Goal: Transaction & Acquisition: Purchase product/service

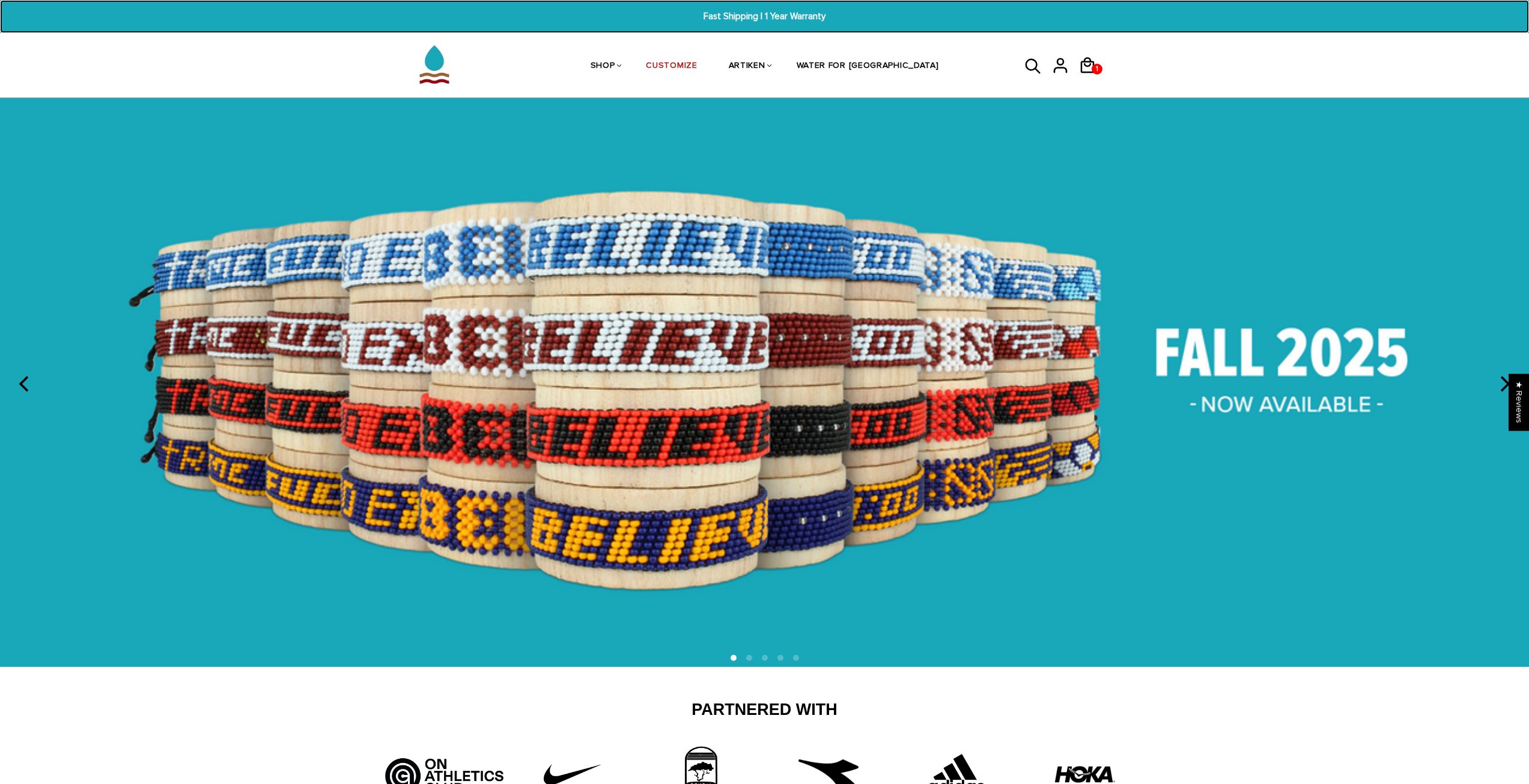
click at [783, 12] on span "Fast Shipping | 1 Year Warranty" at bounding box center [765, 17] width 598 height 14
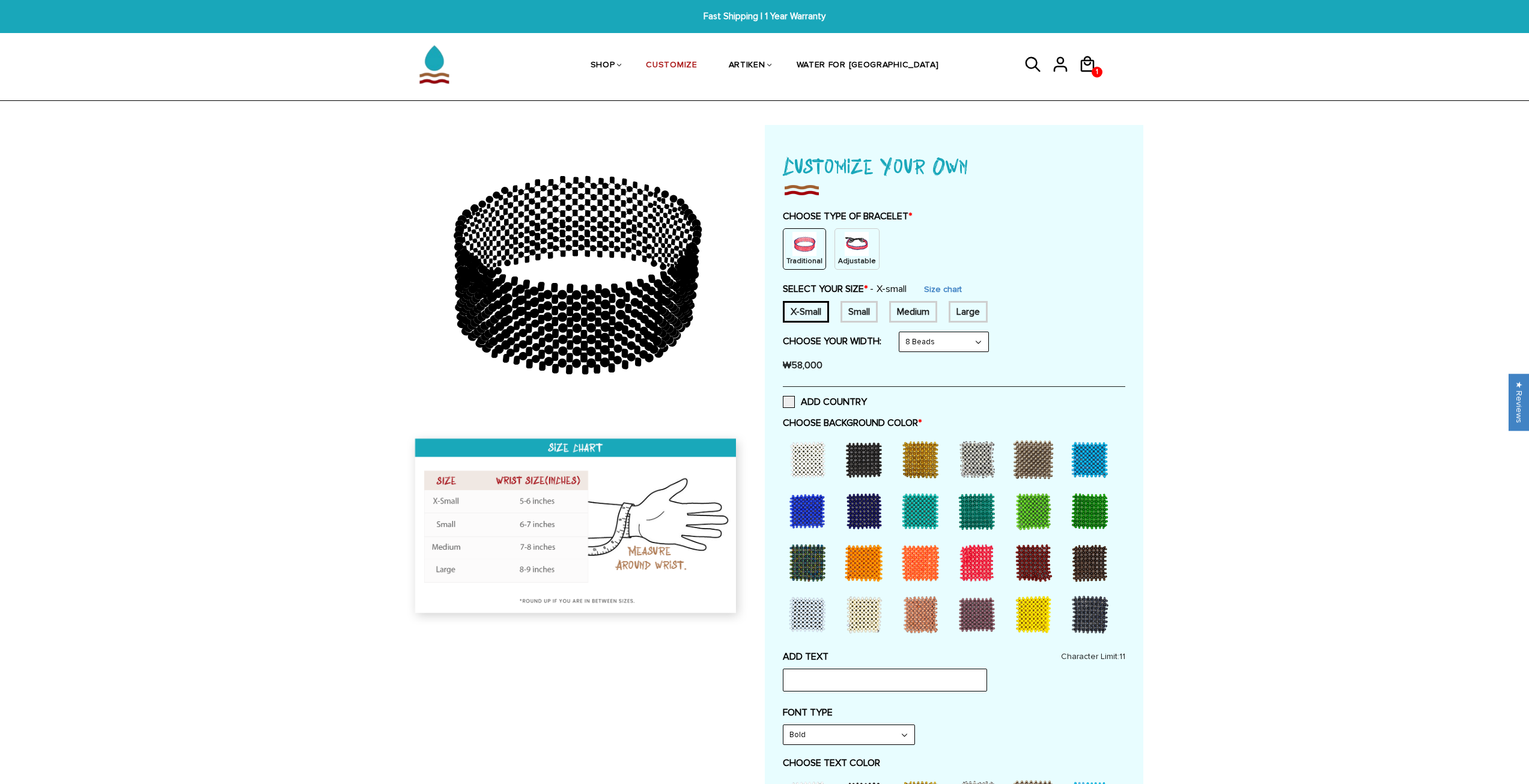
click at [847, 309] on div "Small" at bounding box center [859, 311] width 37 height 22
click at [936, 285] on link "Size chart" at bounding box center [935, 289] width 38 height 10
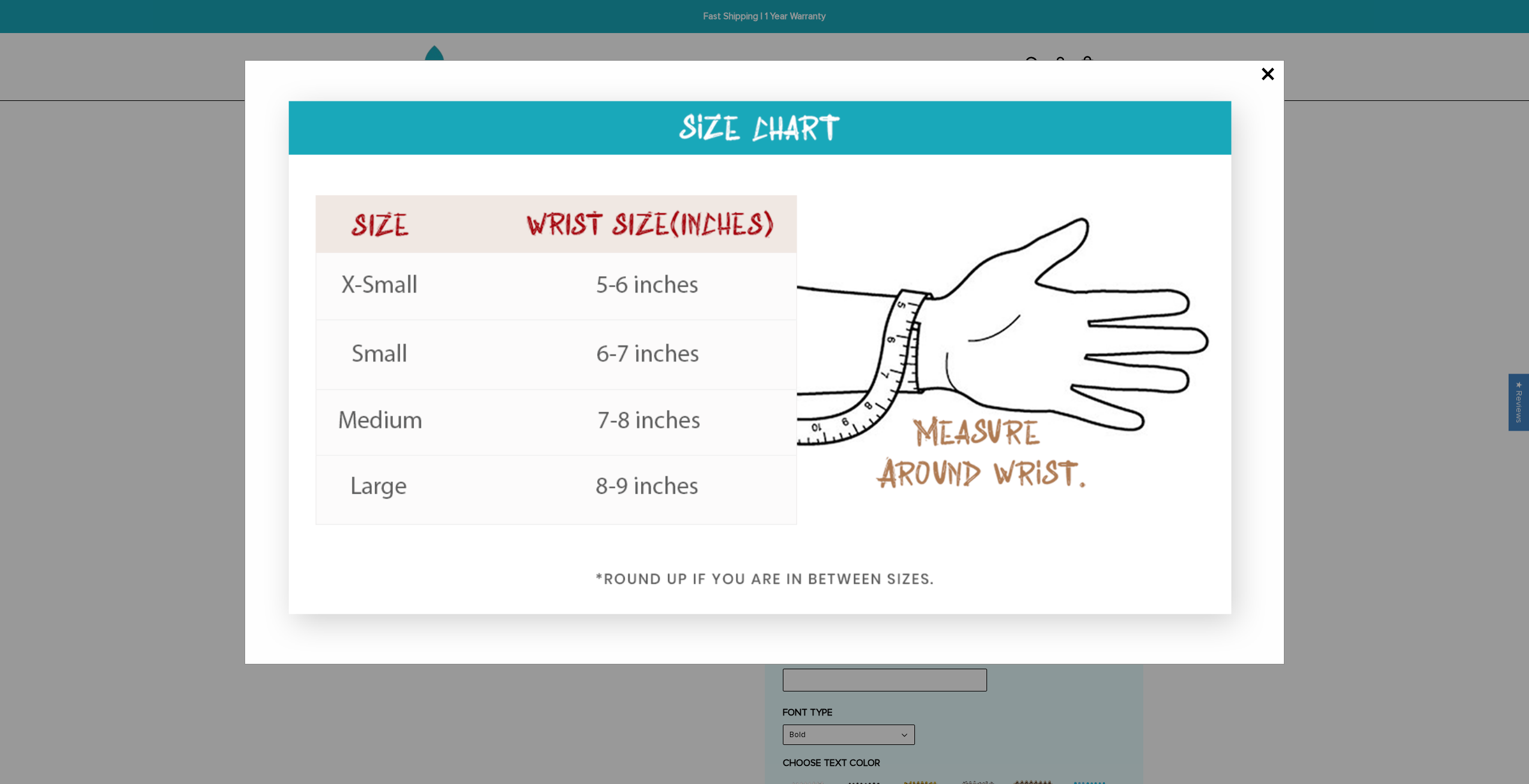
click at [1270, 81] on span "×" at bounding box center [1268, 75] width 15 height 12
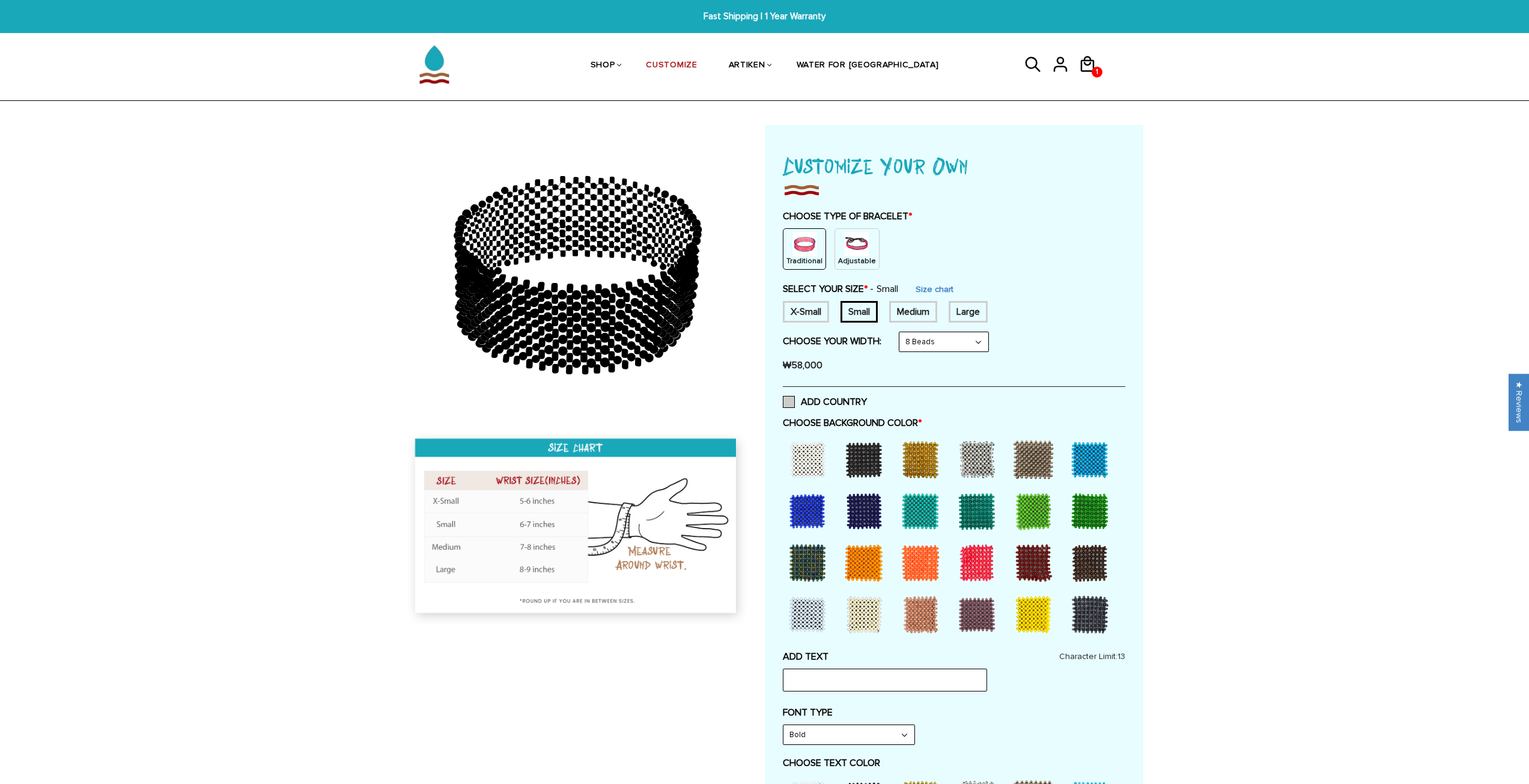
click at [790, 403] on span at bounding box center [788, 402] width 12 height 12
click at [867, 398] on input "ADD COUNTRY" at bounding box center [867, 398] width 0 height 0
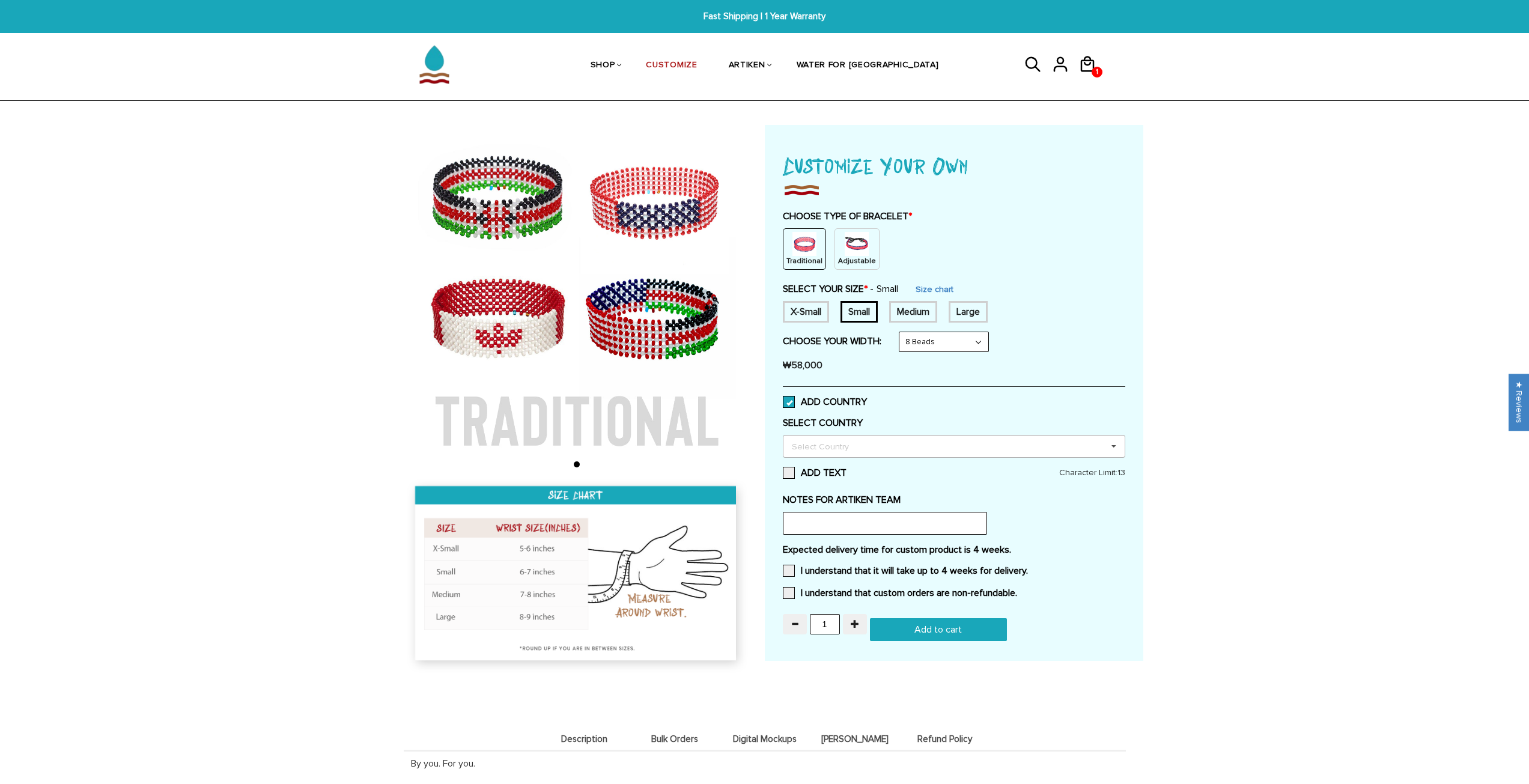
click at [813, 447] on div "Select Country" at bounding box center [828, 446] width 78 height 14
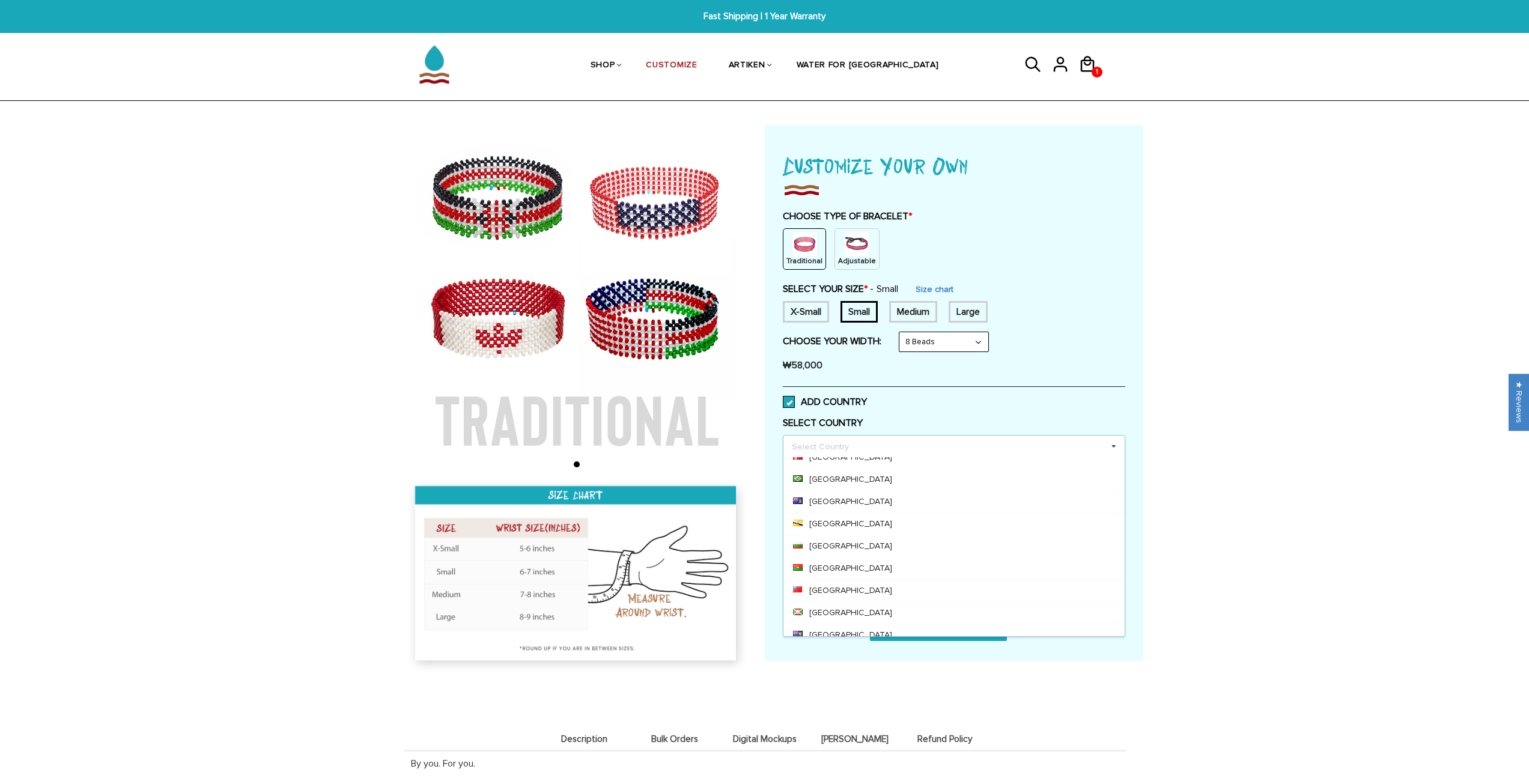
scroll to position [554, 0]
click at [1234, 395] on div "Home / [CUSTOMIZE] YOUR OWN" at bounding box center [764, 502] width 1529 height 756
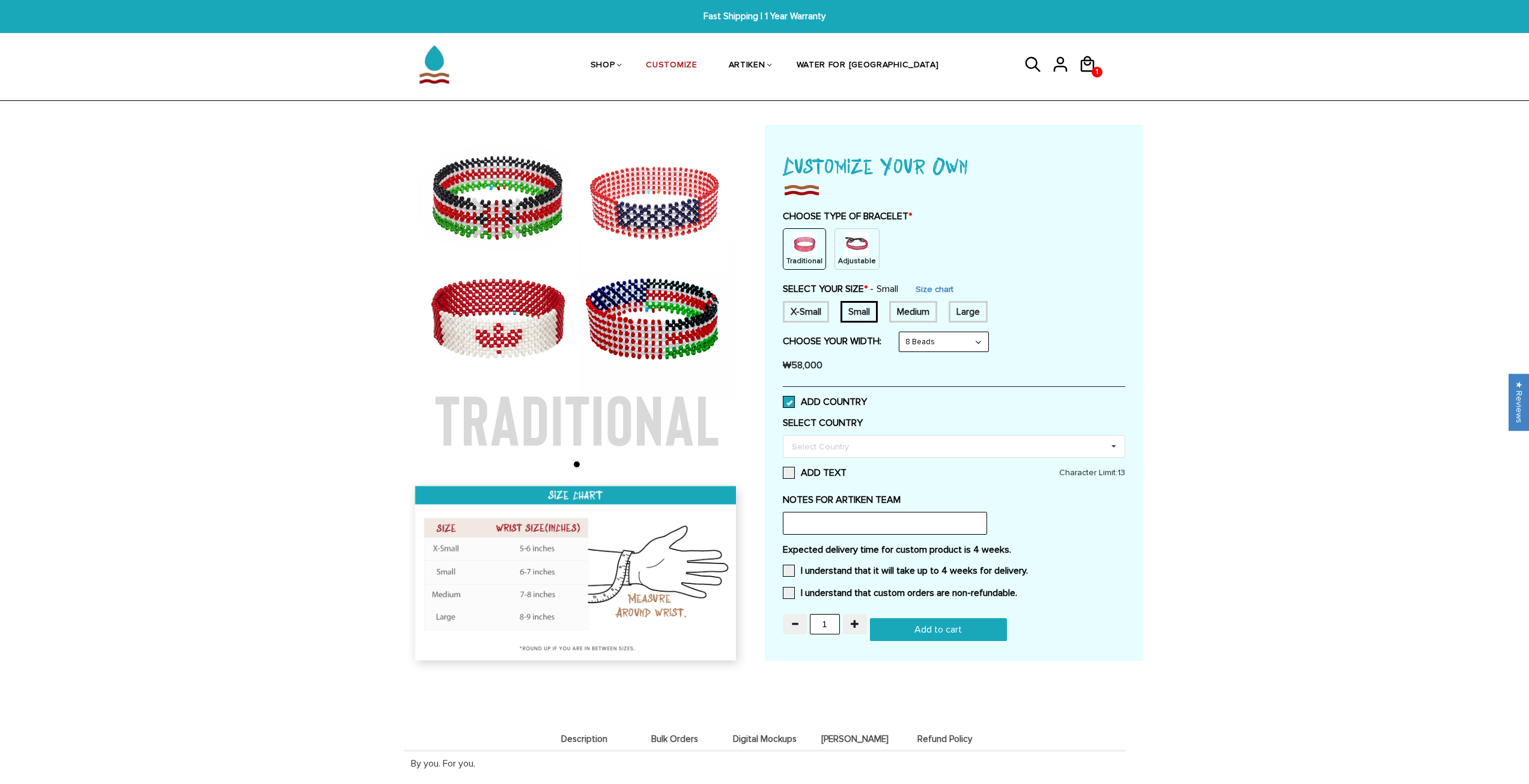
scroll to position [0, 0]
click at [795, 403] on label "ADD COUNTRY" at bounding box center [824, 402] width 84 height 12
click at [867, 398] on input "ADD COUNTRY" at bounding box center [867, 398] width 0 height 0
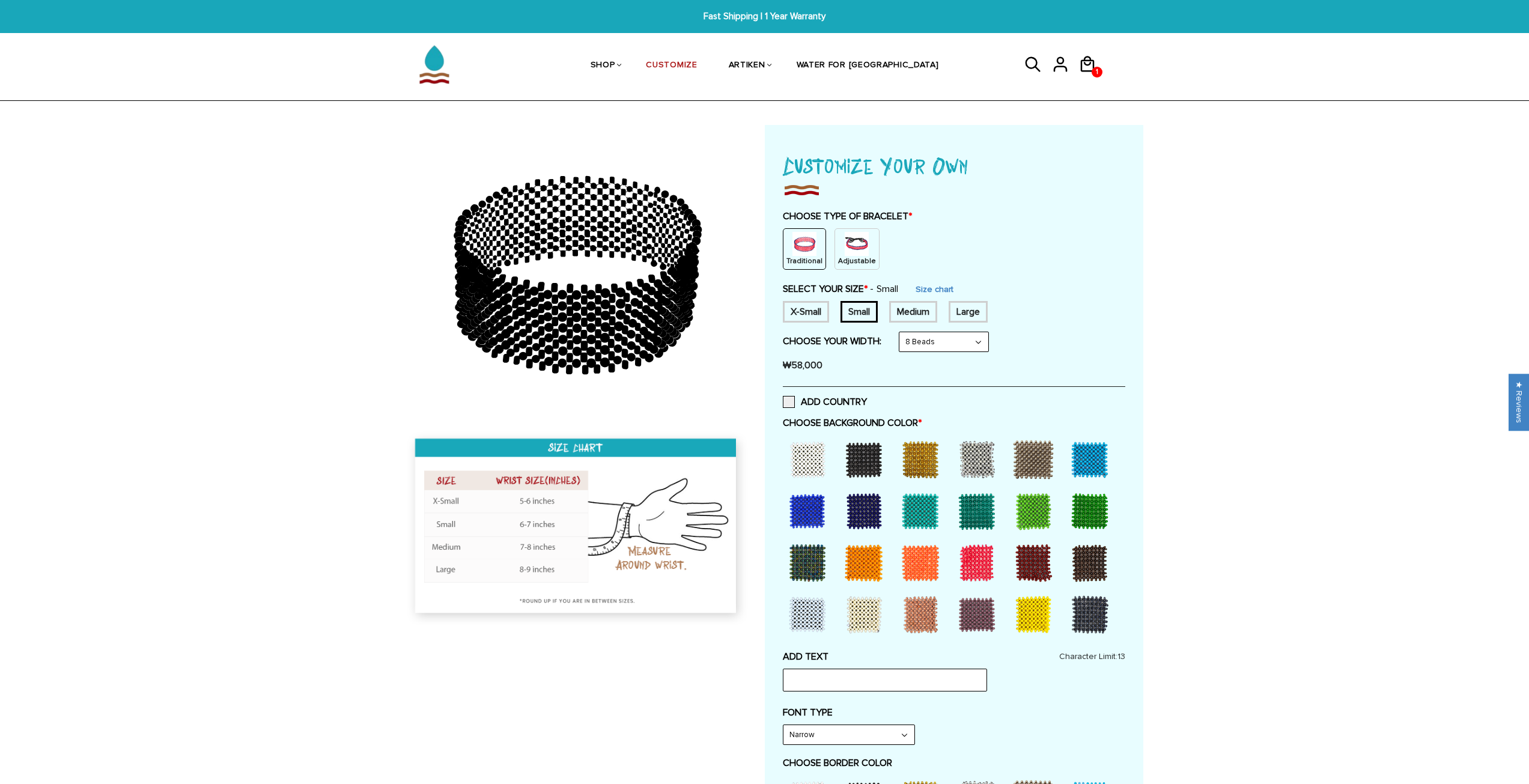
scroll to position [60, 0]
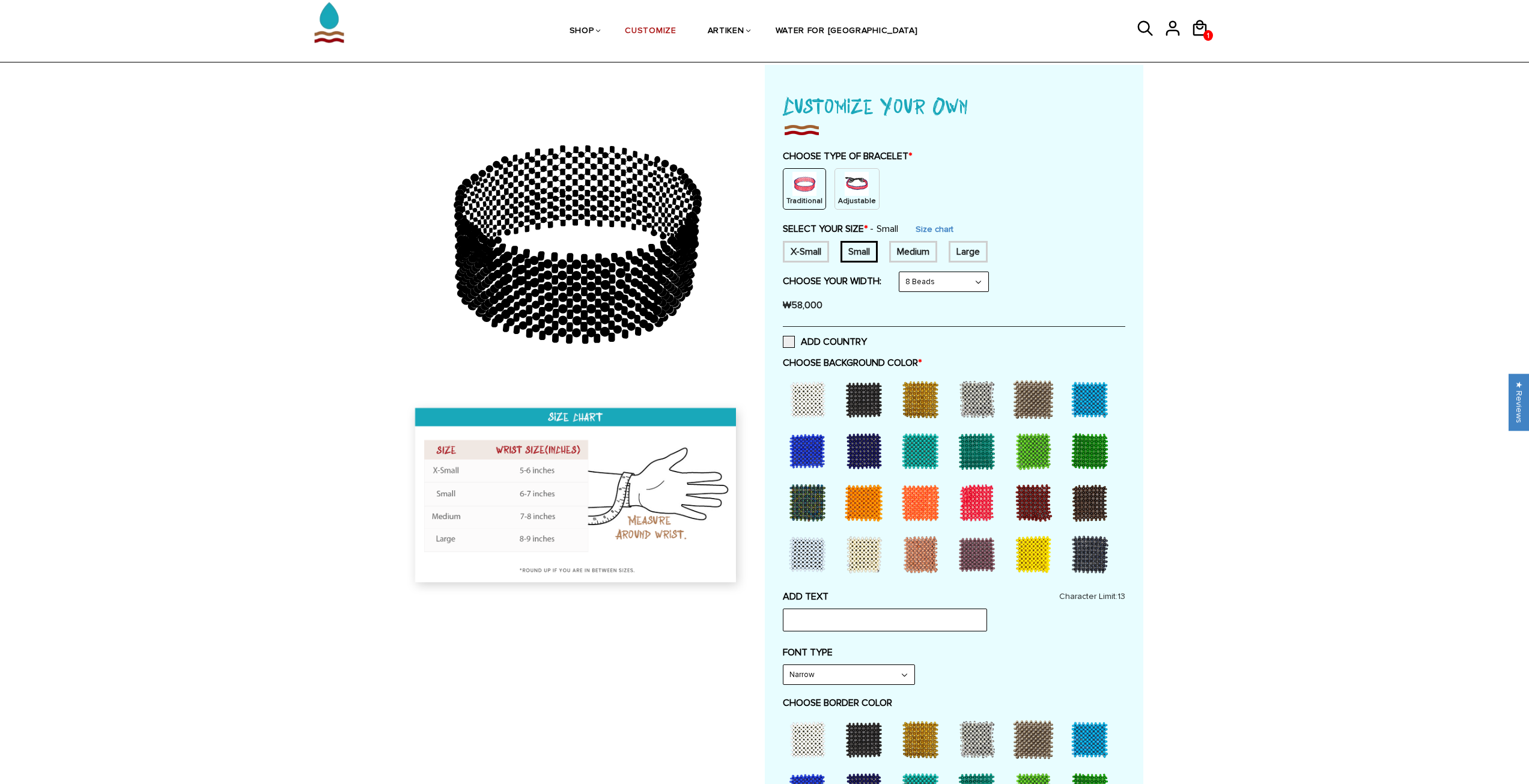
click at [869, 402] on div at bounding box center [864, 399] width 48 height 48
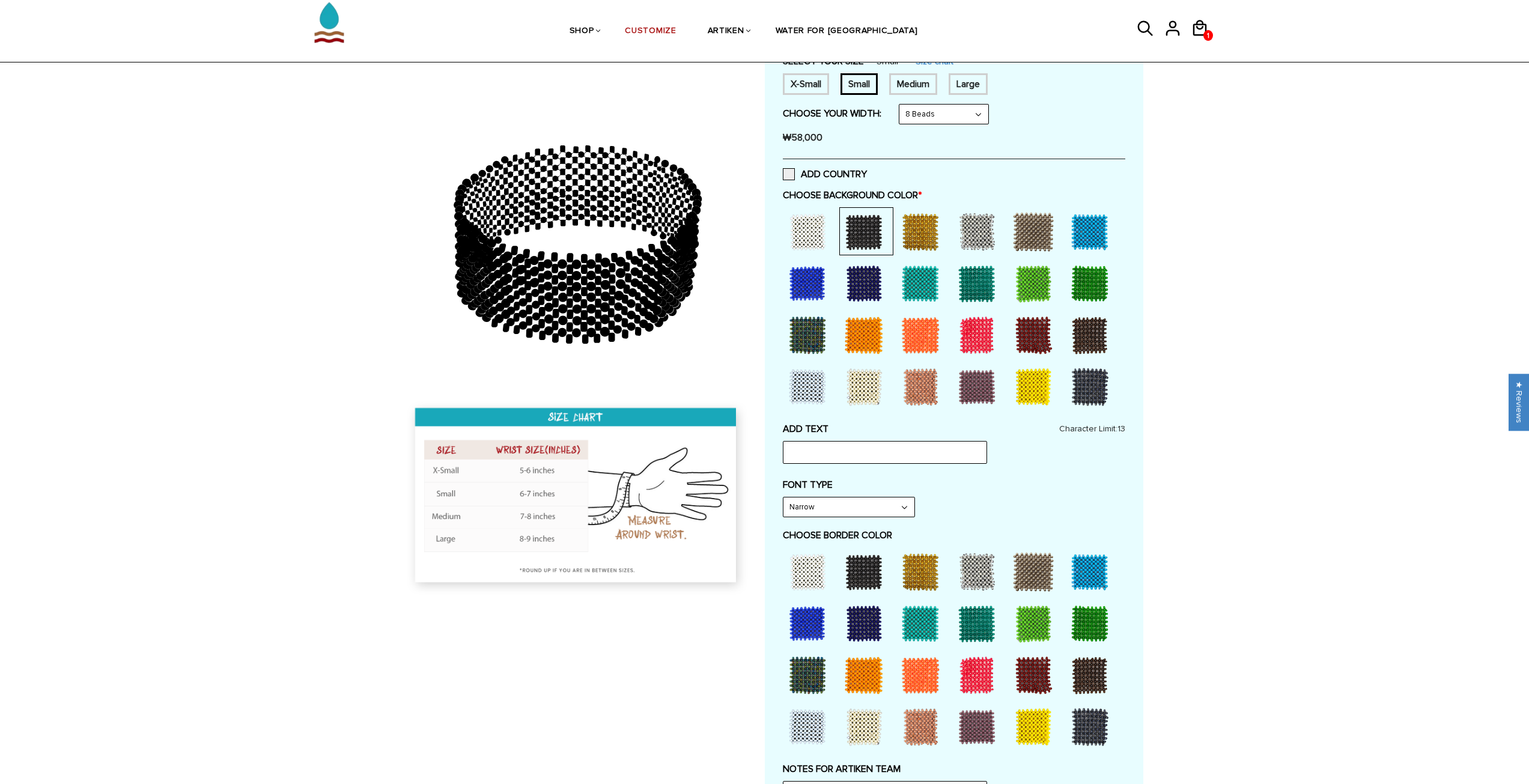
scroll to position [240, 0]
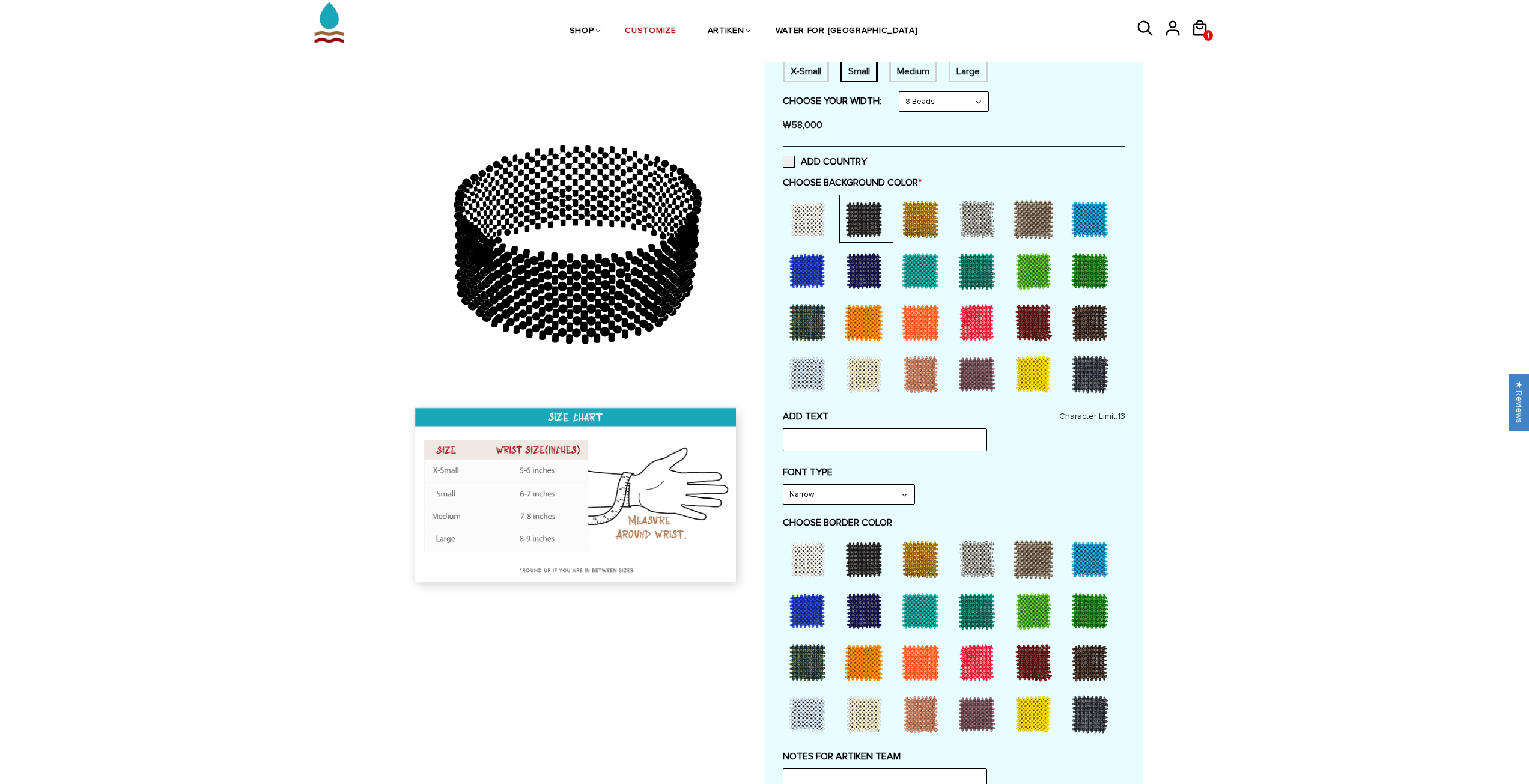
click at [1091, 716] on div at bounding box center [1090, 714] width 48 height 48
click at [980, 328] on div at bounding box center [977, 323] width 48 height 48
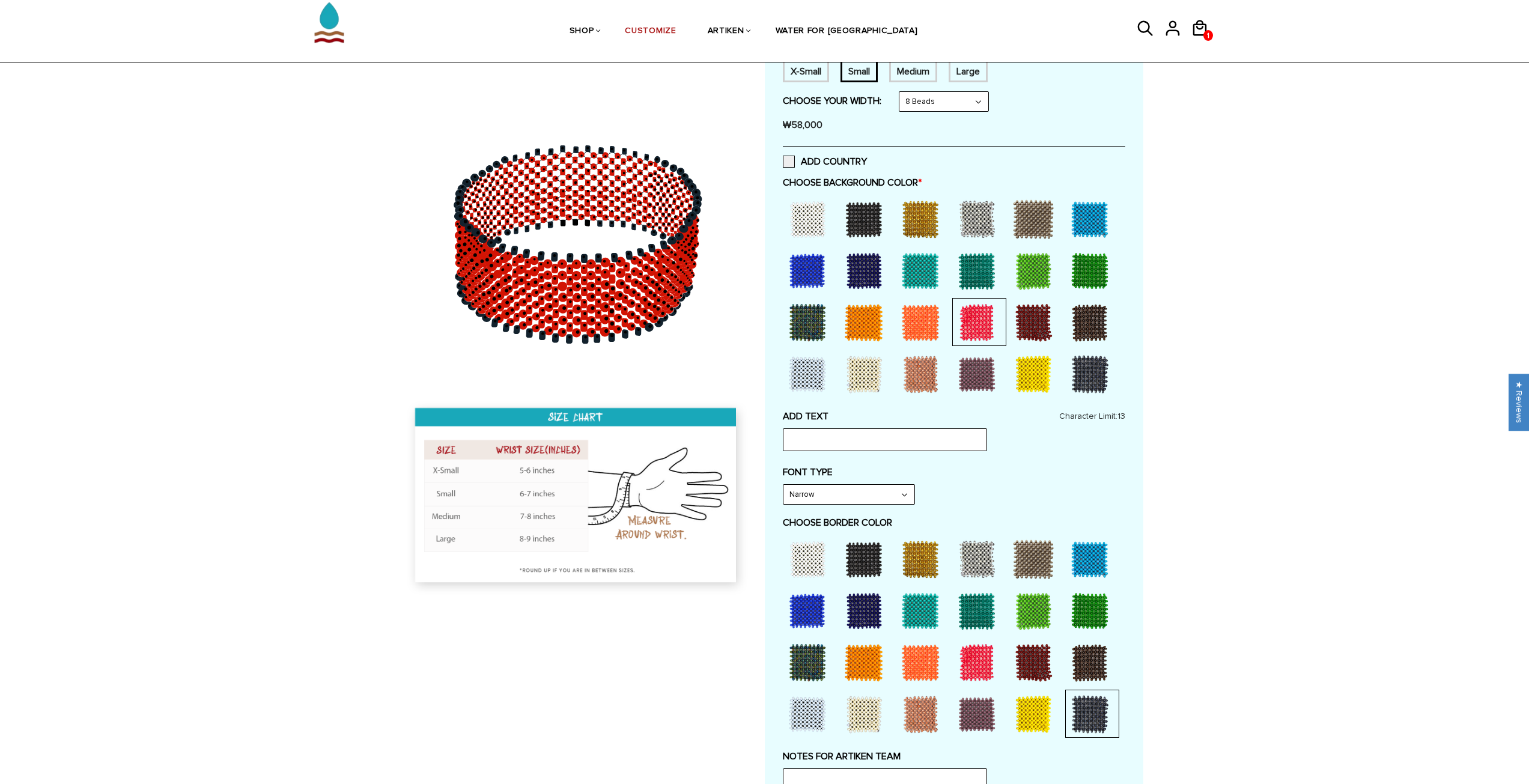
click at [929, 664] on div at bounding box center [920, 663] width 48 height 48
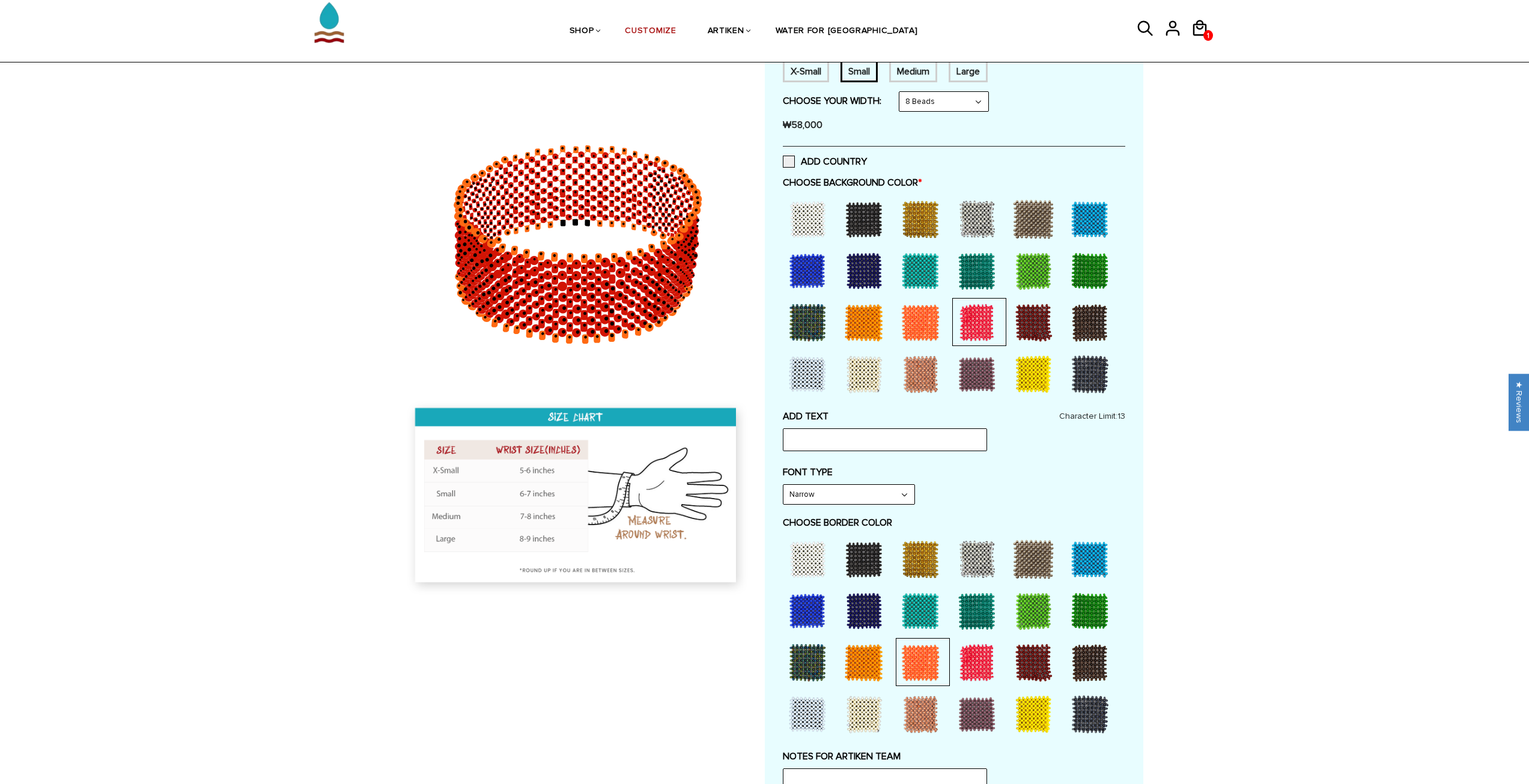
click at [965, 669] on div at bounding box center [977, 663] width 48 height 48
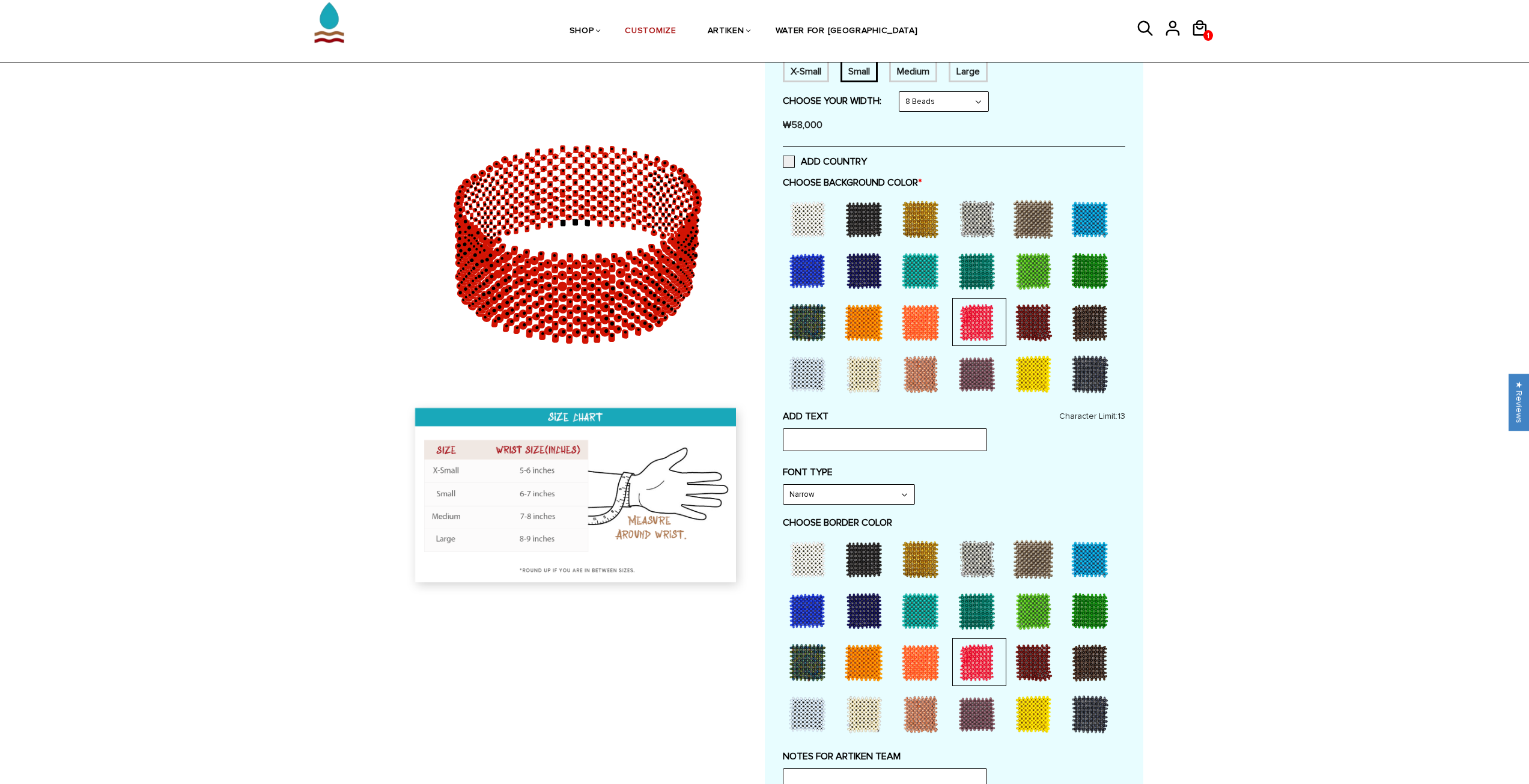
click at [937, 666] on div at bounding box center [920, 663] width 48 height 48
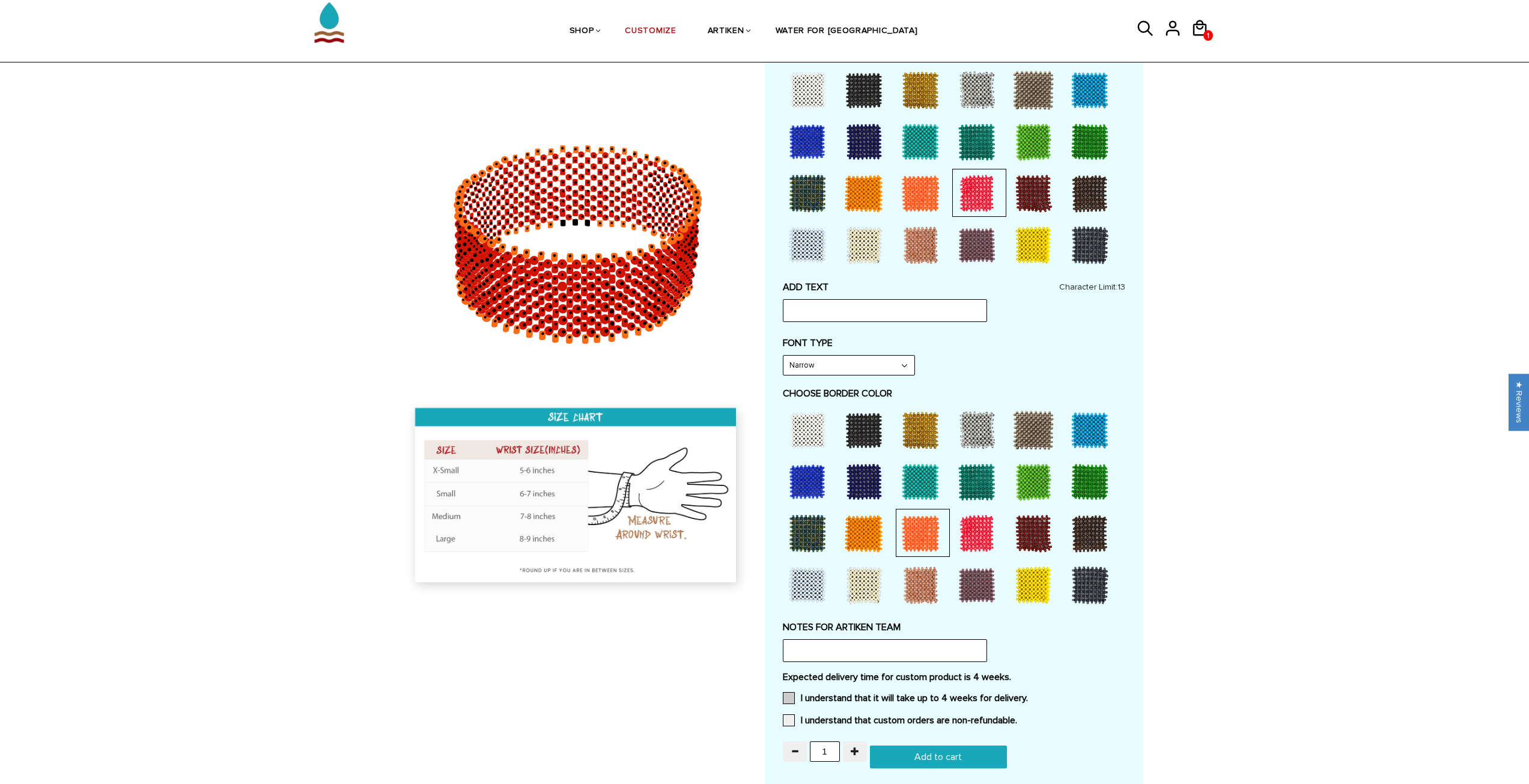
scroll to position [361, 0]
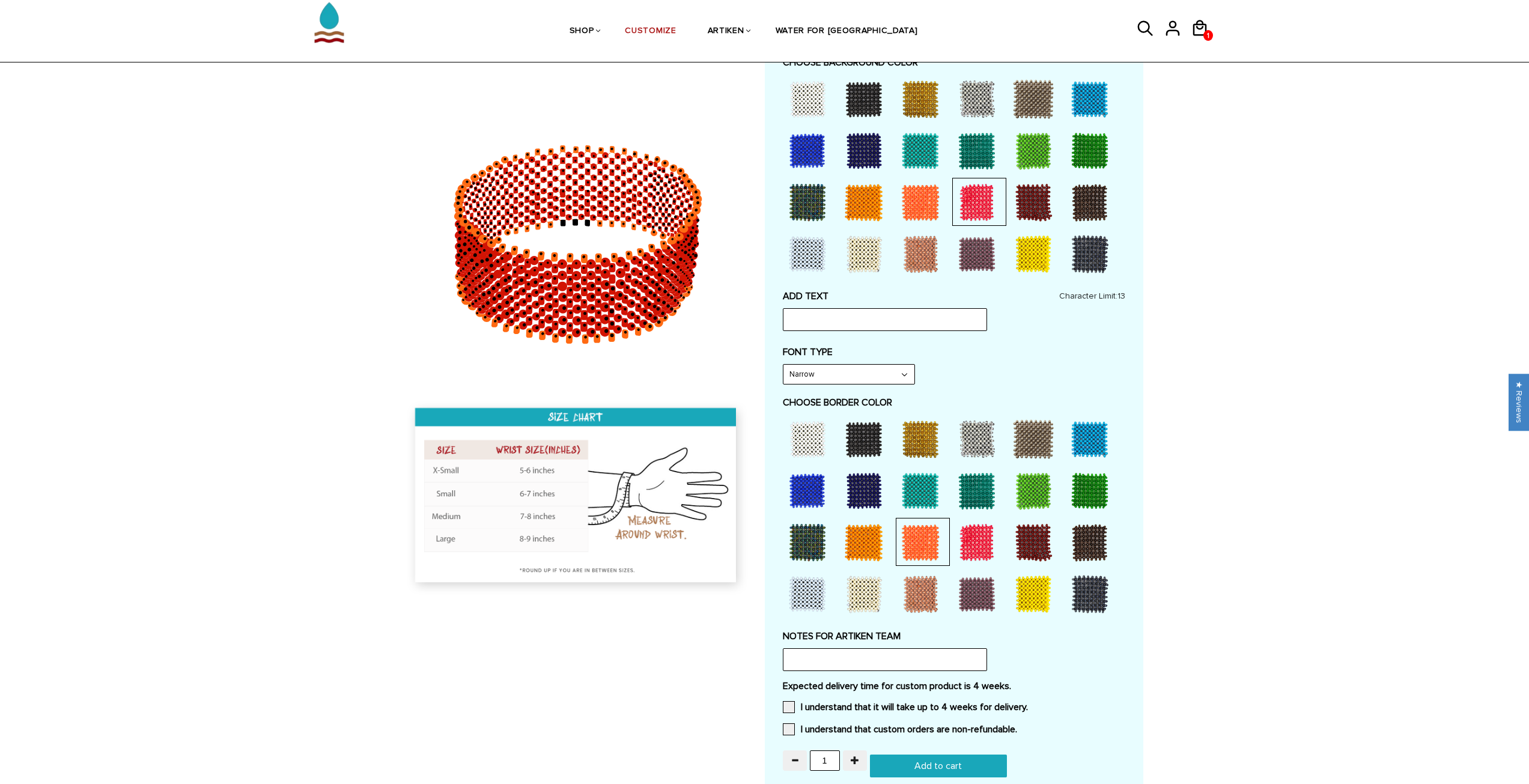
click at [798, 374] on select "Narrow Bold" at bounding box center [849, 374] width 131 height 19
select select "Bold"
click at [784, 365] on select "Narrow Bold" at bounding box center [849, 374] width 131 height 19
click at [800, 320] on input "text" at bounding box center [885, 320] width 204 height 23
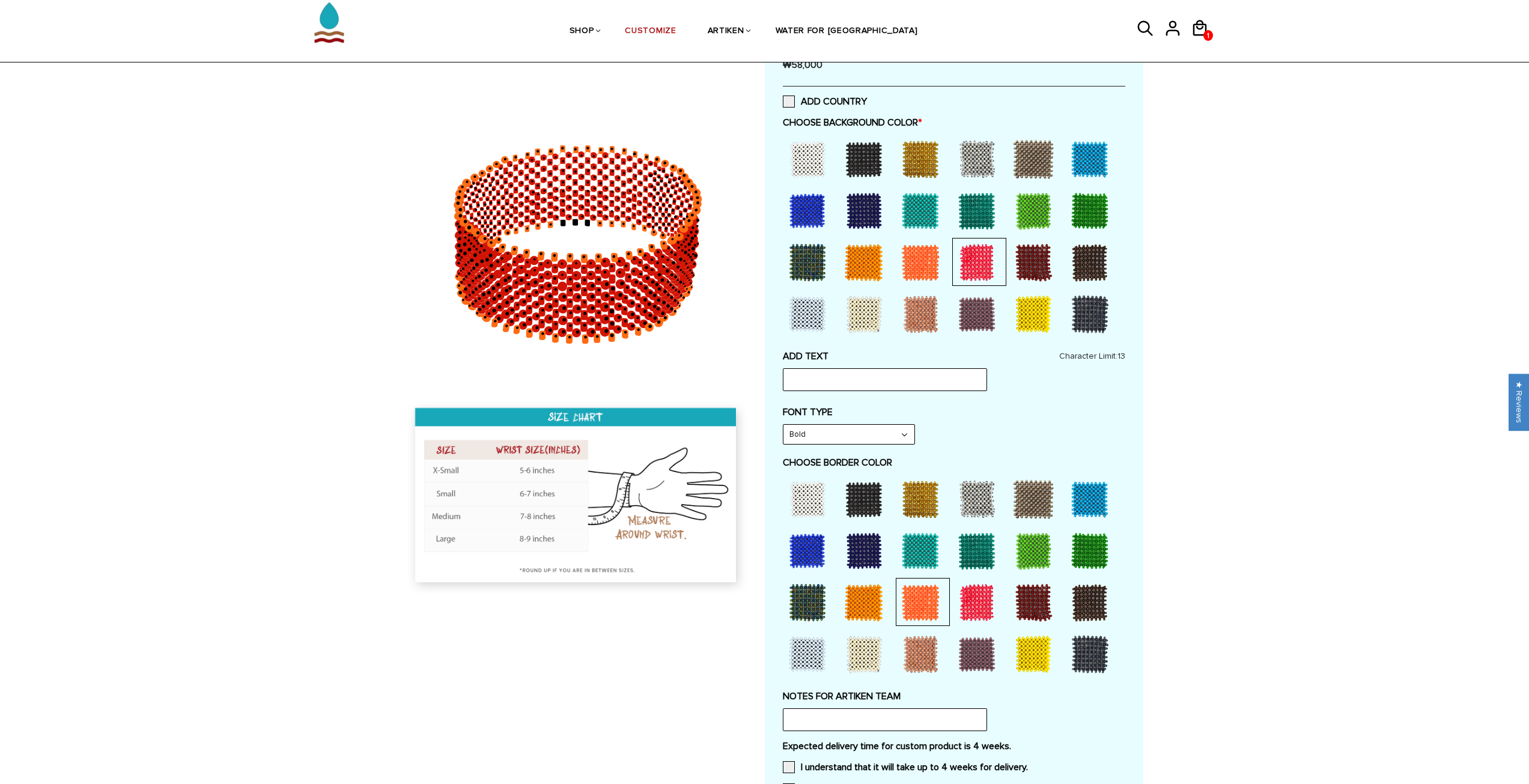
click at [798, 435] on select "Narrow Bold" at bounding box center [849, 434] width 131 height 19
click at [800, 368] on div "ADD TEXT Character Limit: 13" at bounding box center [954, 371] width 342 height 41
click at [801, 373] on input "text" at bounding box center [885, 380] width 204 height 23
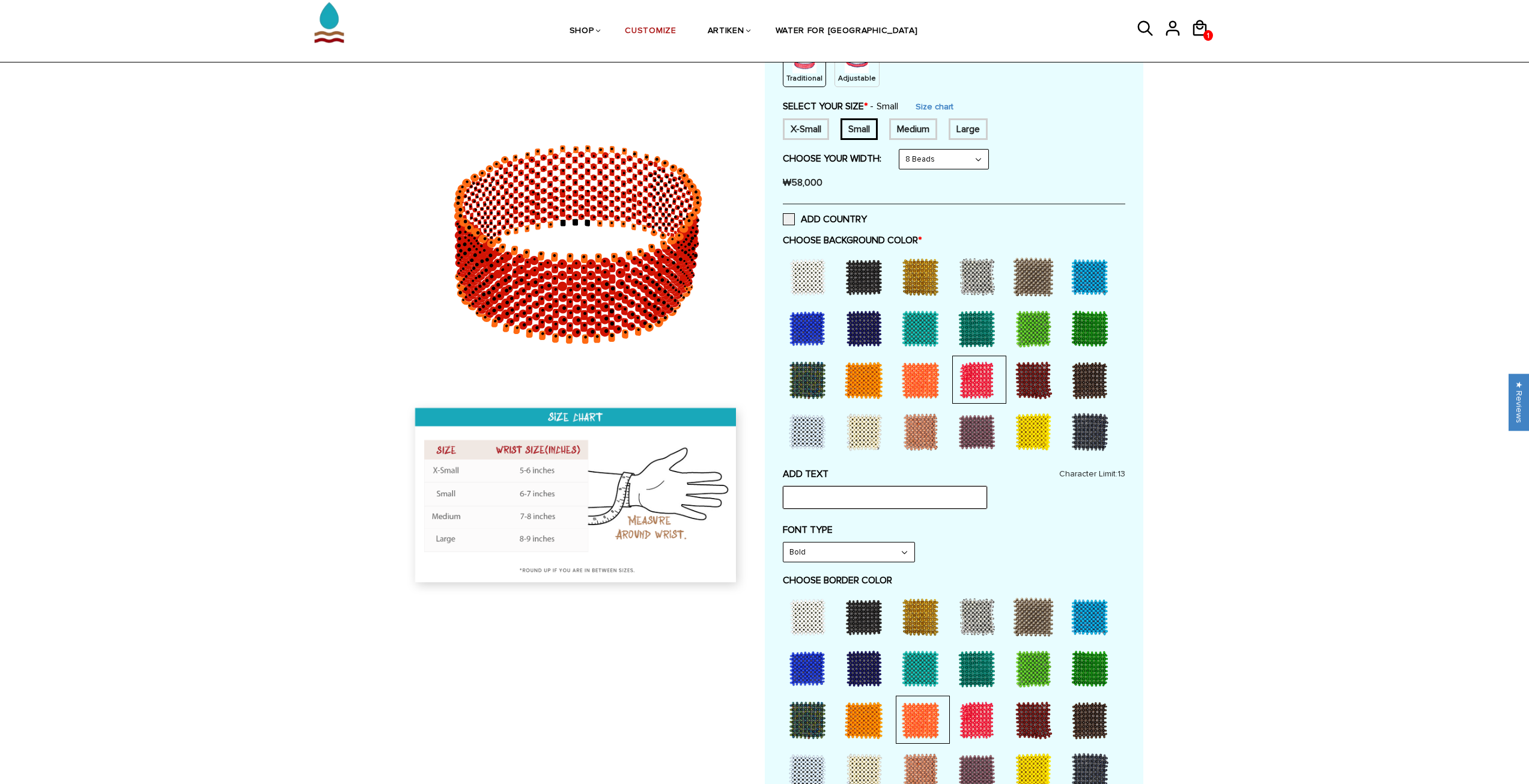
scroll to position [180, 0]
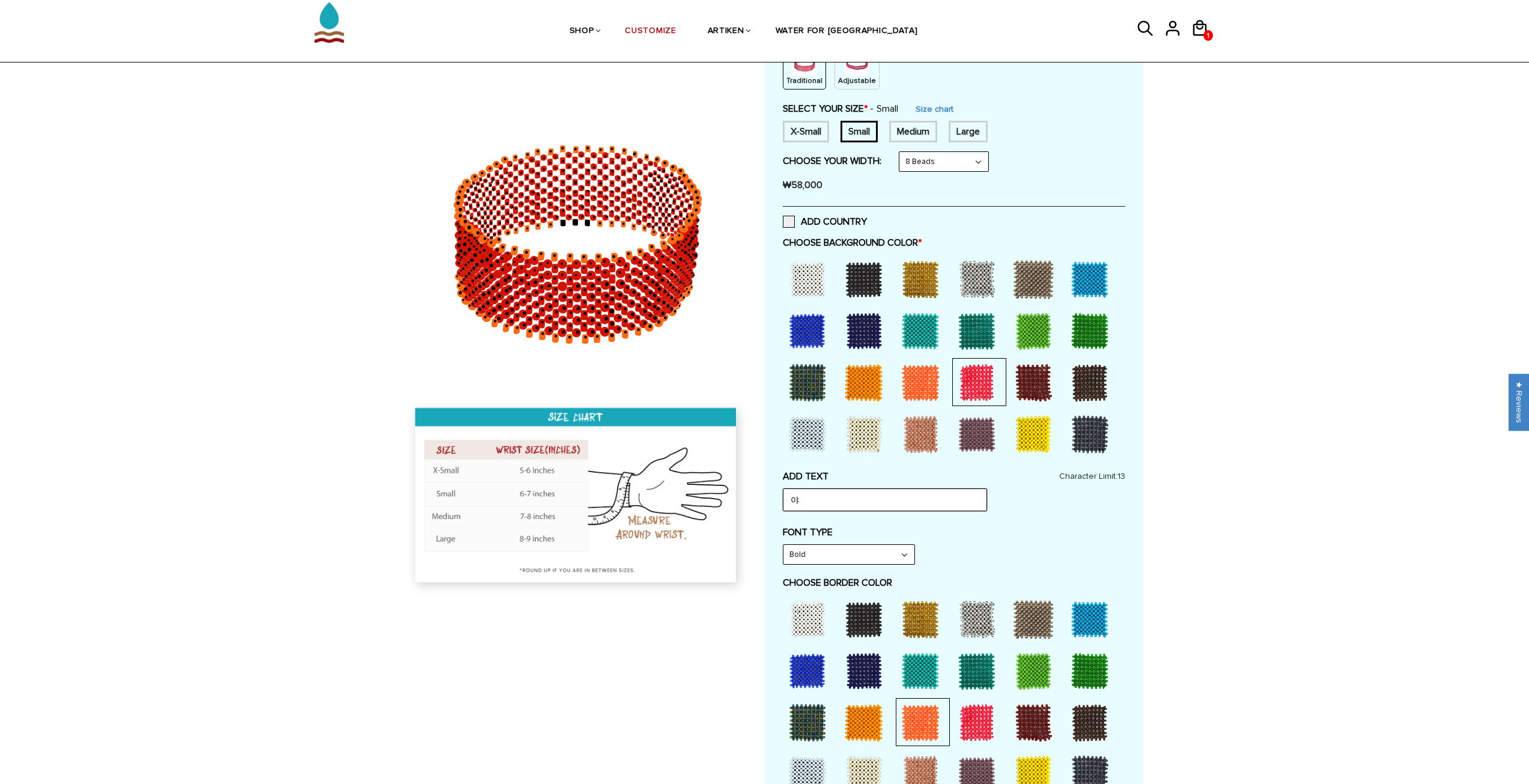
type input "ㅇ"
drag, startPoint x: 829, startPoint y: 489, endPoint x: 712, endPoint y: 493, distance: 117.1
click at [712, 493] on div at bounding box center [764, 461] width 757 height 1033
type input "ㅠ"
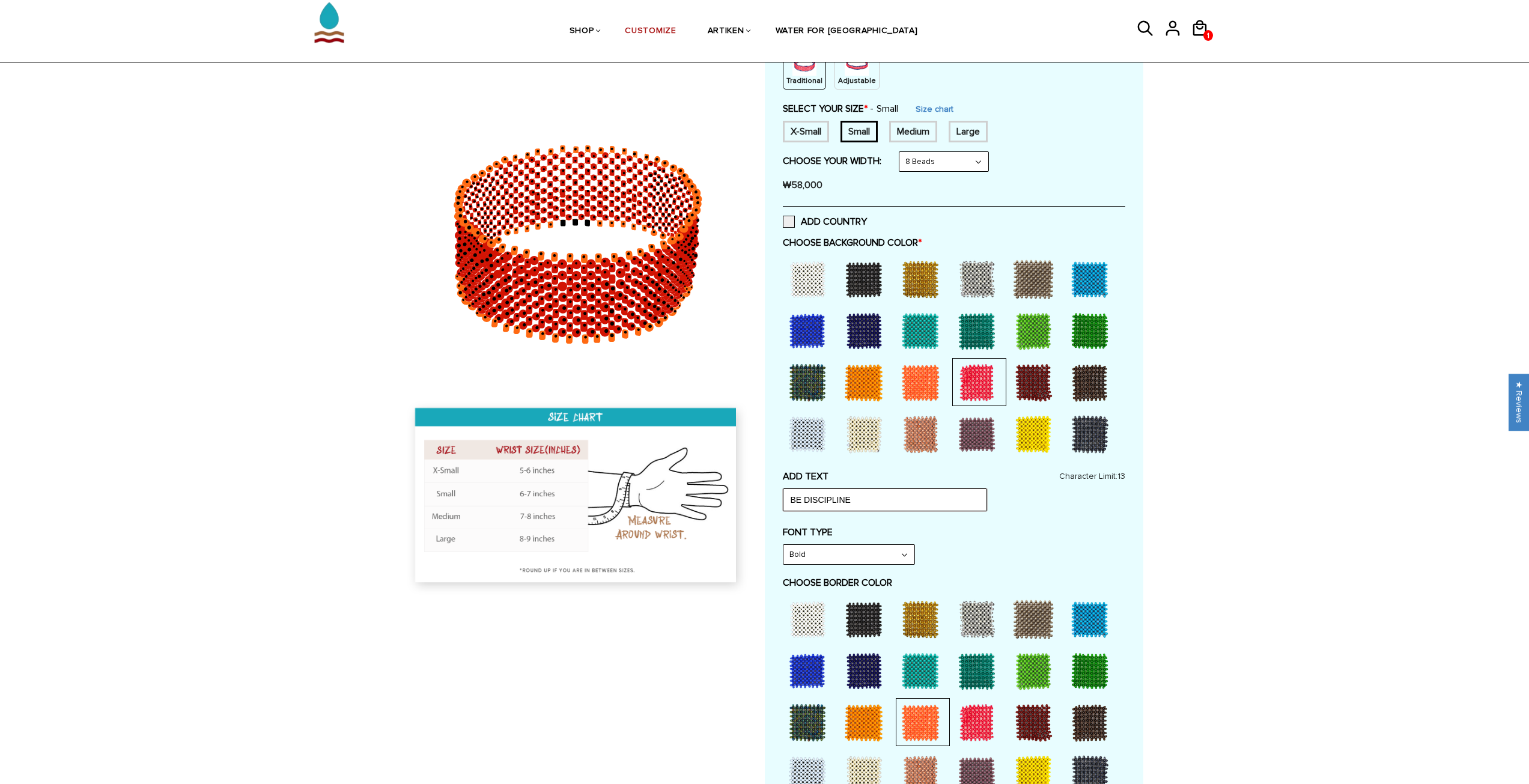
scroll to position [0, 0]
drag, startPoint x: 855, startPoint y: 500, endPoint x: 791, endPoint y: 502, distance: 64.0
click at [791, 502] on input "BE DISCIPLINE" at bounding box center [885, 499] width 204 height 23
click at [1194, 516] on div "Home / [CUSTOMIZE] YOUR OWN" at bounding box center [764, 564] width 1529 height 1238
drag, startPoint x: 805, startPoint y: 500, endPoint x: 769, endPoint y: 500, distance: 36.0
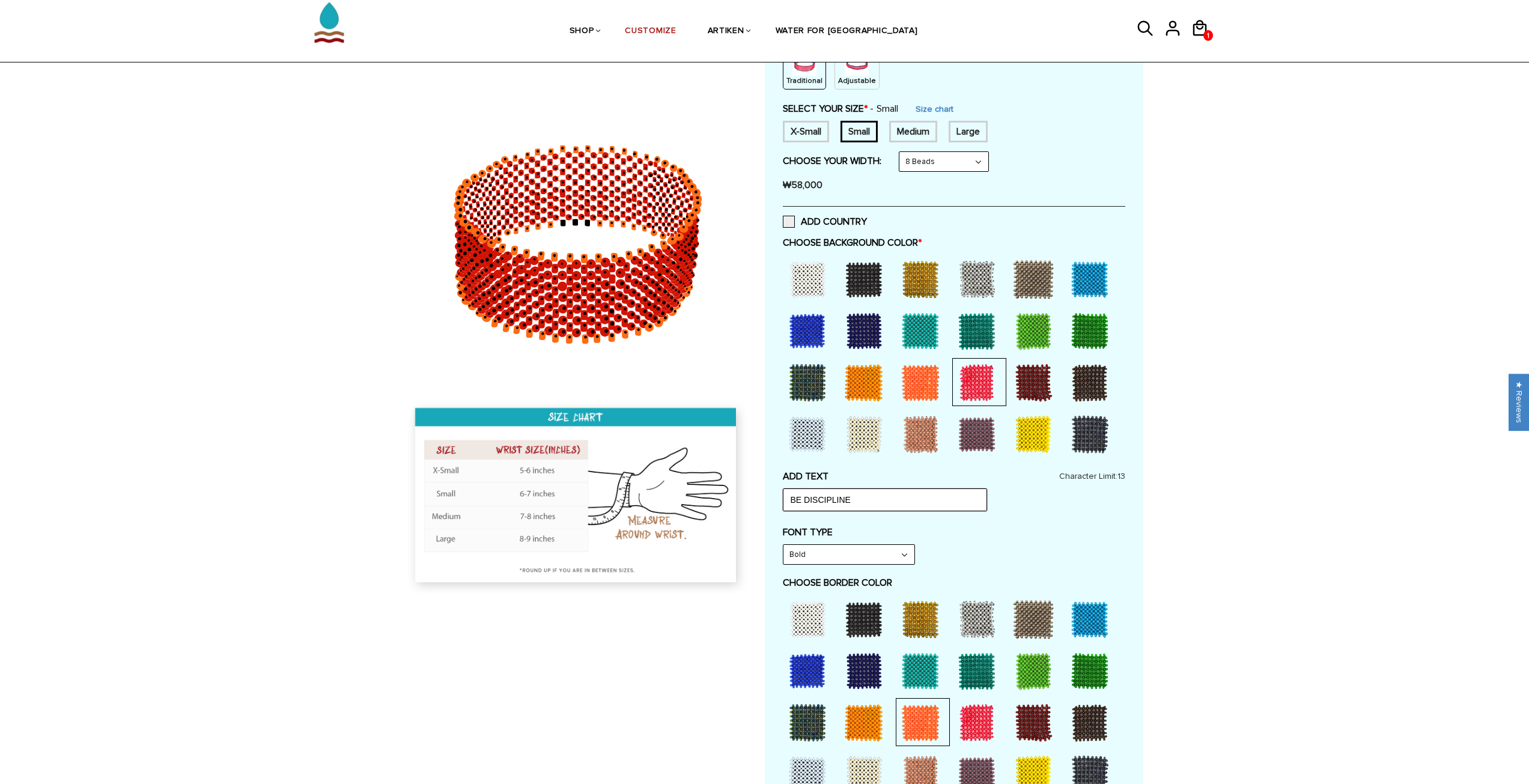
click at [769, 500] on div "Customize Your Own CHOOSE TYPE OF BRACELET * Traditional Adjustable Traditional…" at bounding box center [954, 461] width 378 height 1033
click at [833, 506] on input "DISCIPLINE" at bounding box center [885, 499] width 204 height 23
click at [791, 500] on input "DISCIPLINED" at bounding box center [885, 499] width 204 height 23
type input "B DISCIPLINED"
click at [1292, 545] on div "Home / [CUSTOMIZE] YOUR OWN" at bounding box center [764, 564] width 1529 height 1238
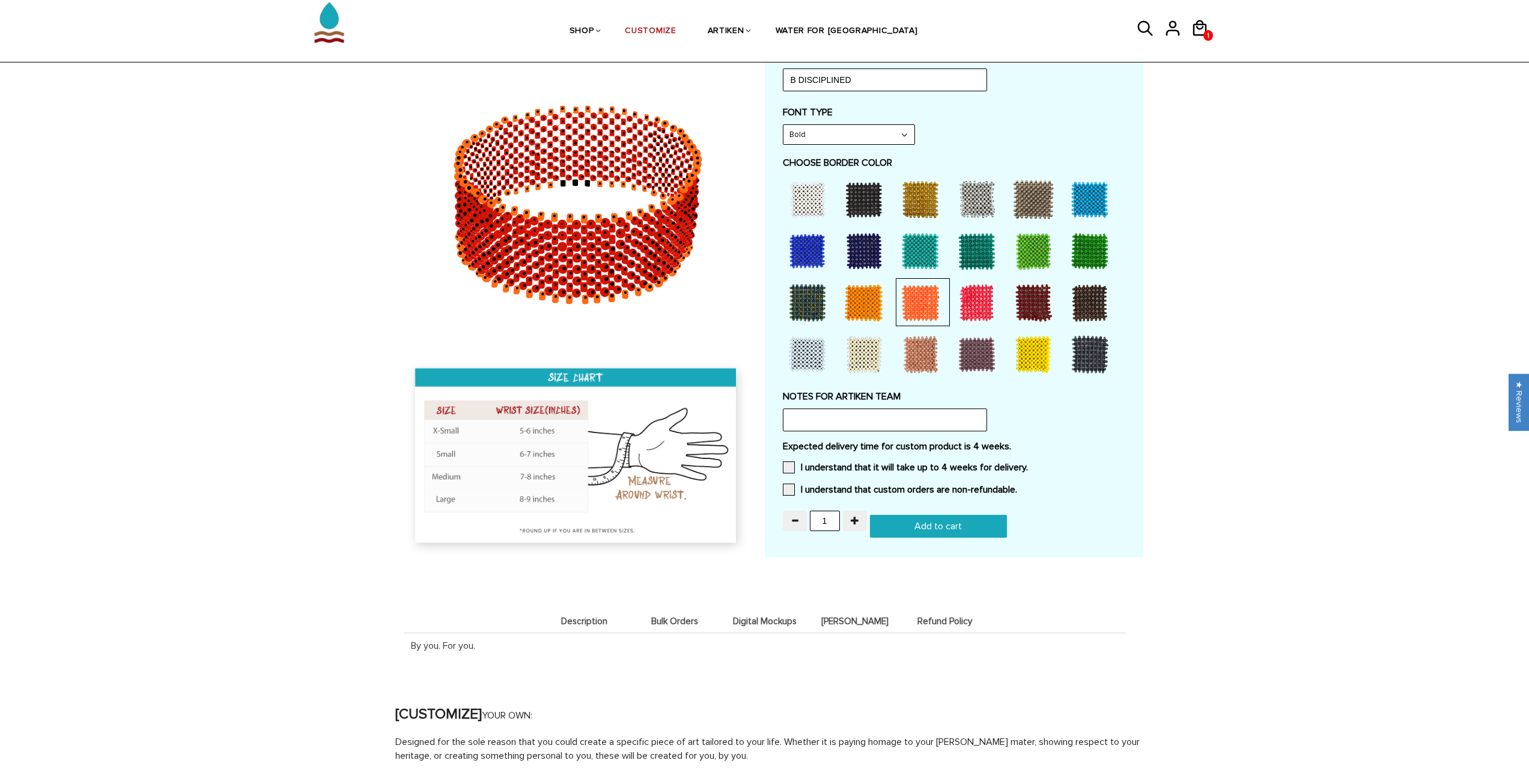
scroll to position [601, 0]
click at [921, 468] on label "I understand that it will take up to 4 weeks for delivery." at bounding box center [905, 466] width 245 height 12
click at [1028, 463] on input "I understand that it will take up to 4 weeks for delivery." at bounding box center [1028, 463] width 0 height 0
click at [920, 487] on label "I understand that custom orders are non-refundable." at bounding box center [900, 489] width 235 height 12
click at [1017, 485] on input "I understand that custom orders are non-refundable." at bounding box center [1017, 485] width 0 height 0
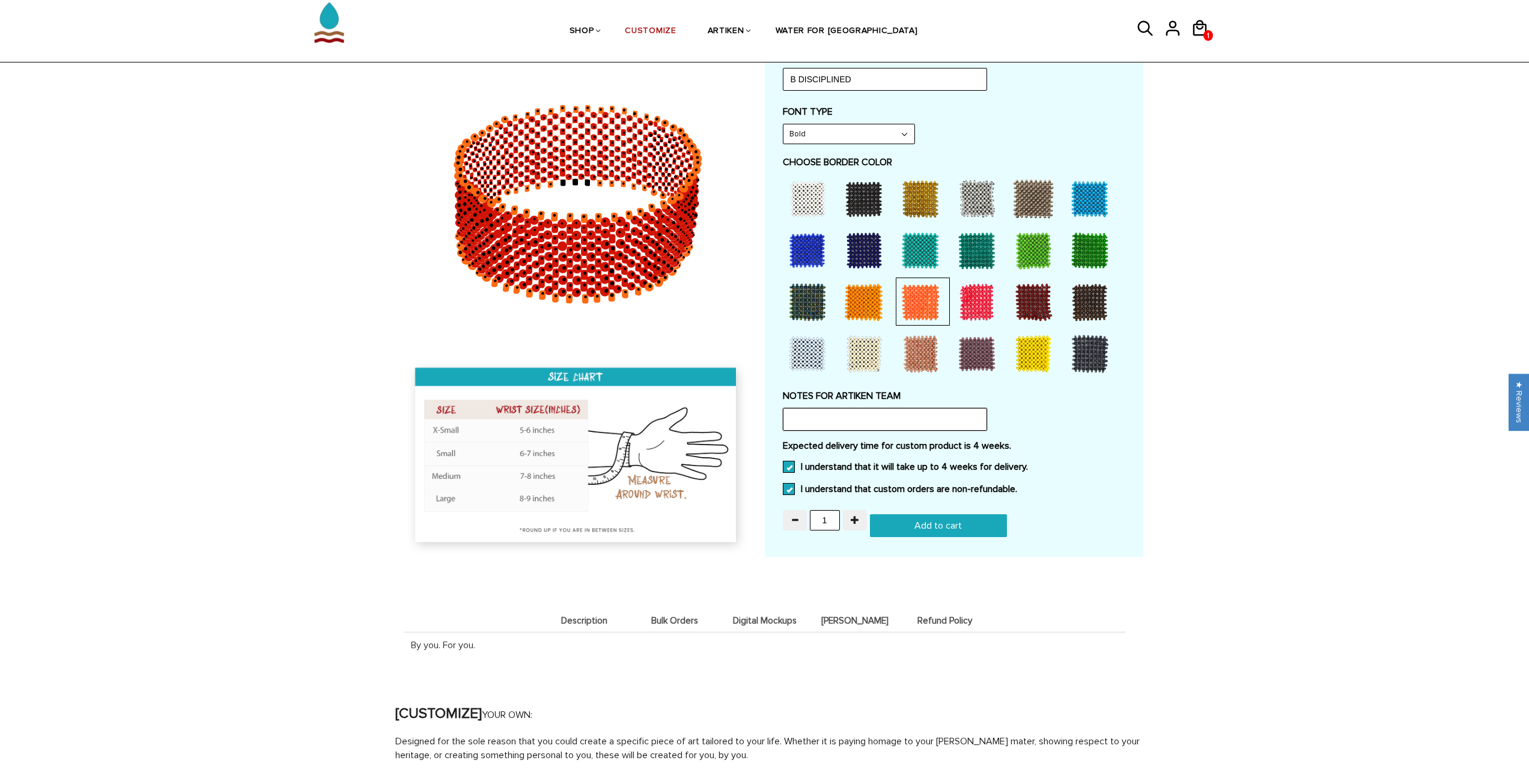
click at [836, 420] on input "text" at bounding box center [885, 419] width 204 height 23
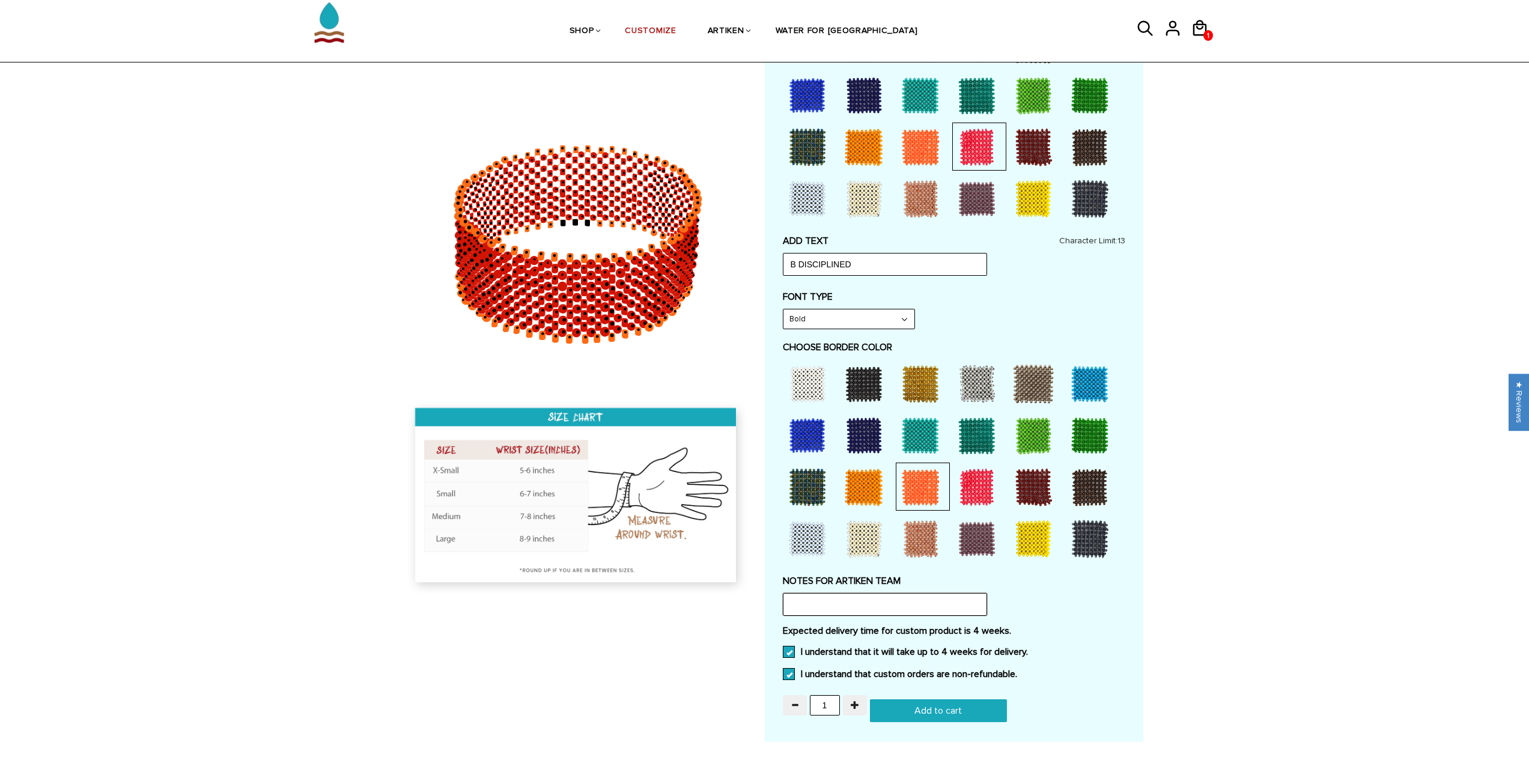
scroll to position [421, 0]
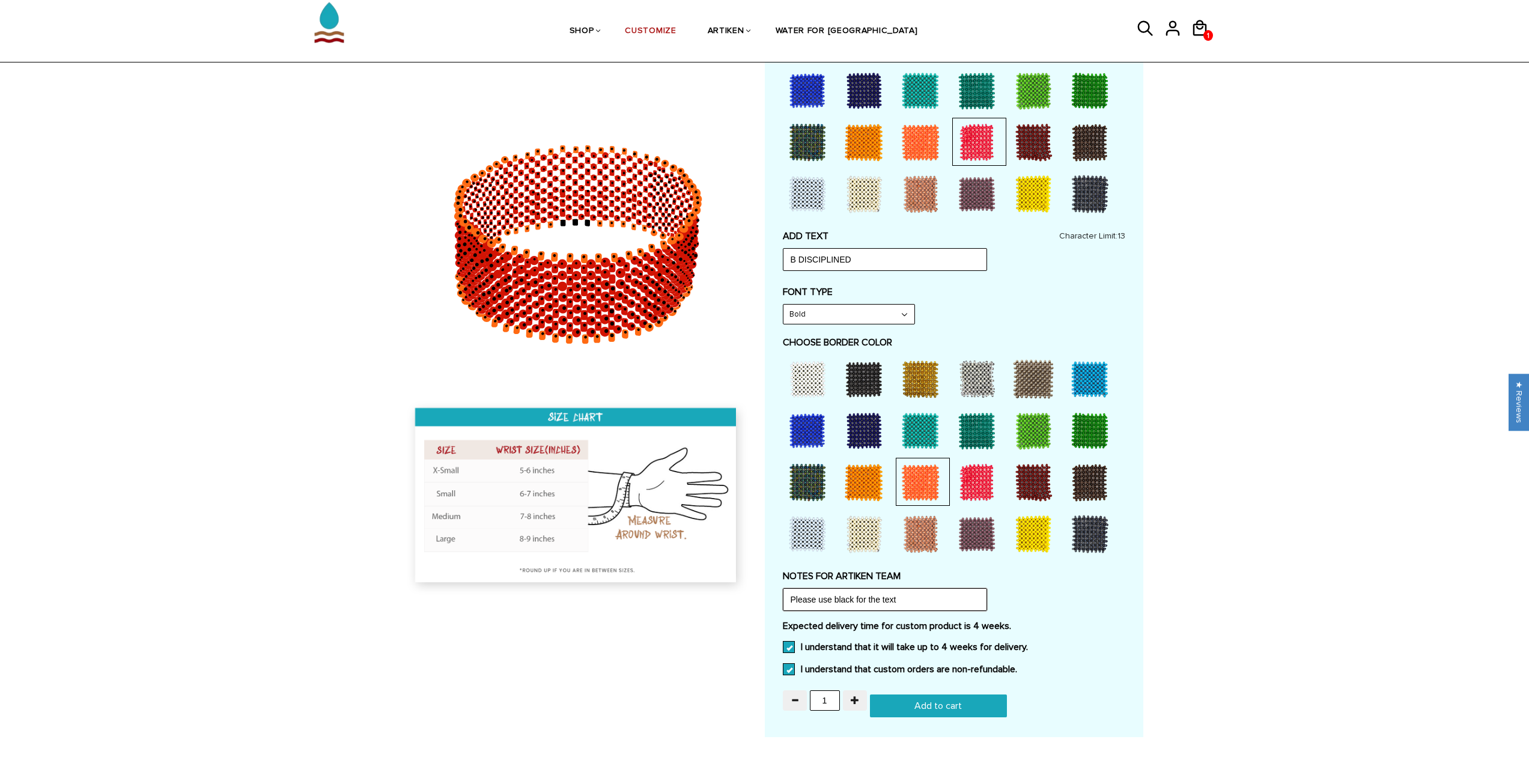
type input "Please use black for the text"
click at [931, 700] on input "Add to cart" at bounding box center [939, 706] width 137 height 23
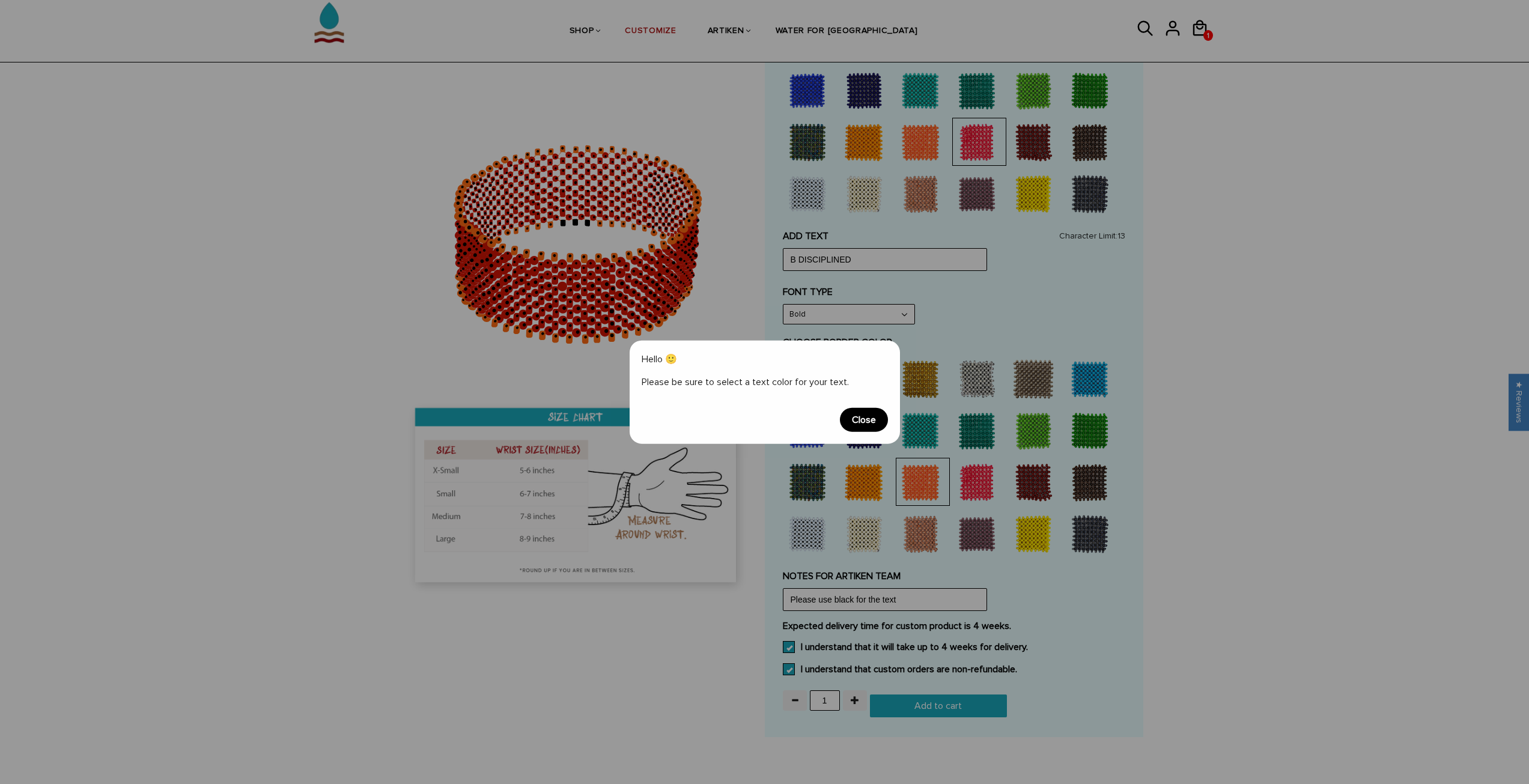
click at [850, 414] on span "Close" at bounding box center [864, 420] width 48 height 24
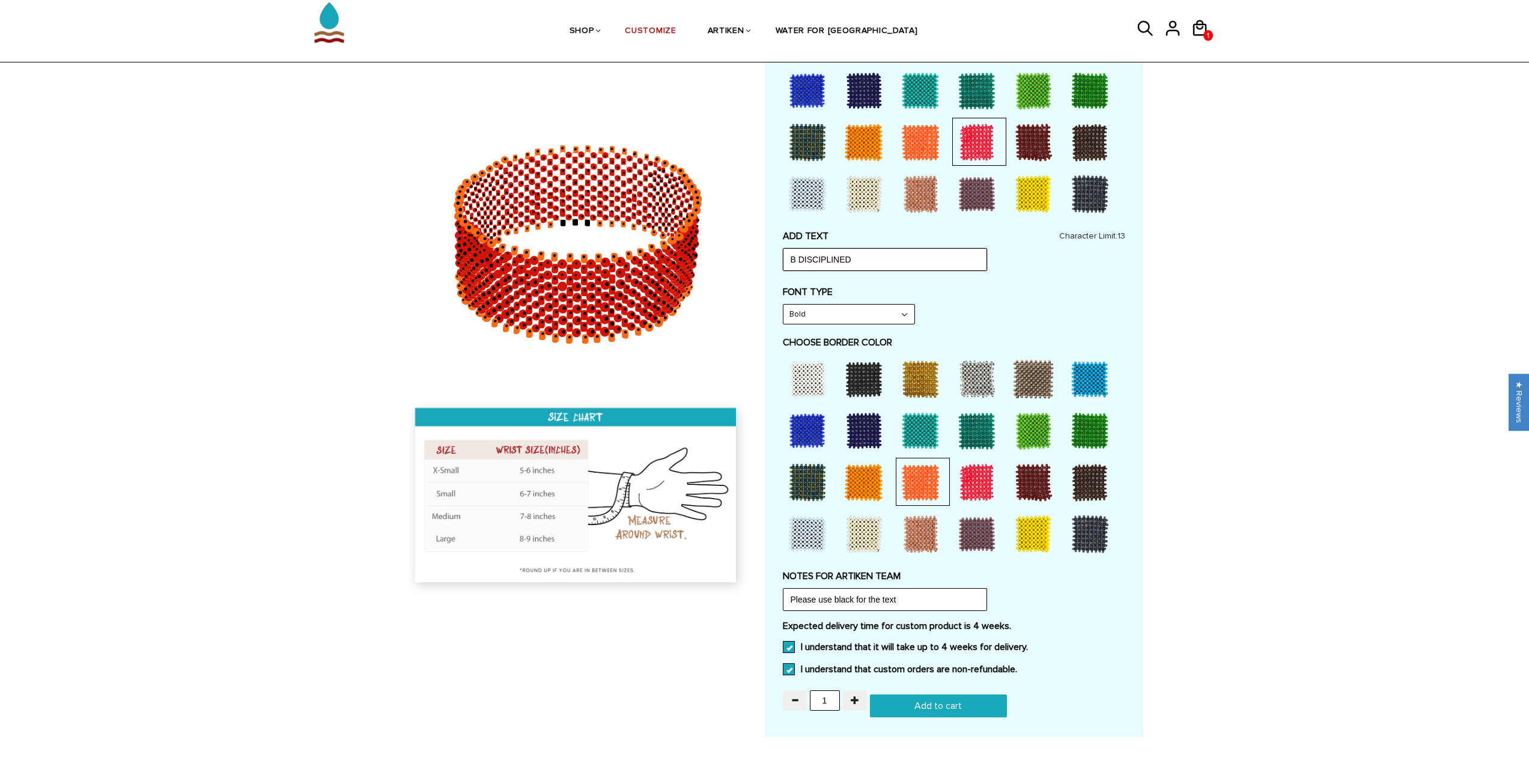
click at [854, 254] on input "B DISCIPLINED" at bounding box center [885, 259] width 204 height 23
click at [960, 290] on label "FONT TYPE" at bounding box center [954, 292] width 342 height 12
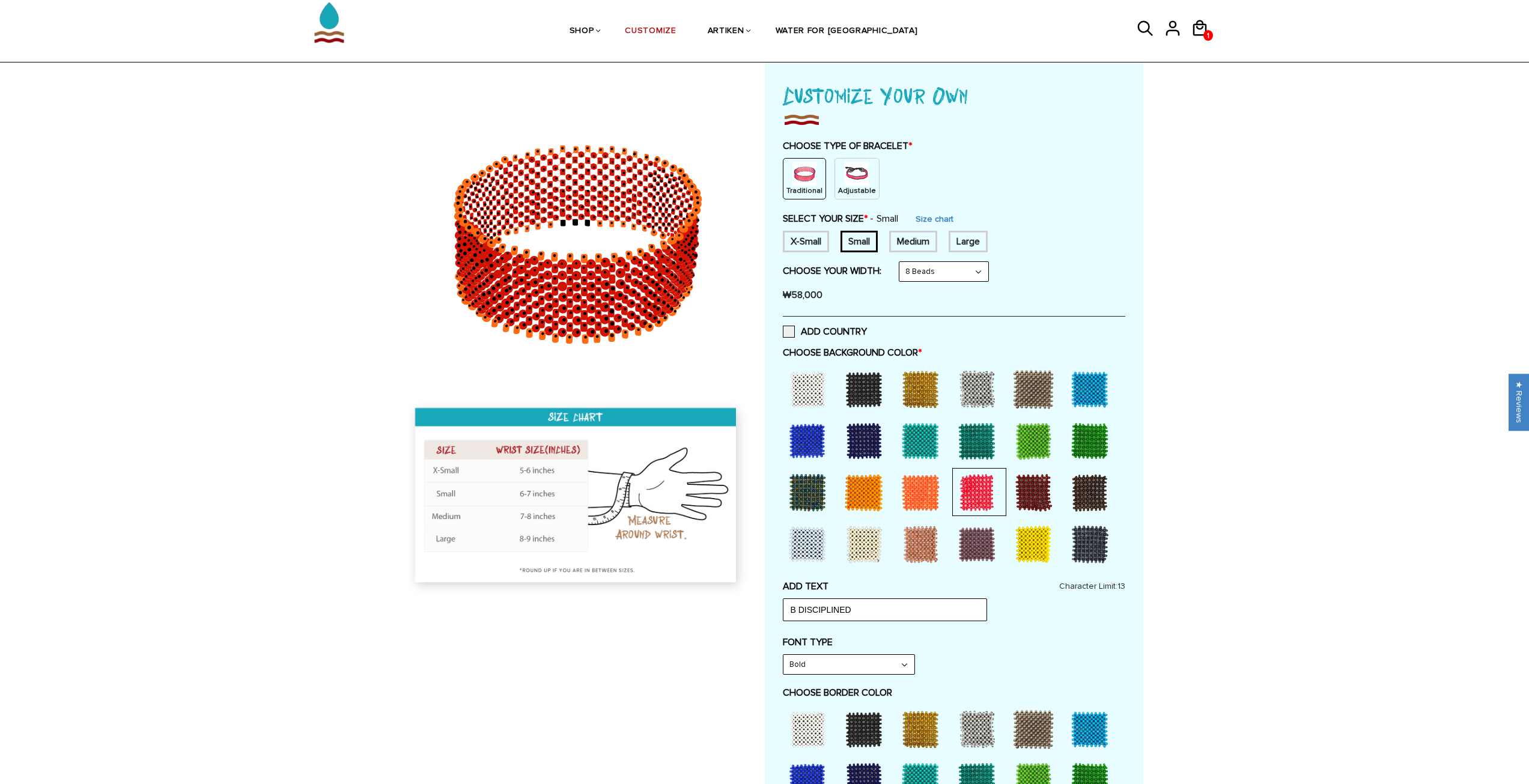
scroll to position [60, 0]
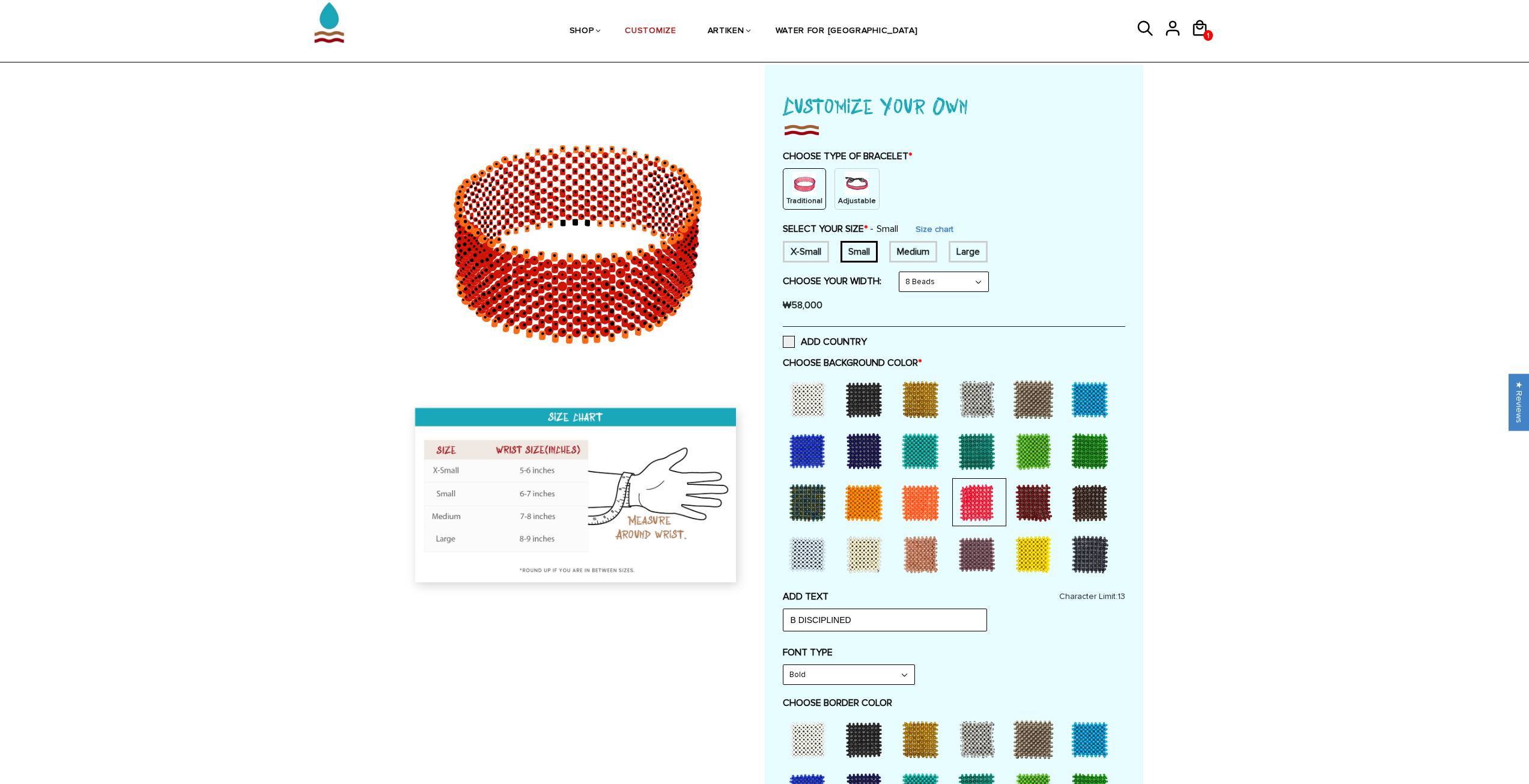
click at [938, 275] on select "8 Beads 6 Beads 10 Beads" at bounding box center [944, 281] width 89 height 19
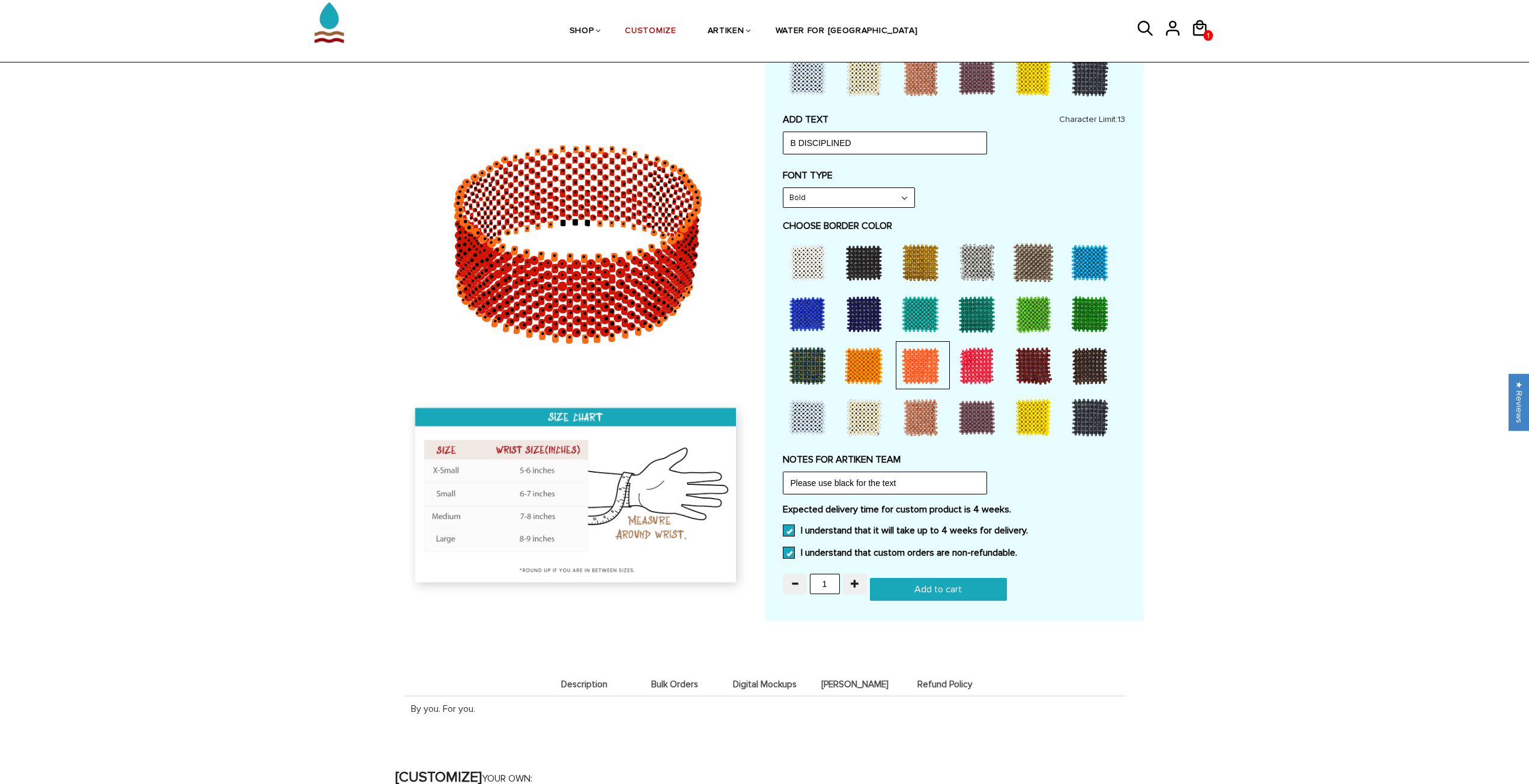
scroll to position [541, 0]
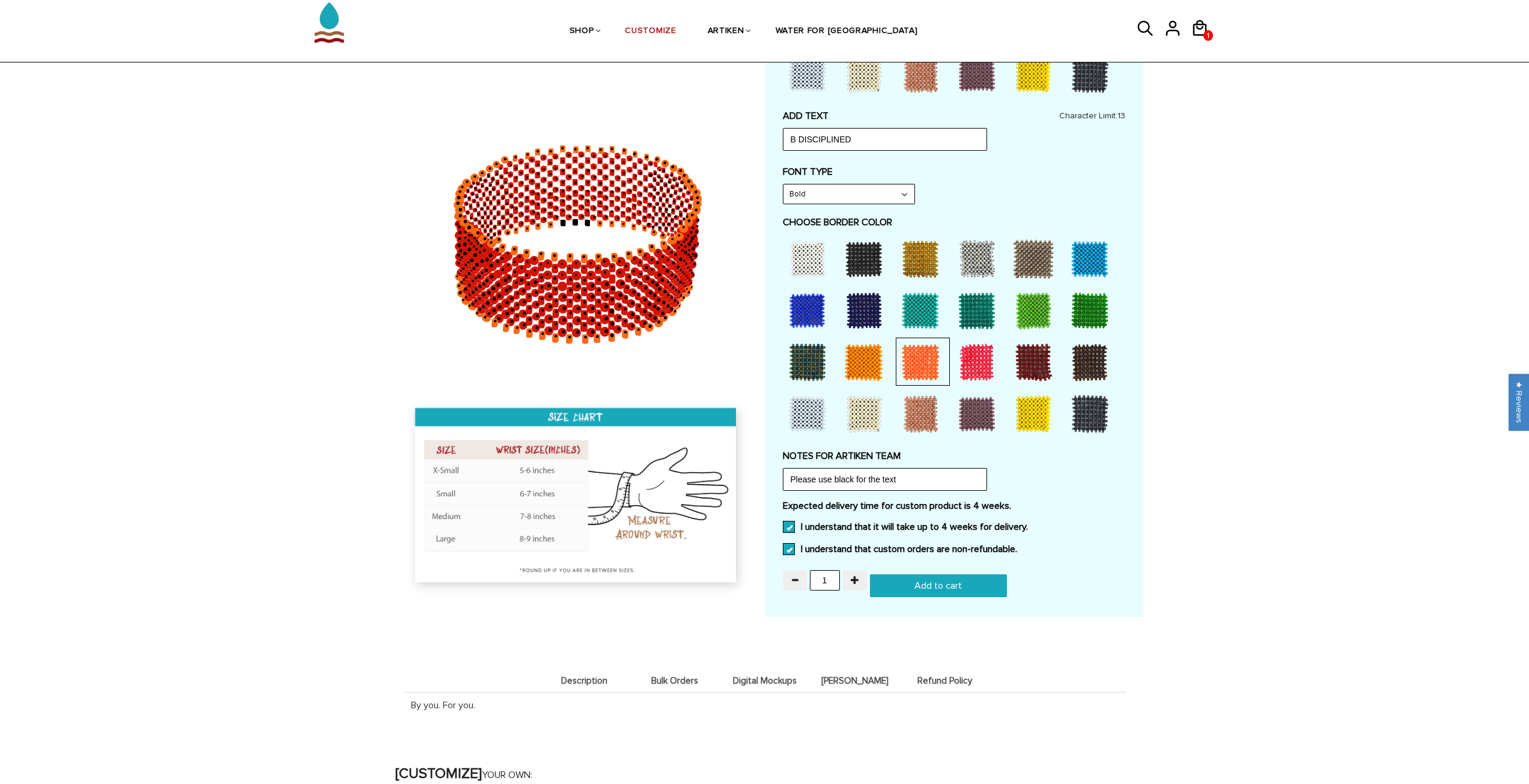
click at [903, 587] on input "Add to cart" at bounding box center [939, 585] width 137 height 23
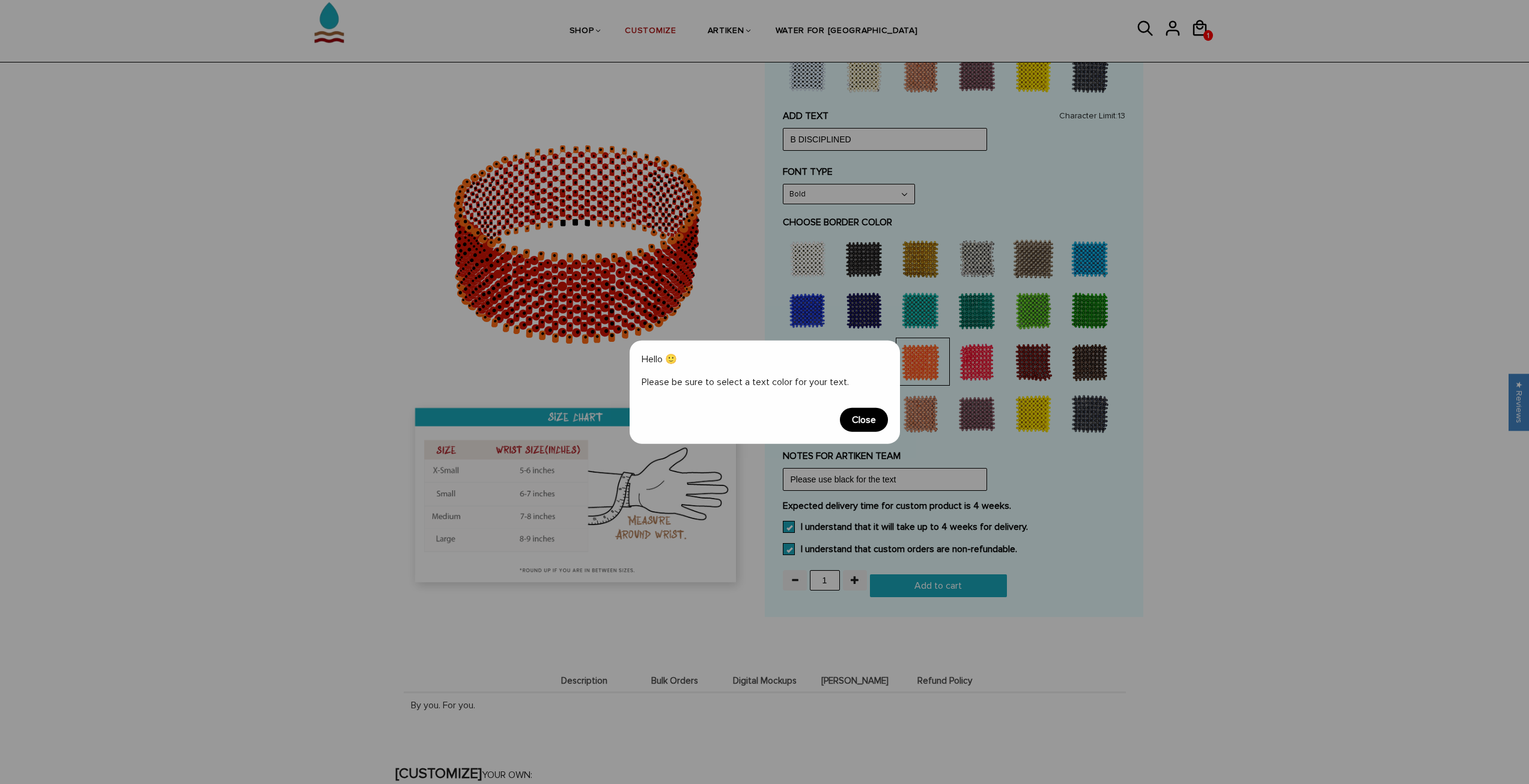
click at [856, 423] on span "Close" at bounding box center [864, 420] width 48 height 24
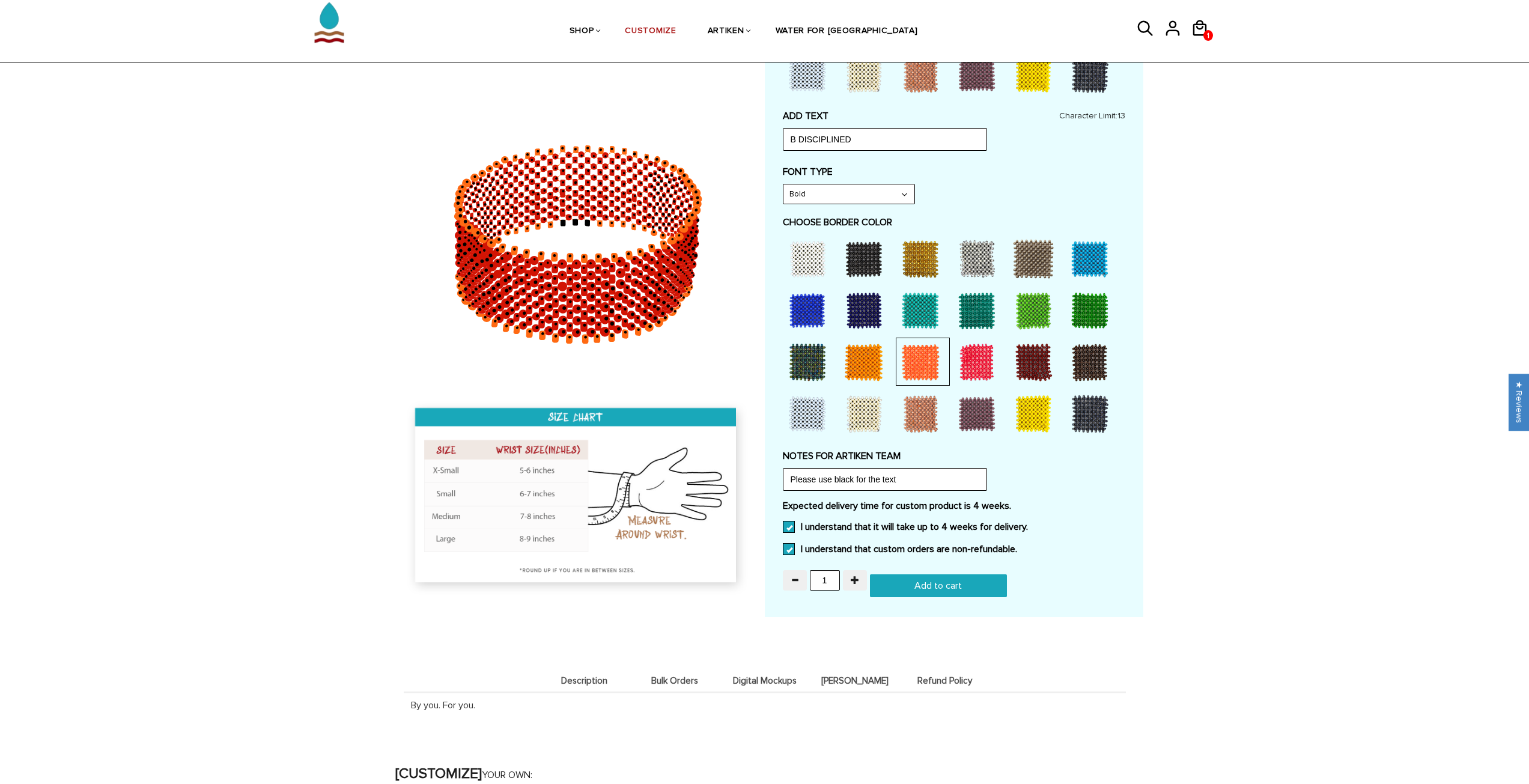
click at [621, 516] on img at bounding box center [577, 497] width 345 height 199
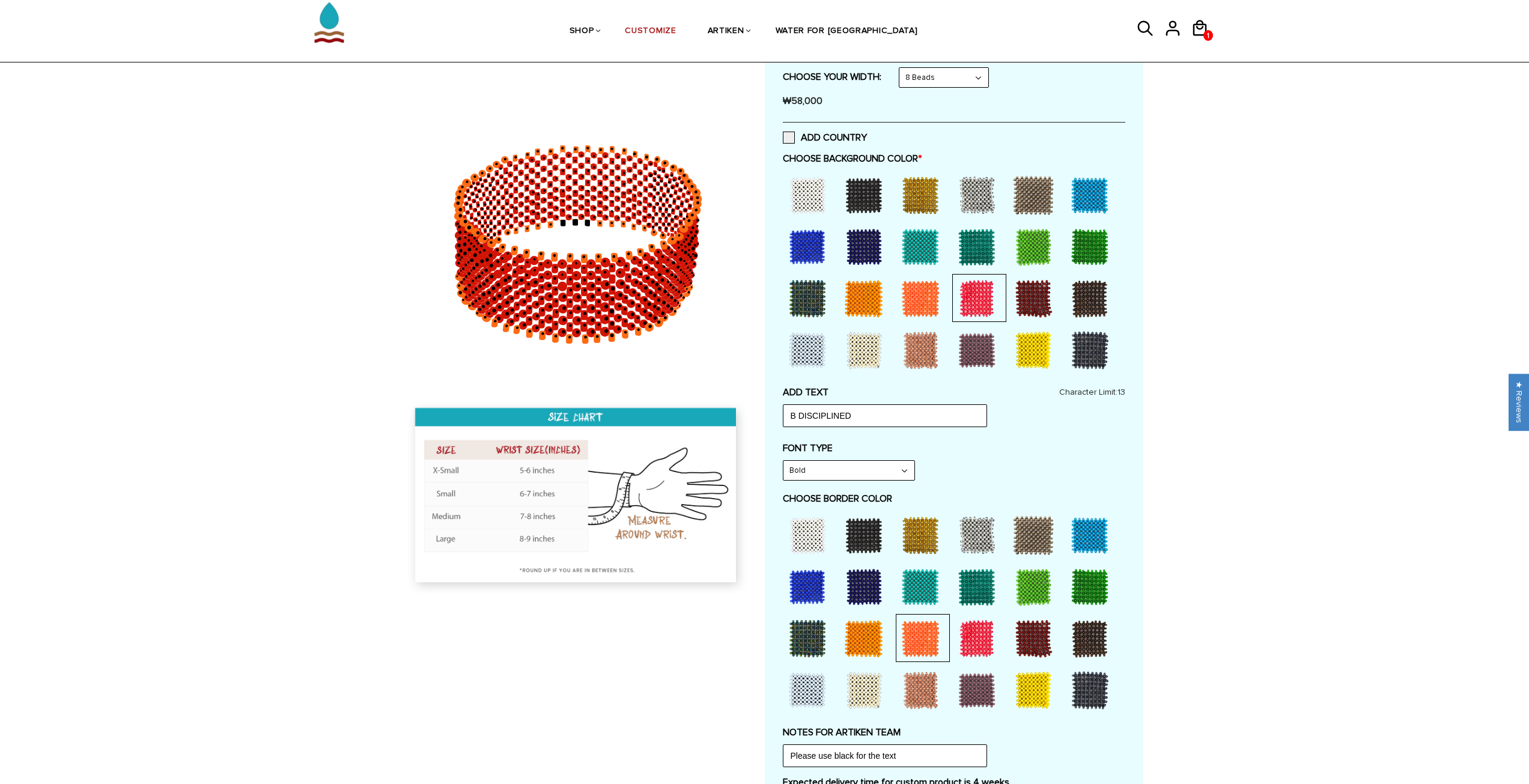
scroll to position [240, 0]
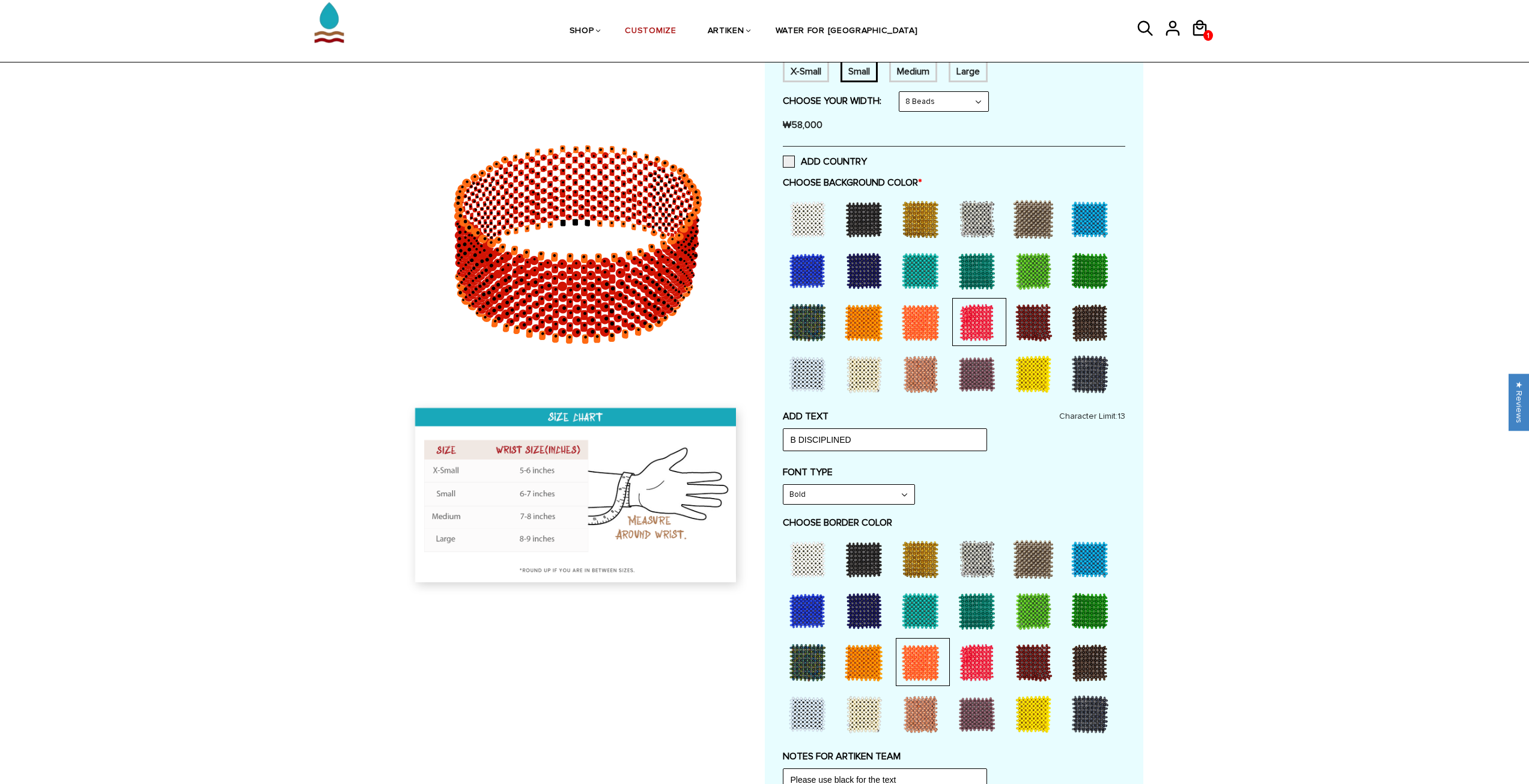
click at [998, 462] on div "ADD TEXT B DISCIPLINED Character Limit: 13 FONT TYPE Bold Bold FONT TYPE Bold N…" at bounding box center [954, 575] width 342 height 331
click at [901, 441] on input "B DISCIPLINED" at bounding box center [885, 440] width 204 height 23
click at [1146, 414] on div "Home / [CUSTOMIZE] YOUR OWN" at bounding box center [764, 504] width 1529 height 1238
click at [1122, 414] on span "13" at bounding box center [1121, 416] width 8 height 10
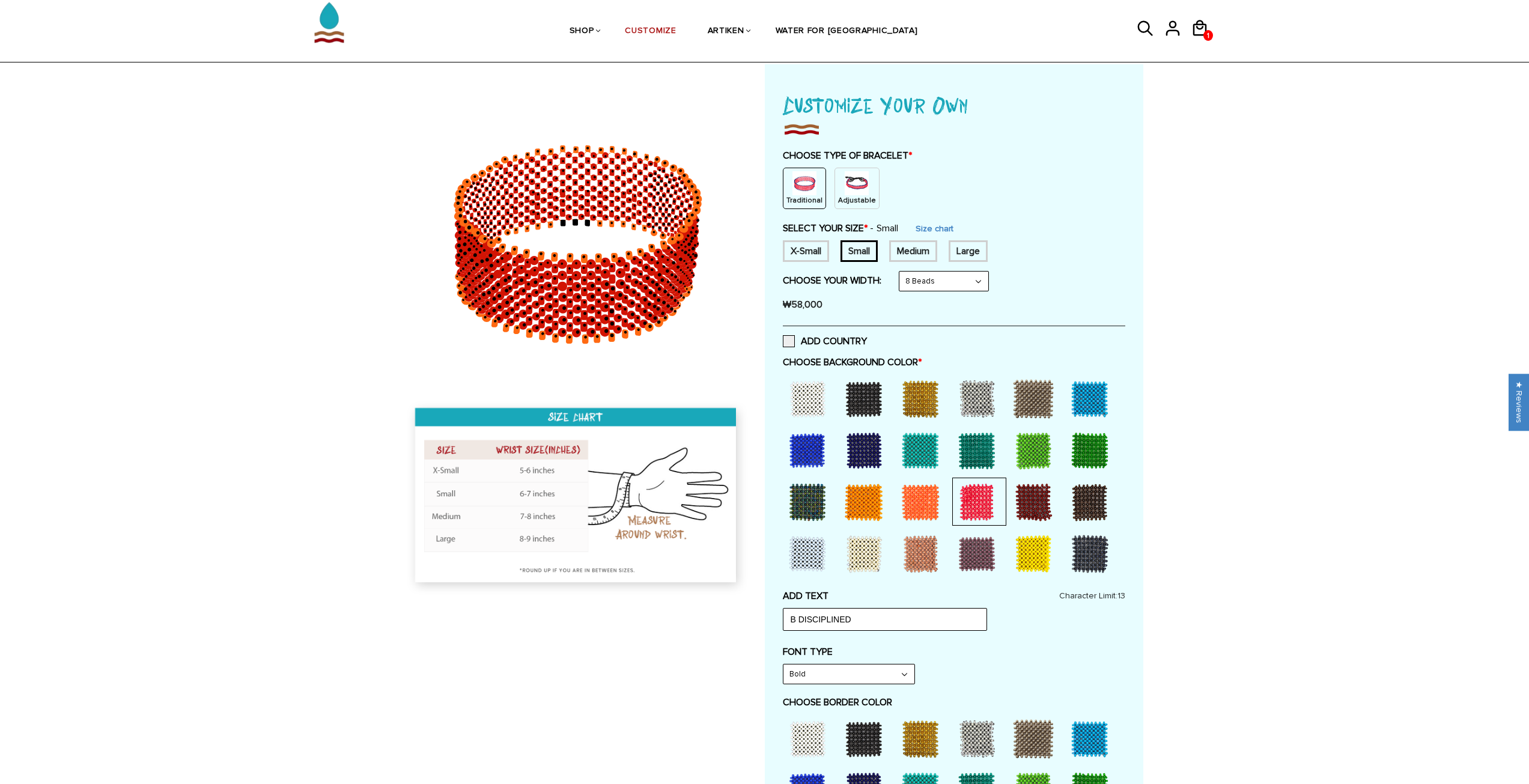
scroll to position [60, 0]
click at [785, 189] on div "Traditional" at bounding box center [804, 189] width 43 height 42
click at [789, 189] on div "Traditional" at bounding box center [804, 189] width 43 height 42
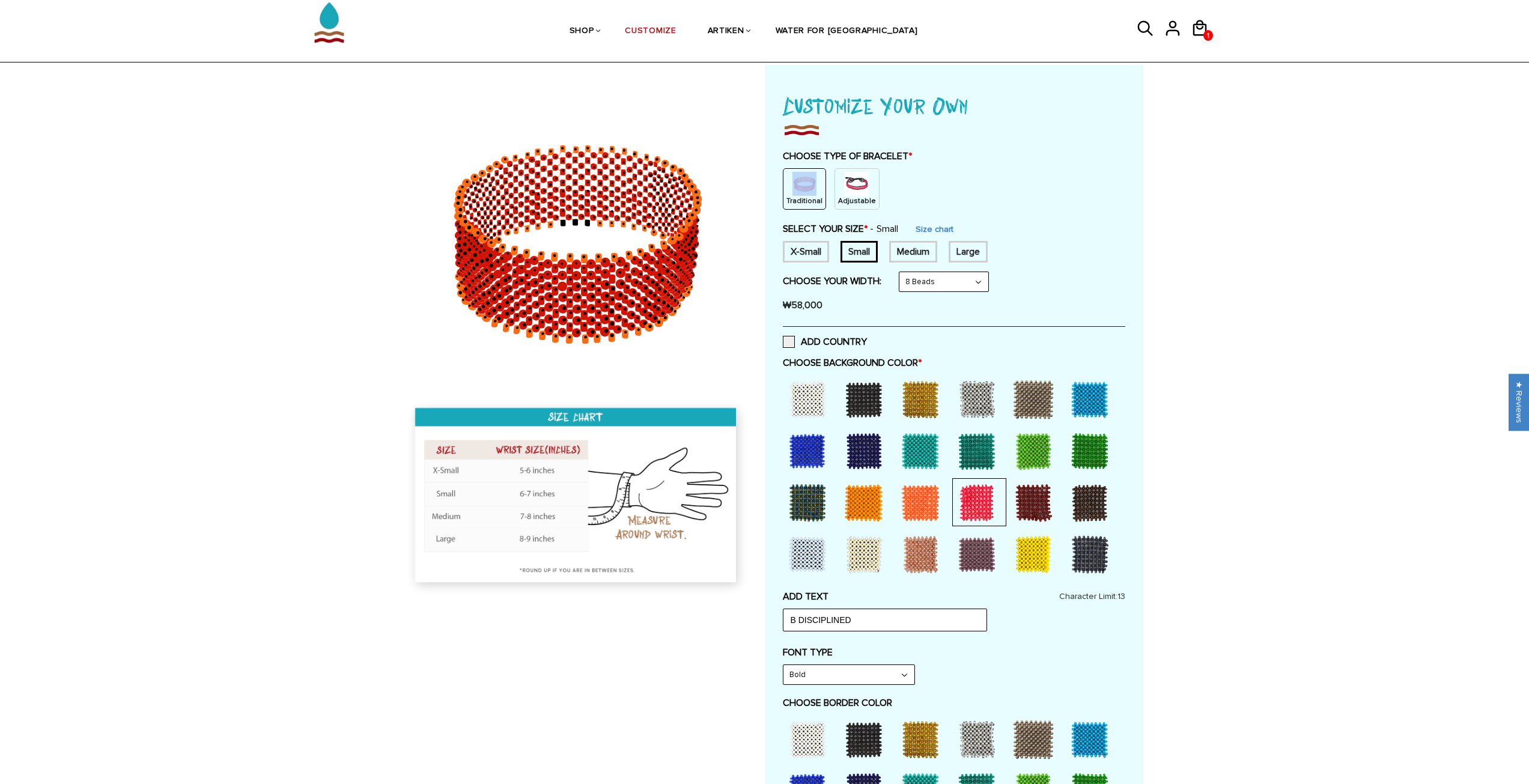
click at [789, 189] on div "Traditional" at bounding box center [804, 189] width 43 height 42
drag, startPoint x: 881, startPoint y: 626, endPoint x: 685, endPoint y: 620, distance: 196.1
click at [685, 621] on div at bounding box center [764, 581] width 757 height 1033
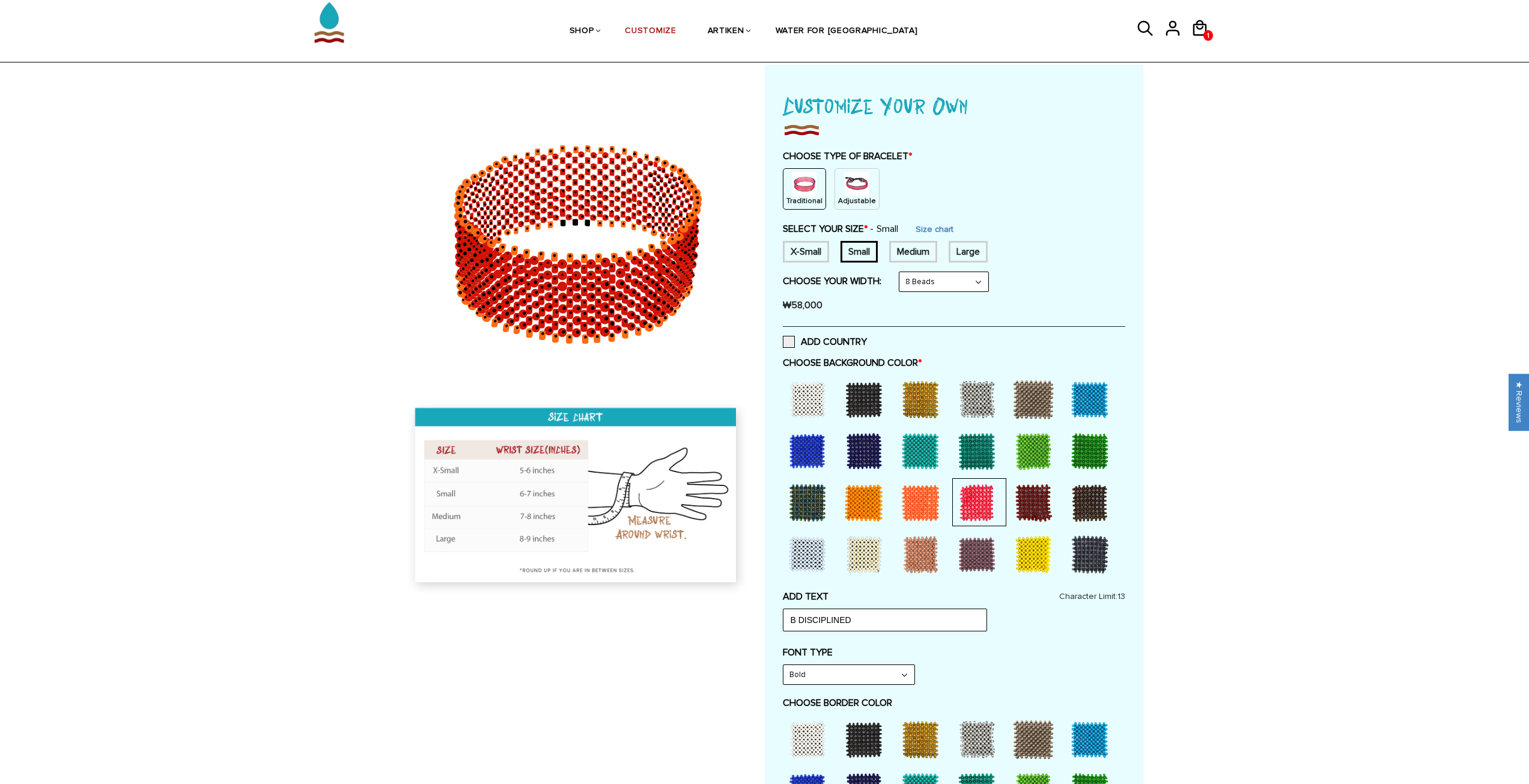
click at [924, 360] on label "CHOOSE BACKGROUND COLOR *" at bounding box center [954, 363] width 342 height 12
click at [922, 360] on span "*" at bounding box center [920, 363] width 4 height 12
click at [975, 521] on div at bounding box center [977, 503] width 48 height 48
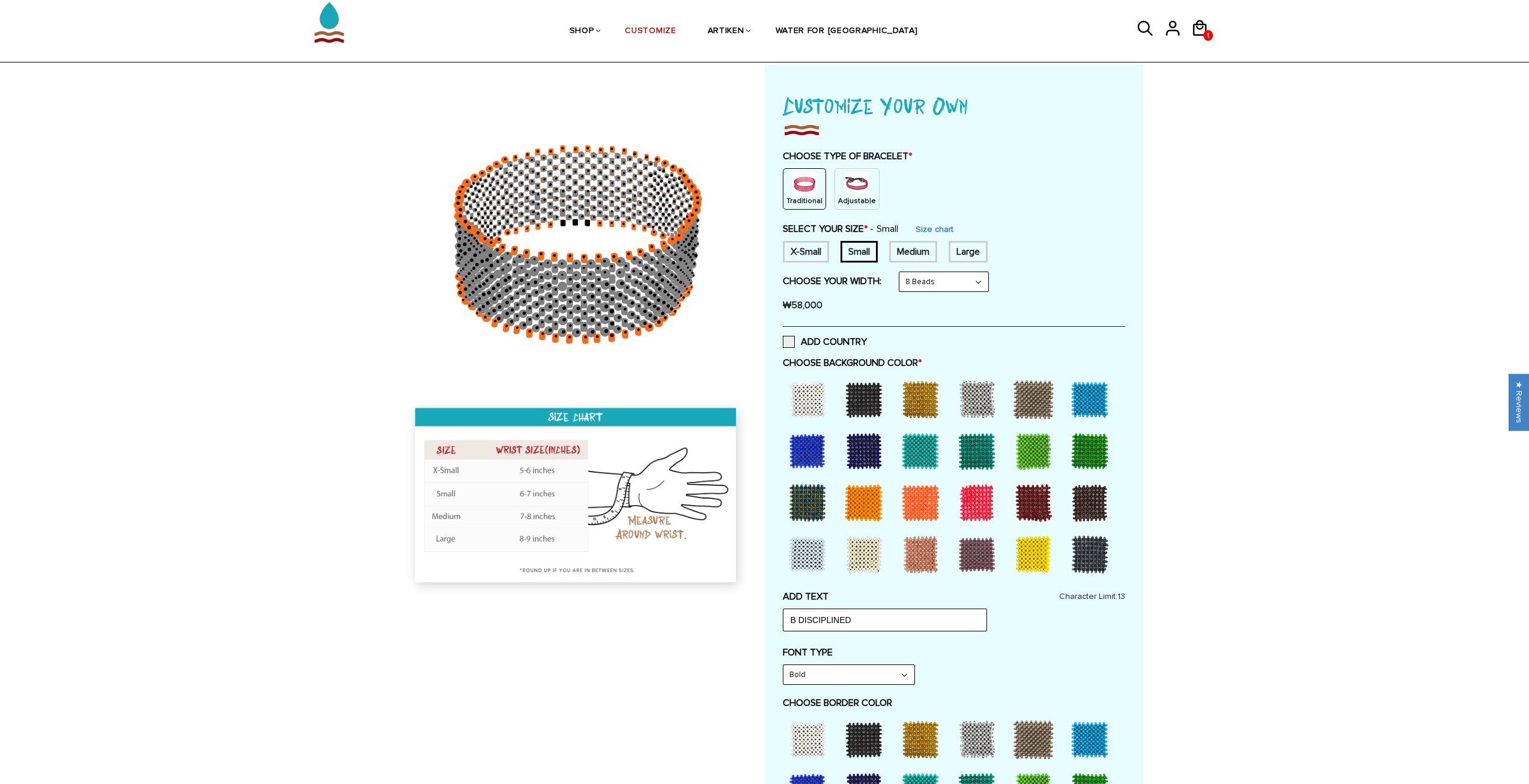
click at [975, 516] on div at bounding box center [977, 503] width 48 height 48
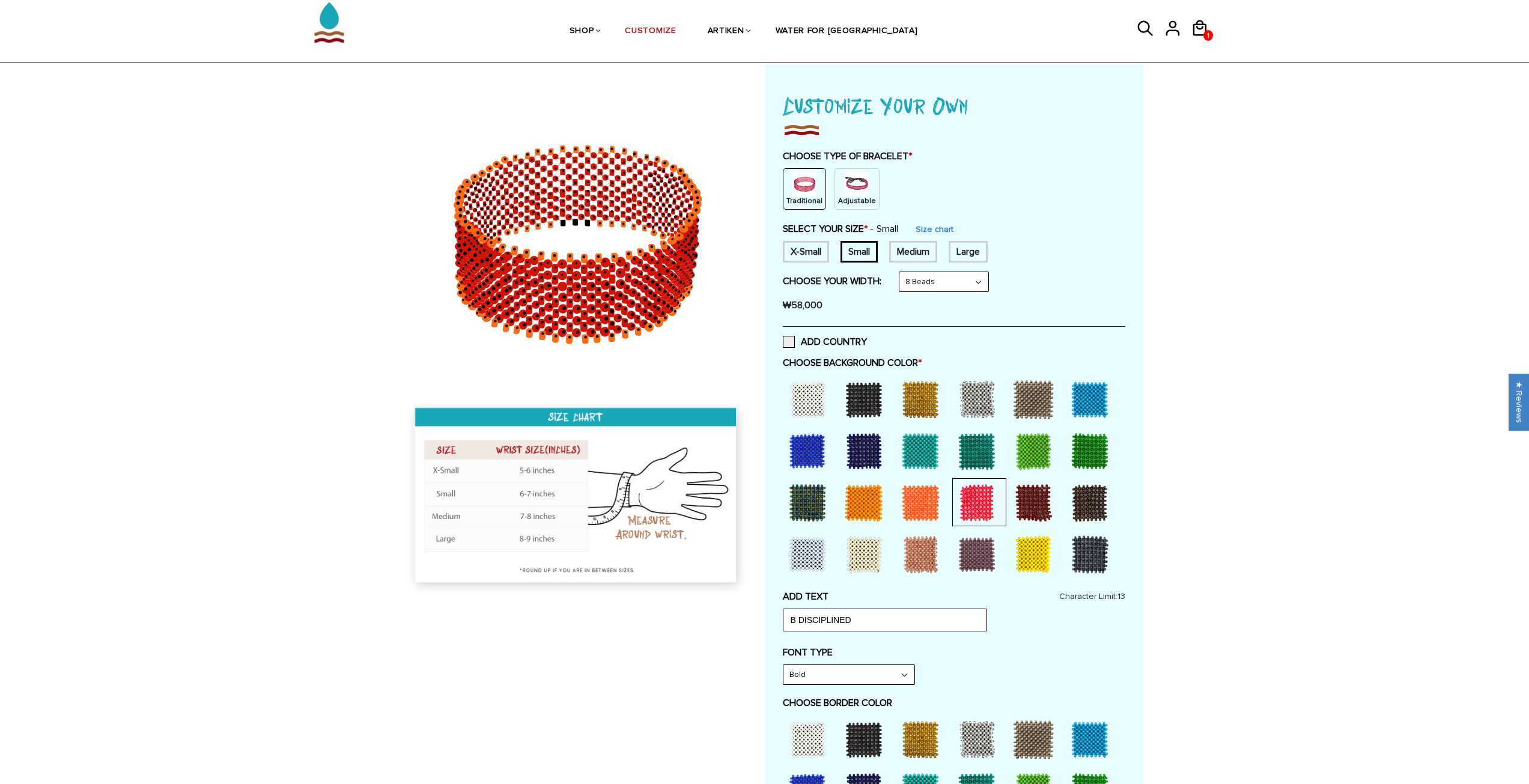
scroll to position [1, 0]
click at [836, 671] on select "Narrow Bold" at bounding box center [849, 674] width 131 height 19
click at [1051, 651] on label "FONT TYPE" at bounding box center [954, 652] width 342 height 12
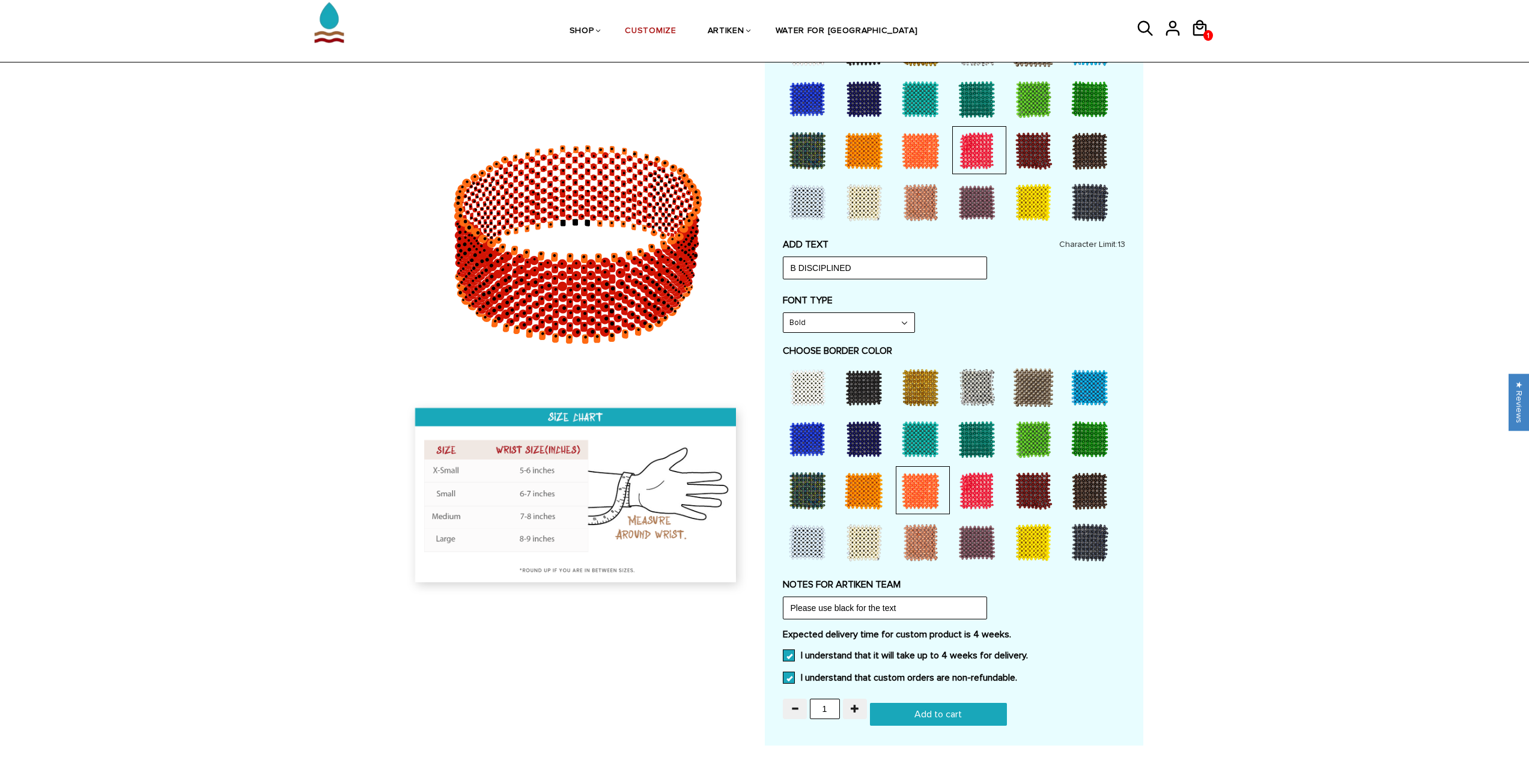
scroll to position [421, 0]
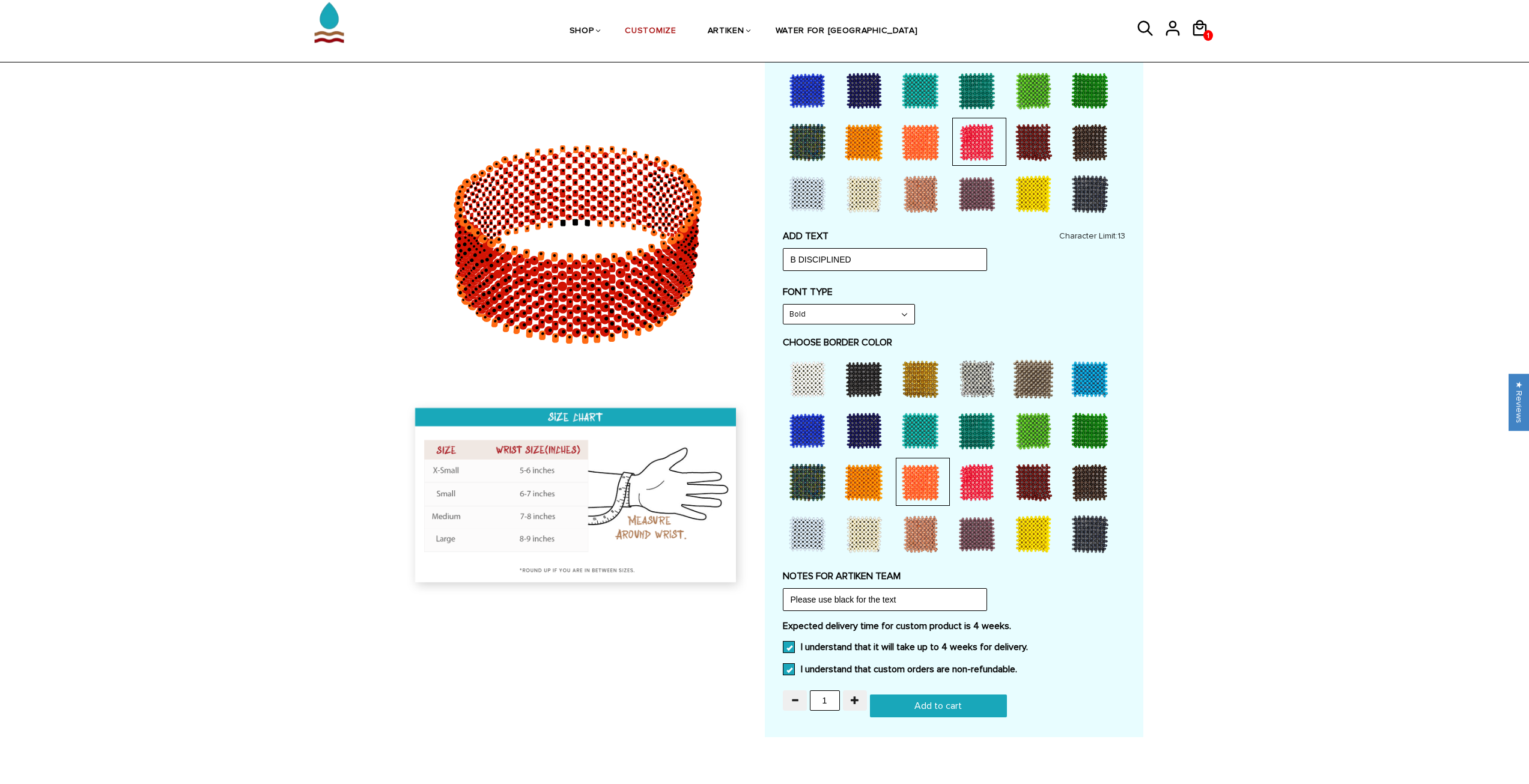
click at [892, 701] on input "Add to cart" at bounding box center [939, 706] width 137 height 23
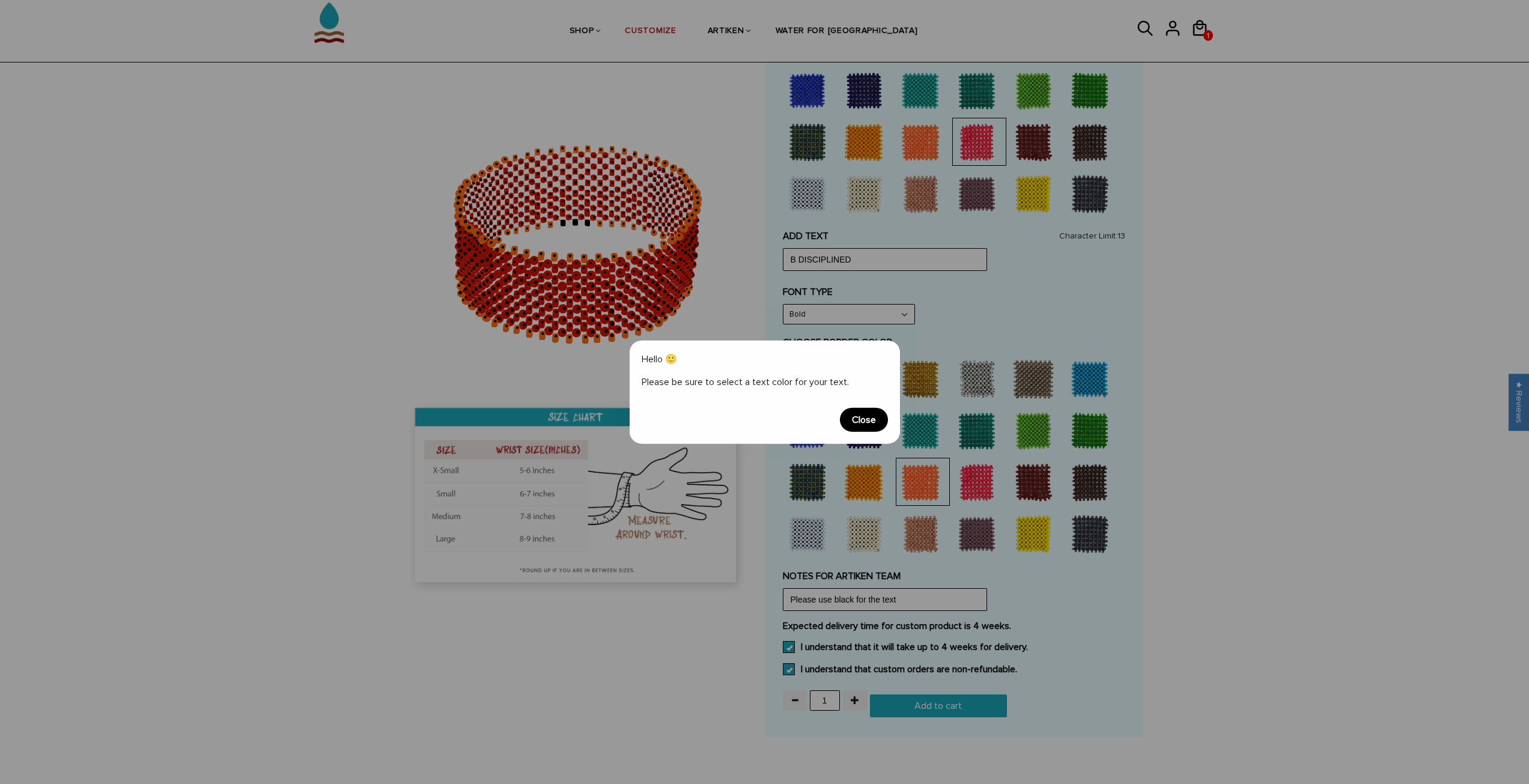
click at [873, 426] on span "Close" at bounding box center [864, 420] width 48 height 24
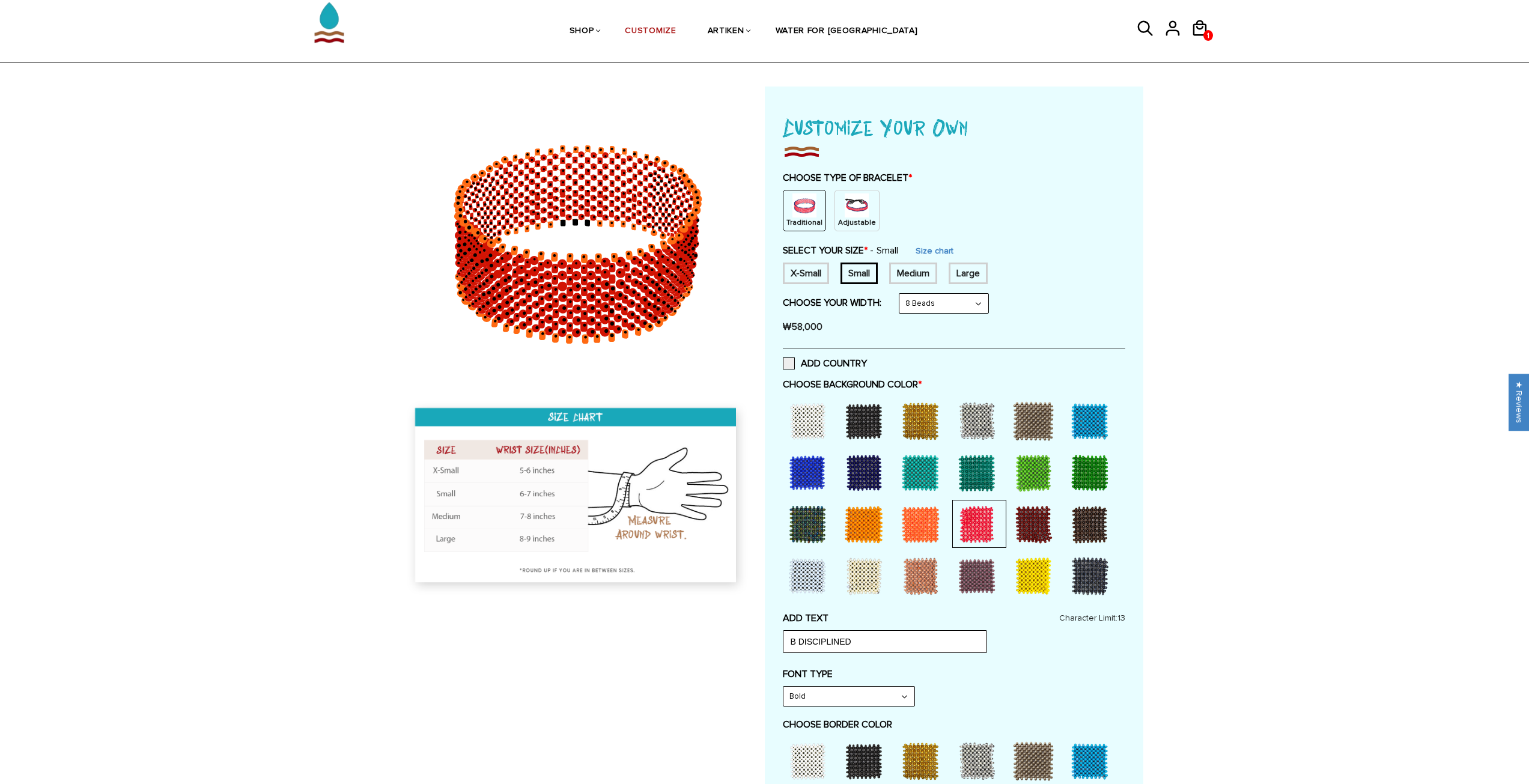
scroll to position [60, 0]
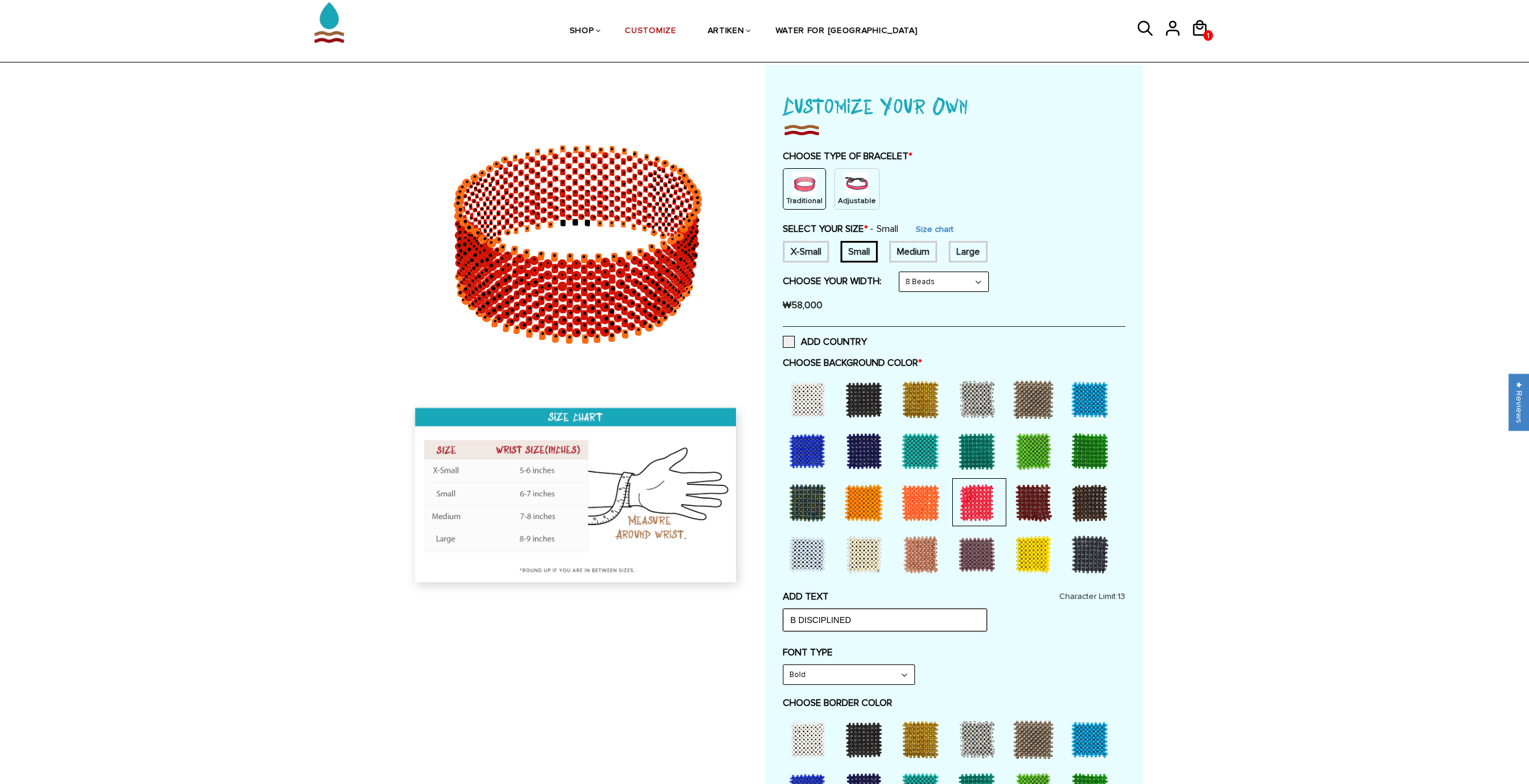
click at [876, 618] on input "B DISCIPLINED" at bounding box center [885, 620] width 204 height 23
click at [1036, 624] on div "ADD TEXT B DISCIPLINED Character Limit: 13" at bounding box center [954, 611] width 342 height 41
click at [827, 363] on label "CHOOSE BACKGROUND COLOR *" at bounding box center [954, 363] width 342 height 12
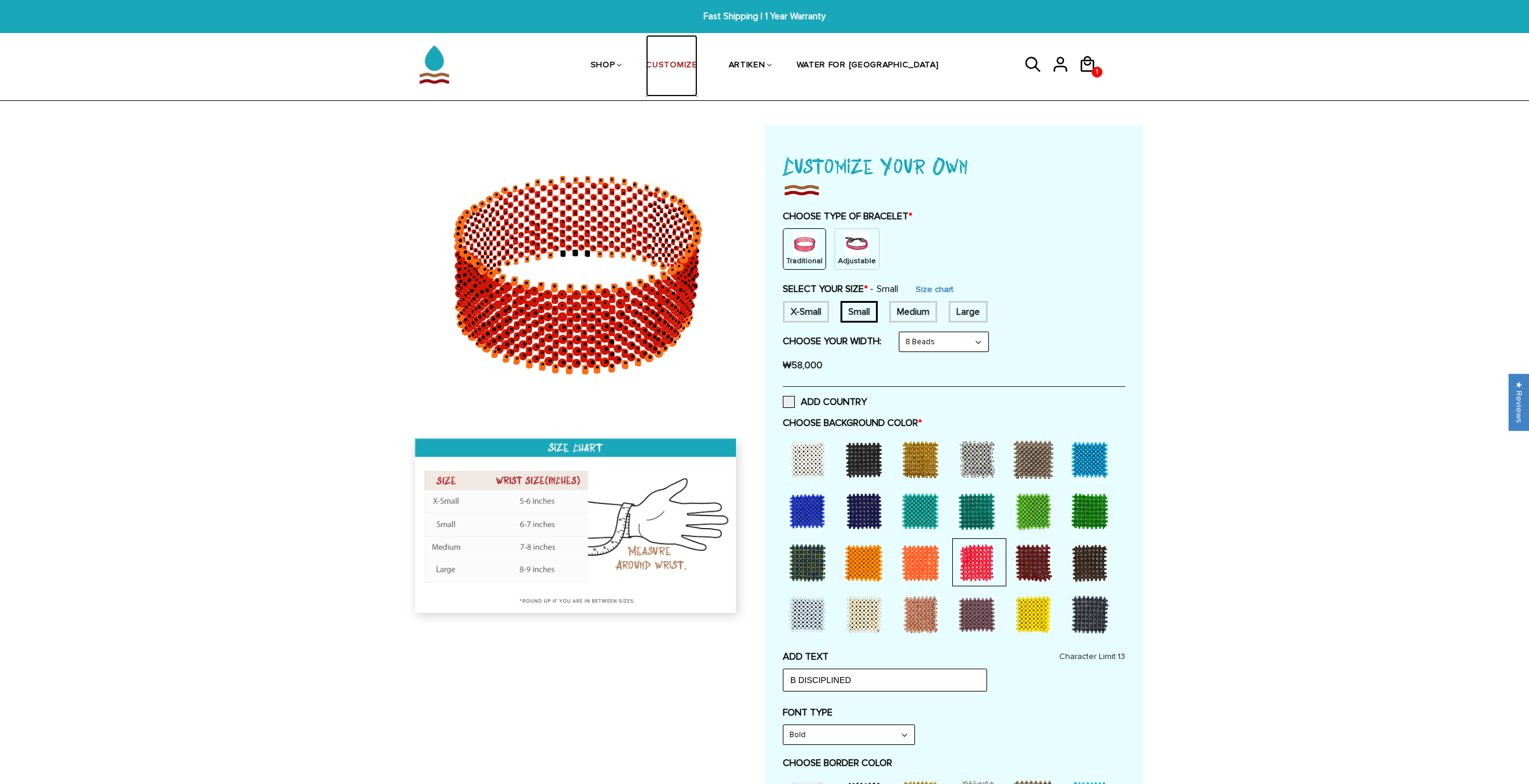
click at [697, 68] on link "CUSTOMIZE" at bounding box center [671, 66] width 51 height 62
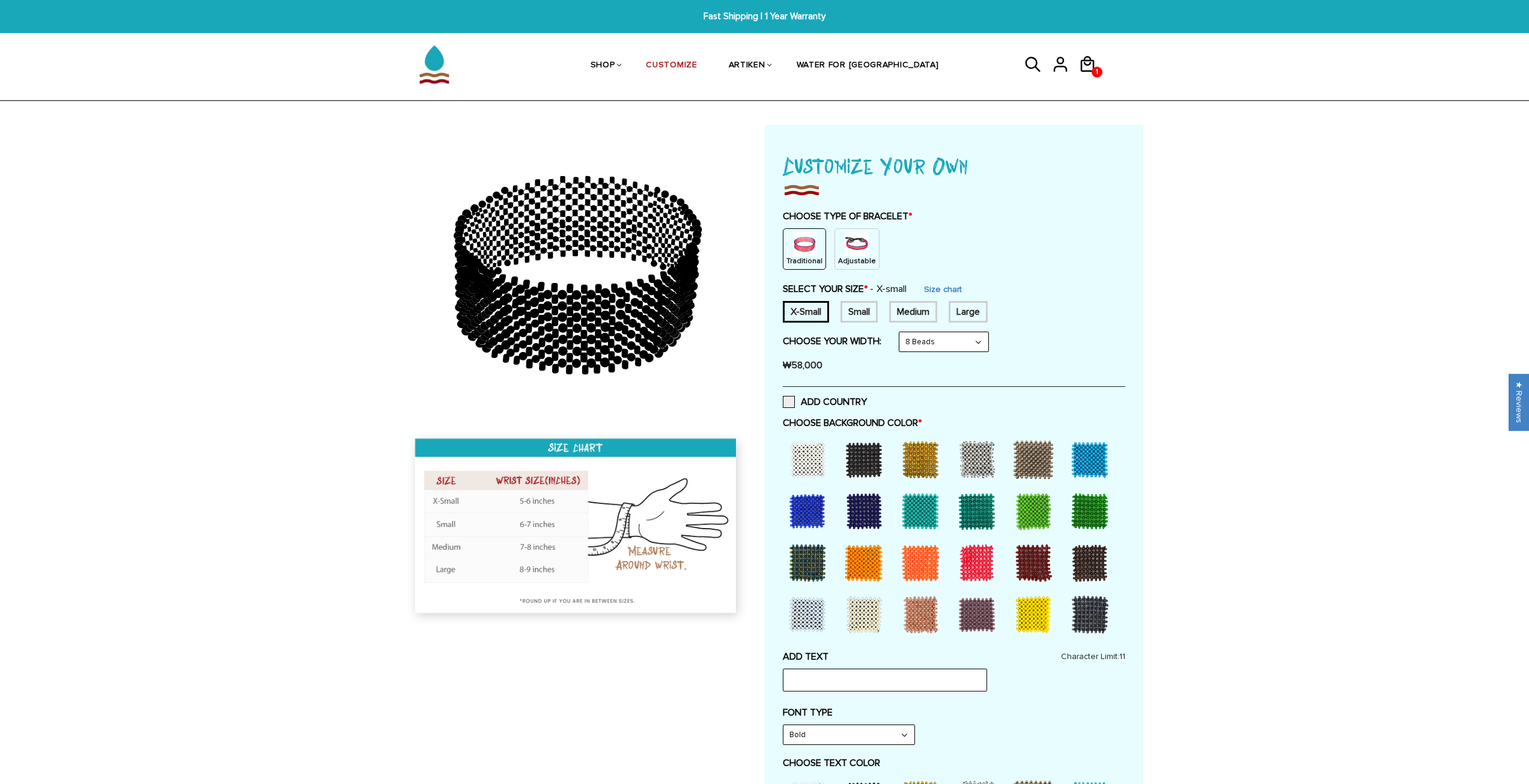
click at [860, 312] on div "Small" at bounding box center [859, 311] width 37 height 22
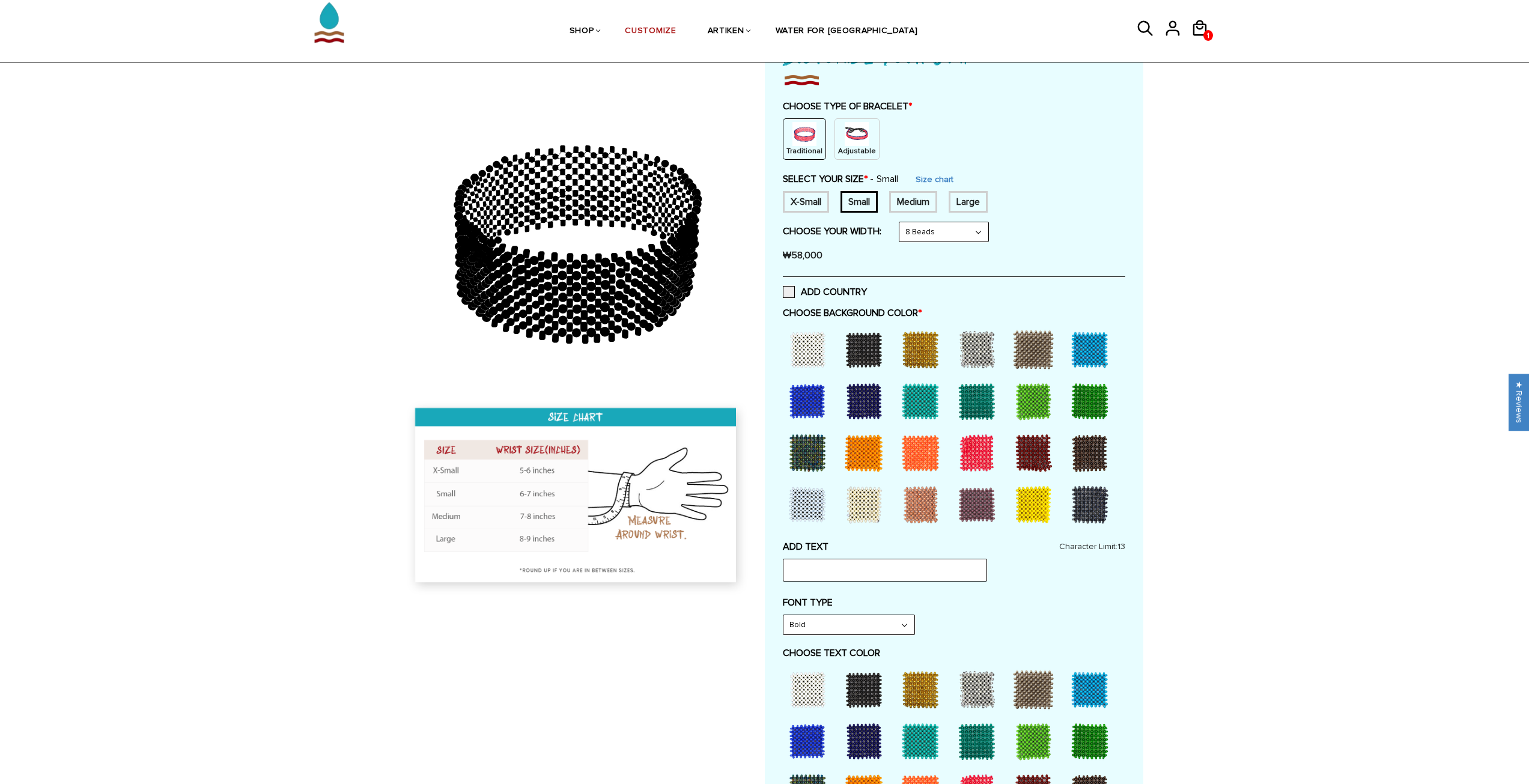
scroll to position [120, 0]
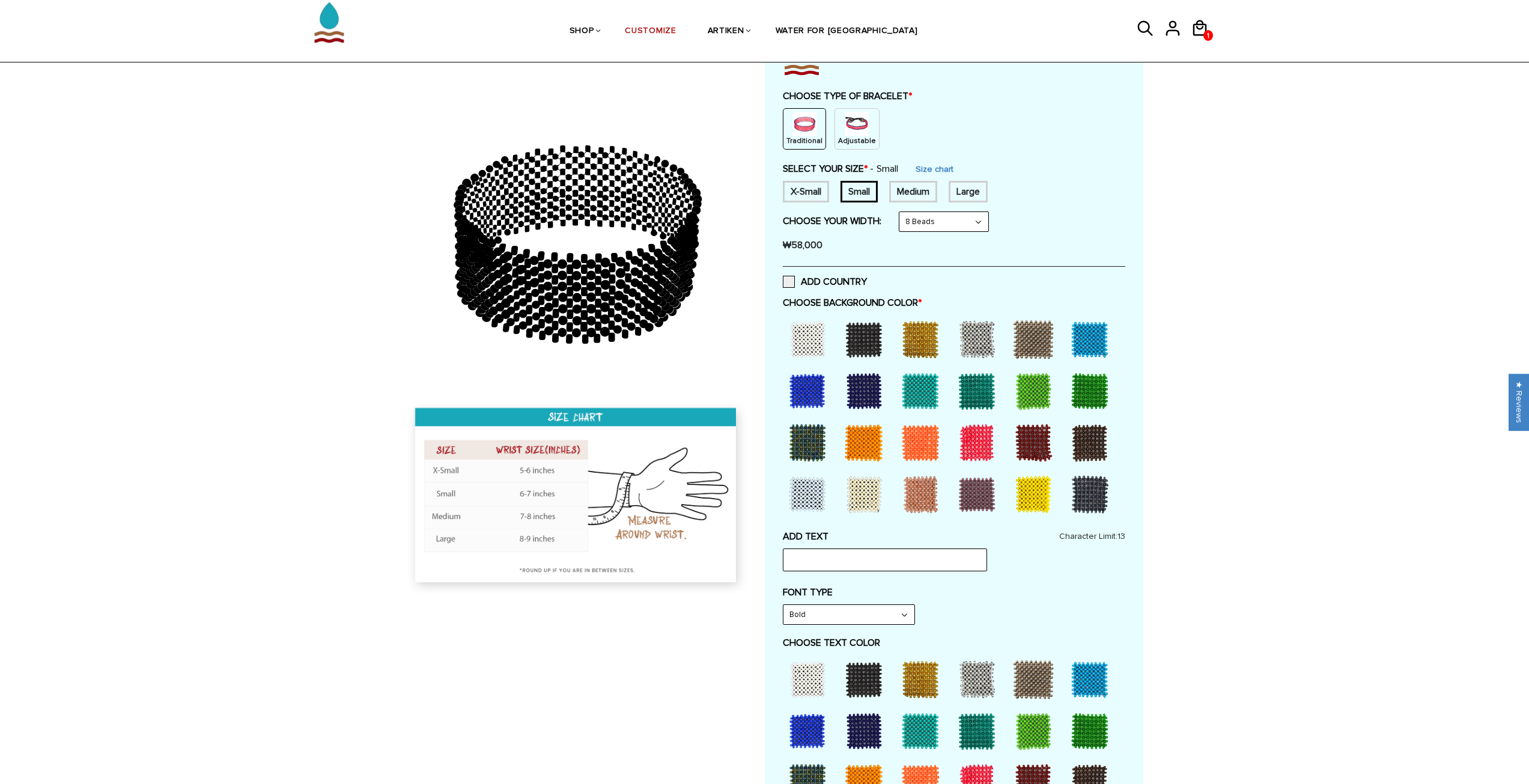
click at [962, 436] on div at bounding box center [977, 442] width 48 height 48
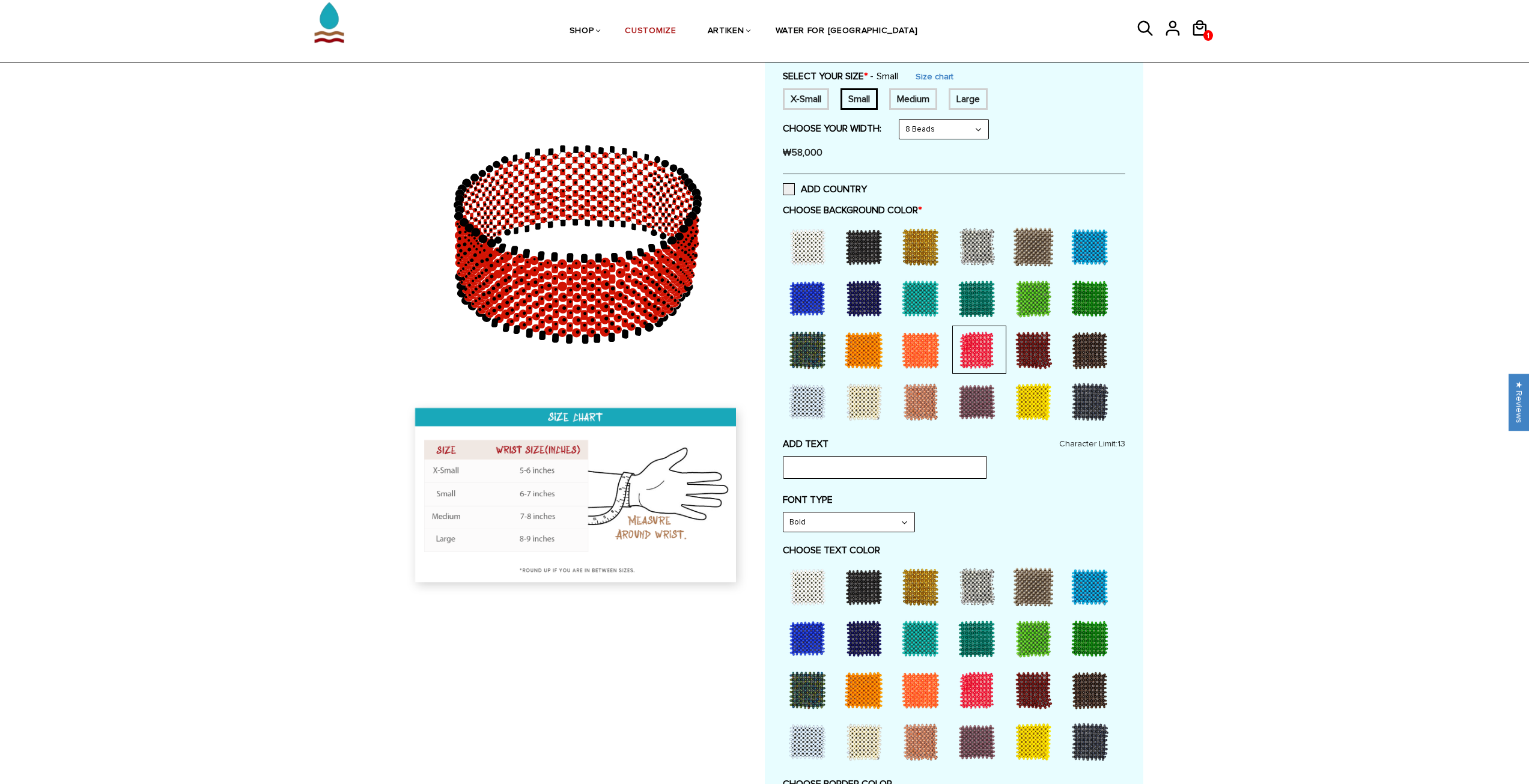
scroll to position [240, 0]
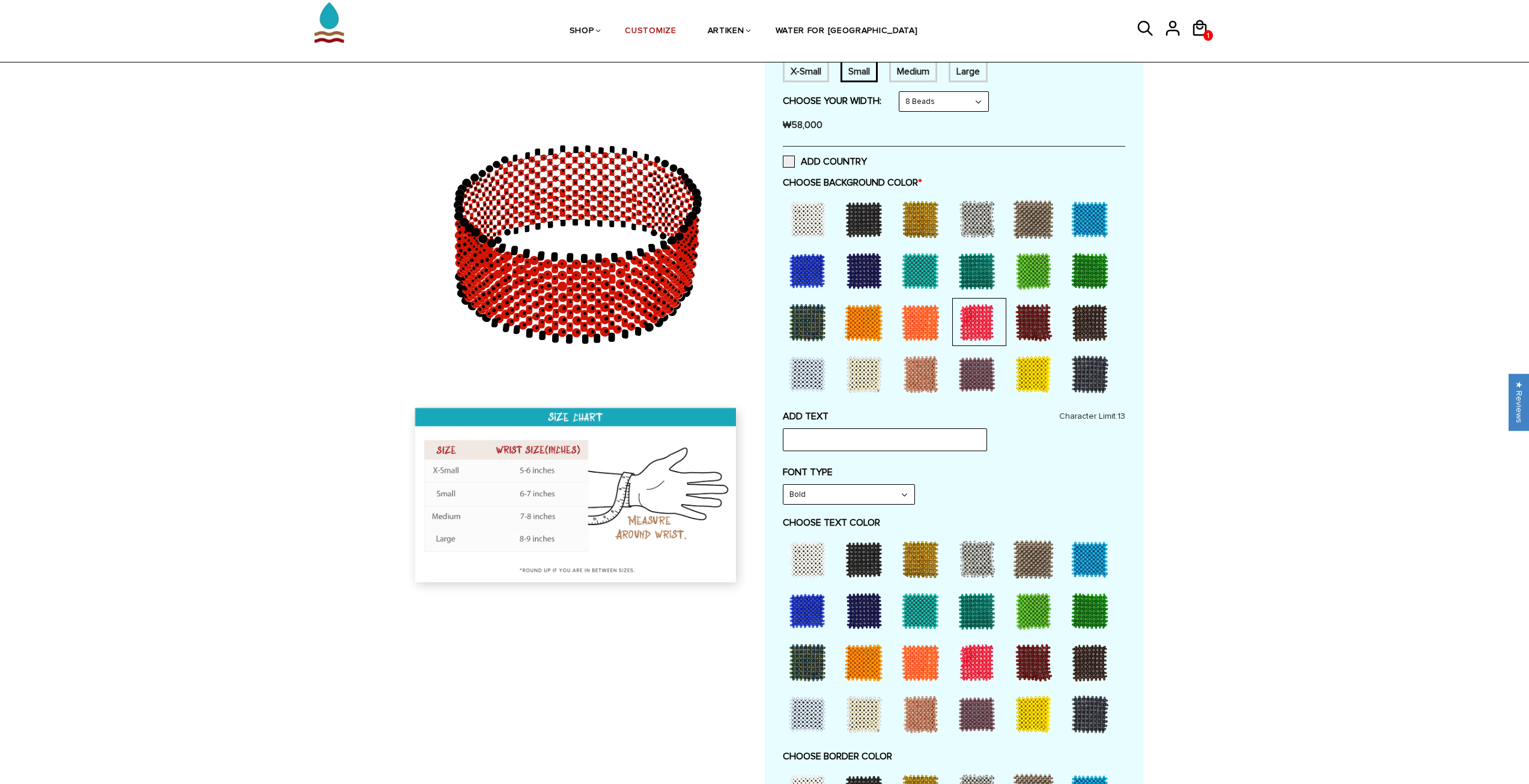
click at [924, 671] on div at bounding box center [920, 663] width 48 height 48
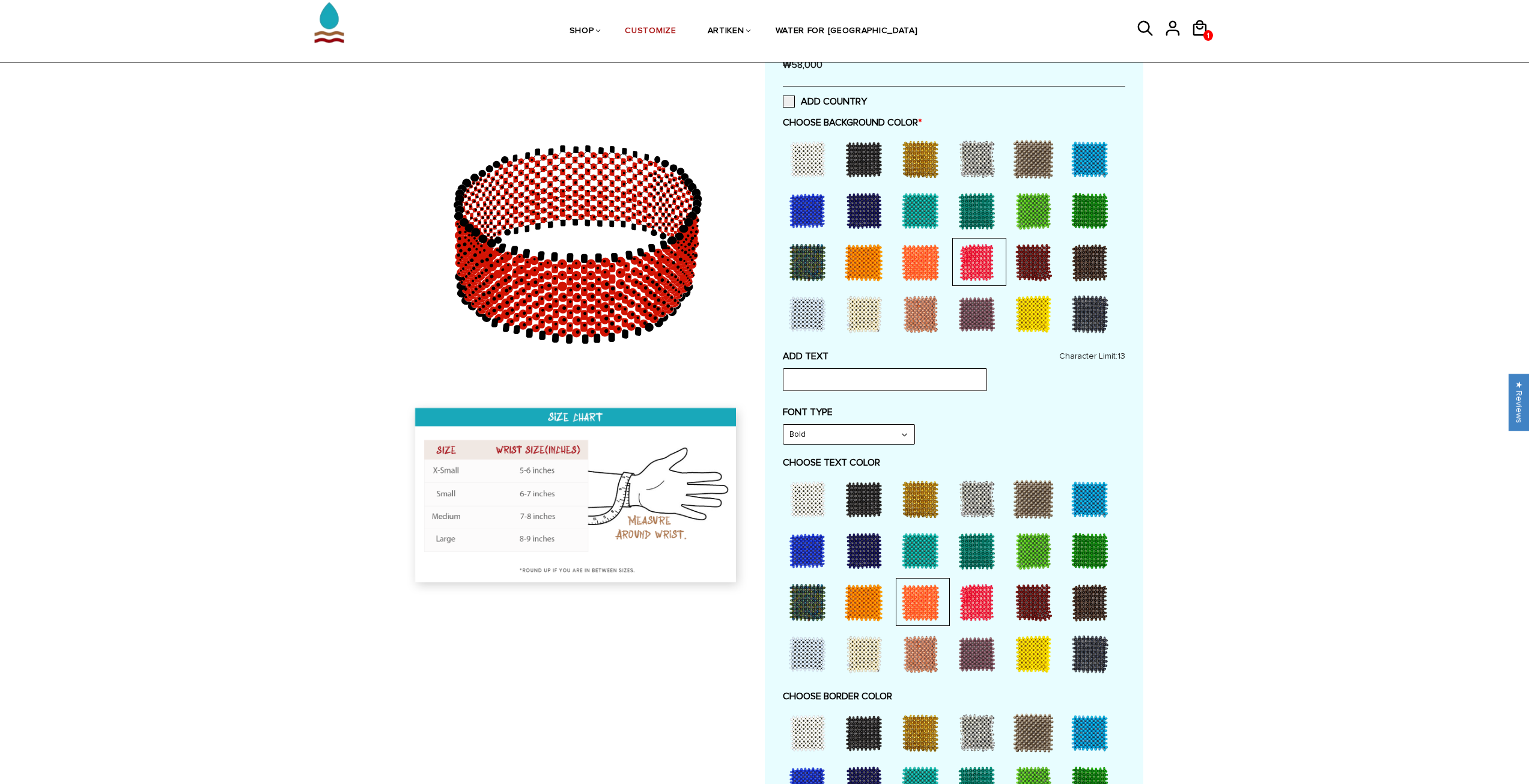
click at [860, 490] on div at bounding box center [864, 499] width 48 height 48
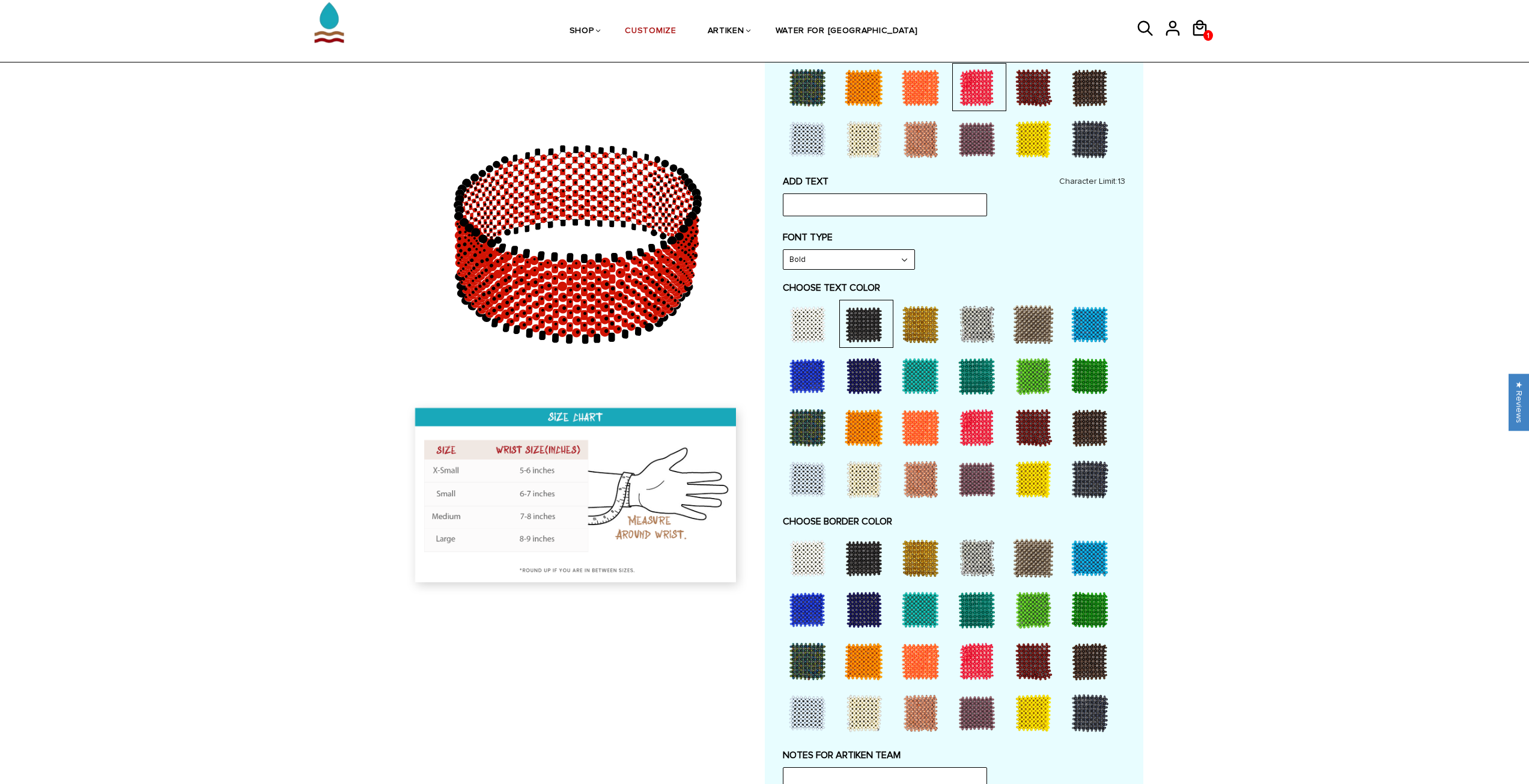
scroll to position [480, 0]
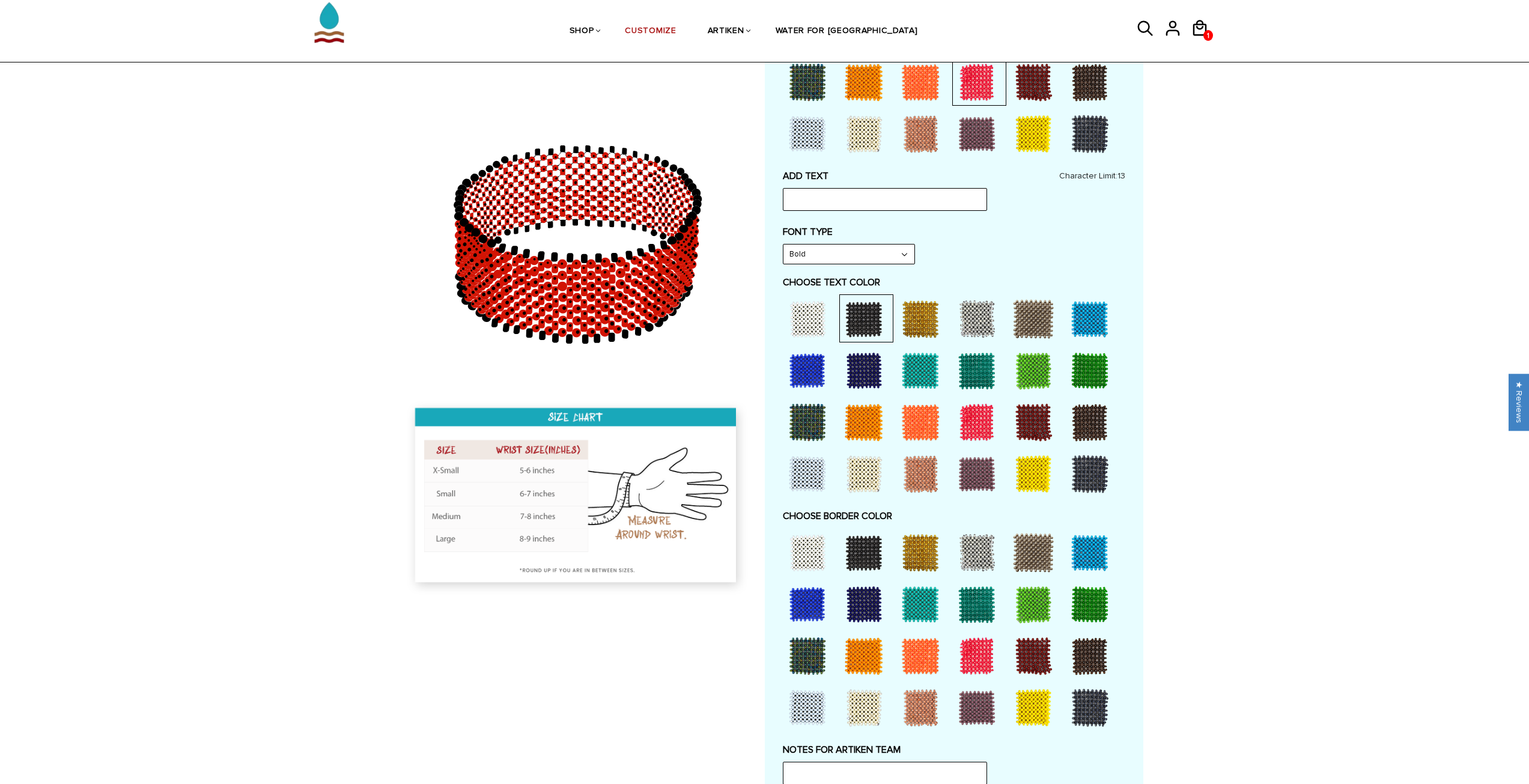
click at [920, 650] on div at bounding box center [920, 656] width 48 height 48
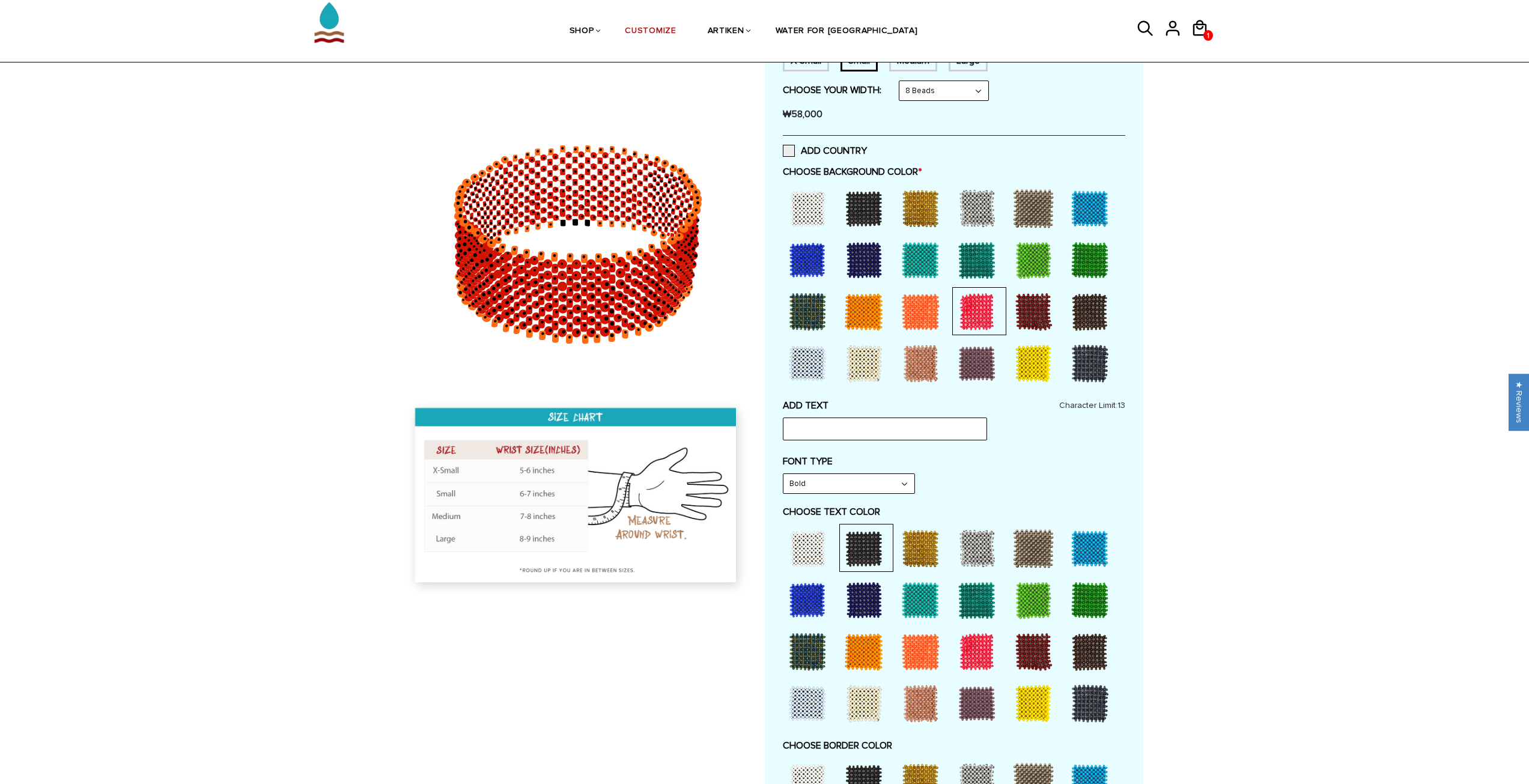
scroll to position [240, 0]
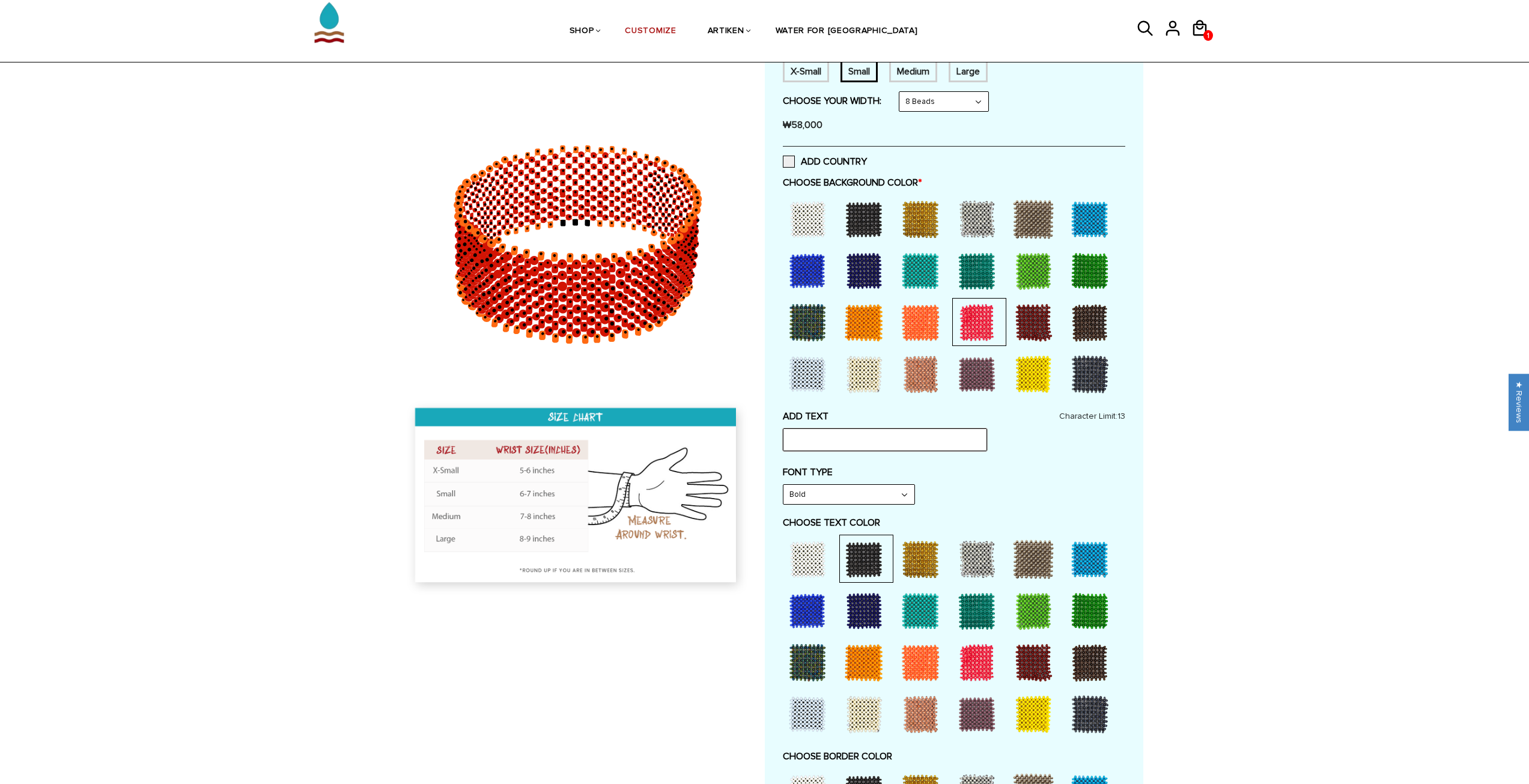
click at [831, 439] on input "text" at bounding box center [885, 440] width 204 height 23
type input "B DISCIPLINED"
click at [1261, 487] on div "Home / [CUSTOMIZE] YOUR OWN" at bounding box center [764, 620] width 1529 height 1471
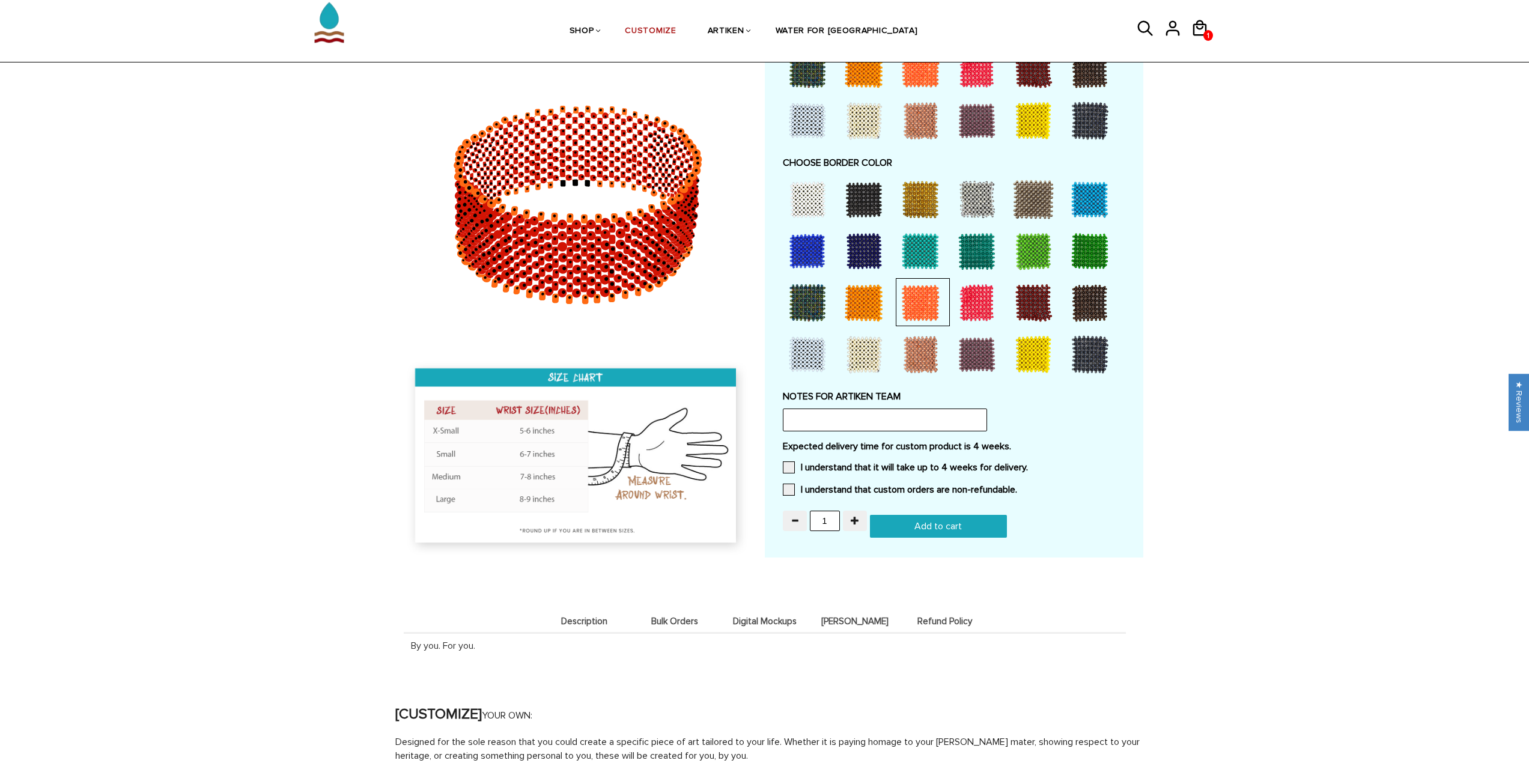
scroll to position [841, 0]
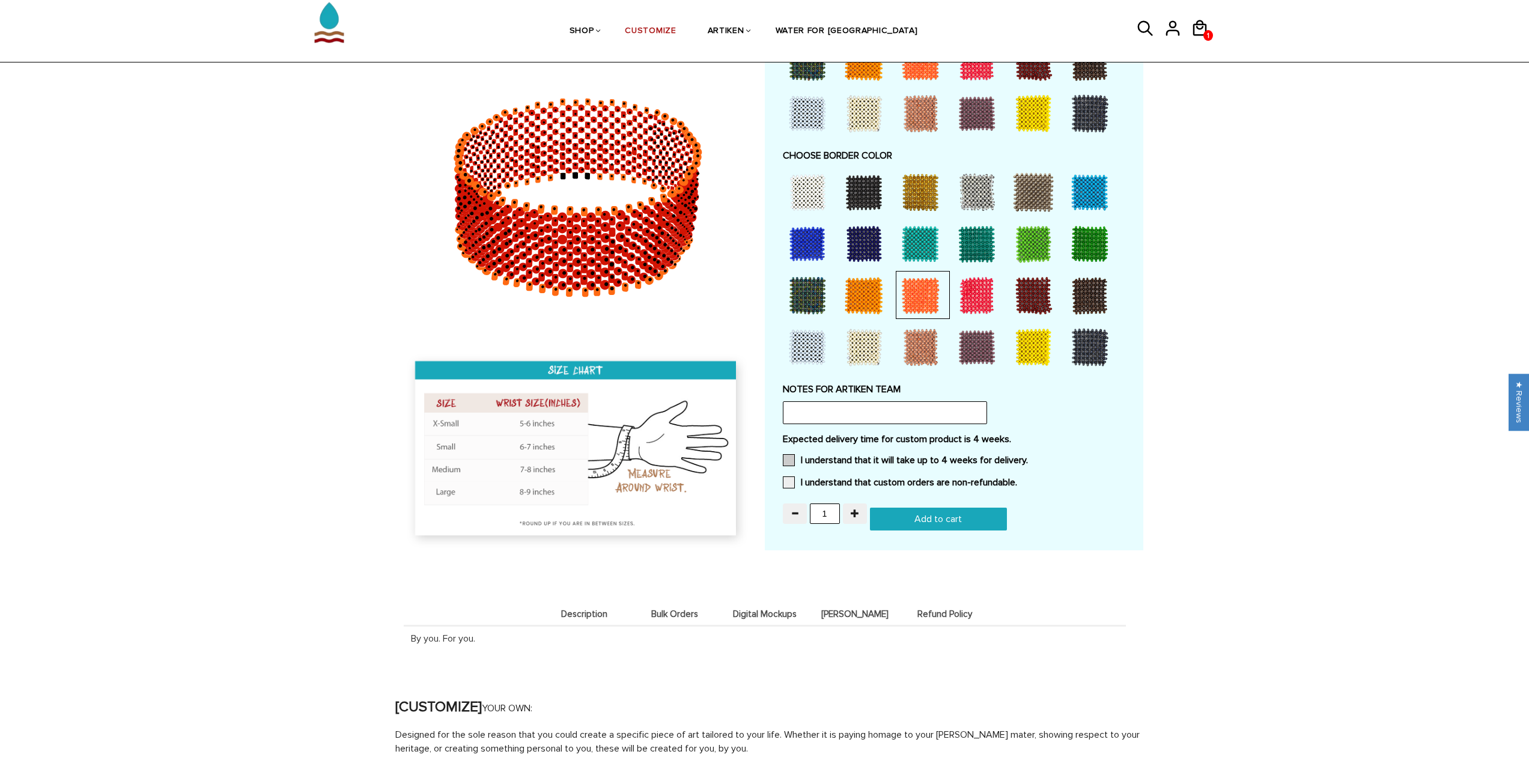
click at [786, 459] on span at bounding box center [788, 460] width 12 height 12
click at [1028, 456] on input "I understand that it will take up to 4 weeks for delivery." at bounding box center [1028, 456] width 0 height 0
click at [788, 480] on span at bounding box center [788, 482] width 12 height 12
click at [1017, 479] on input "I understand that custom orders are non-refundable." at bounding box center [1017, 479] width 0 height 0
click at [938, 520] on input "Add to cart" at bounding box center [939, 519] width 137 height 23
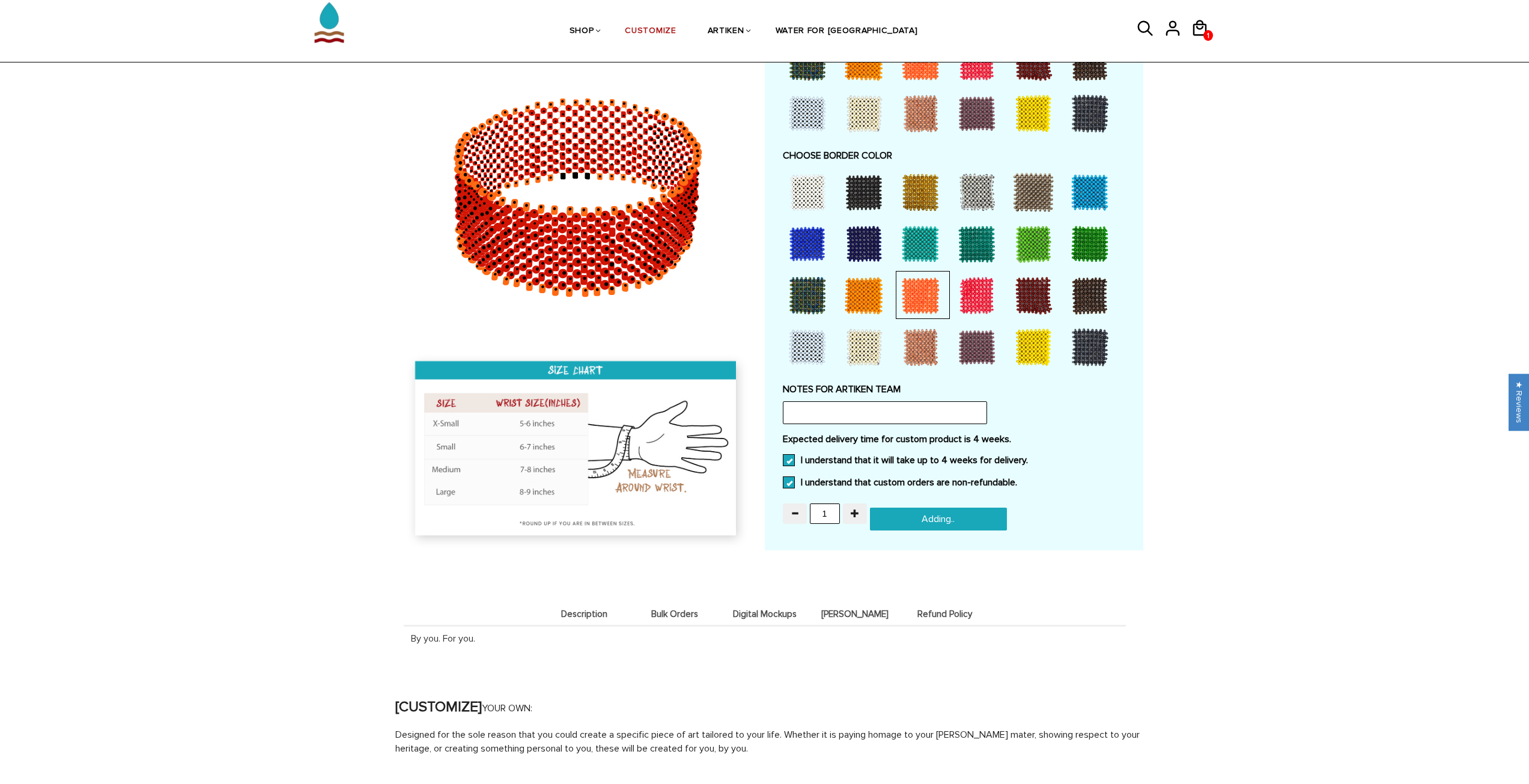
type input "Add to cart"
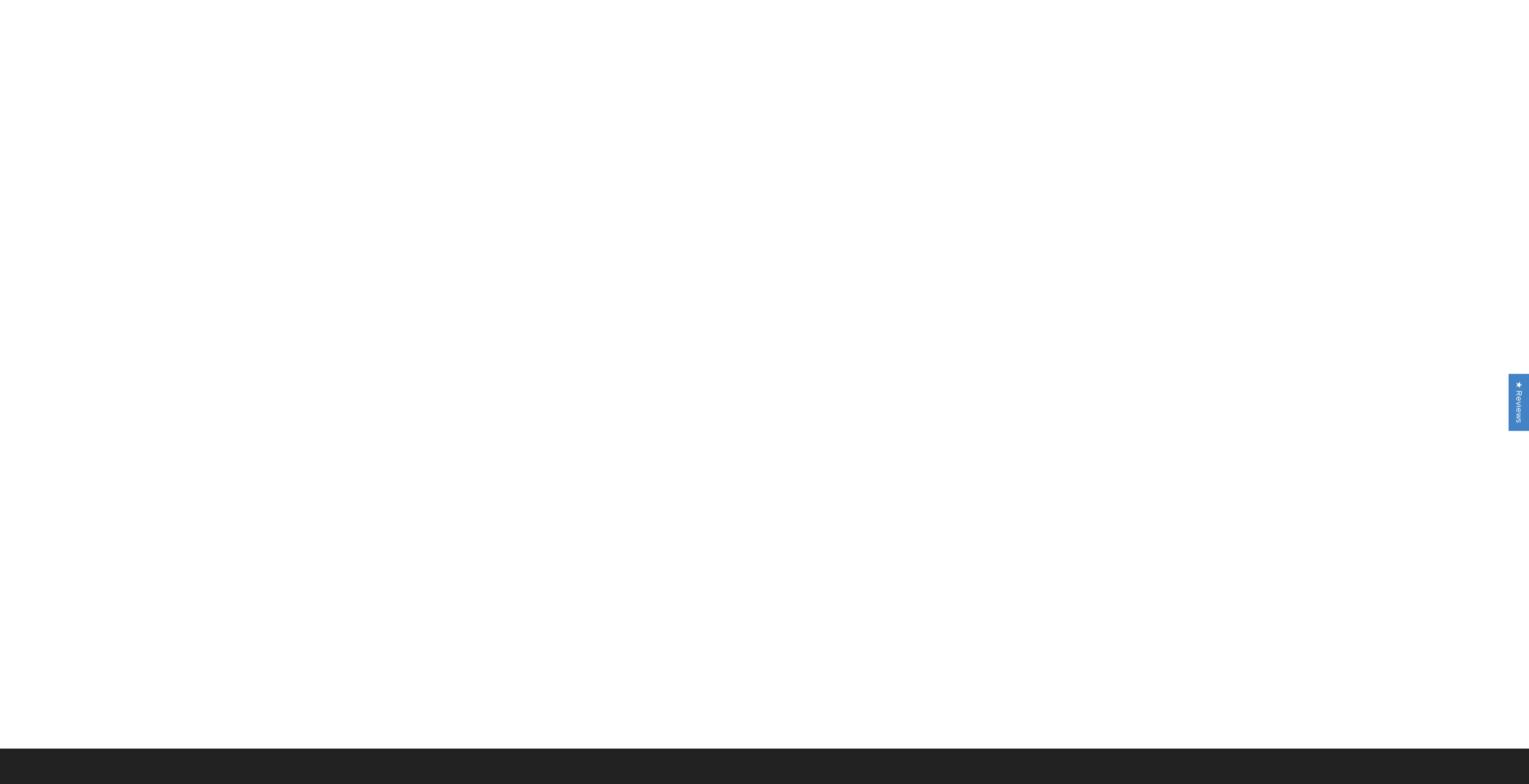
scroll to position [841, 0]
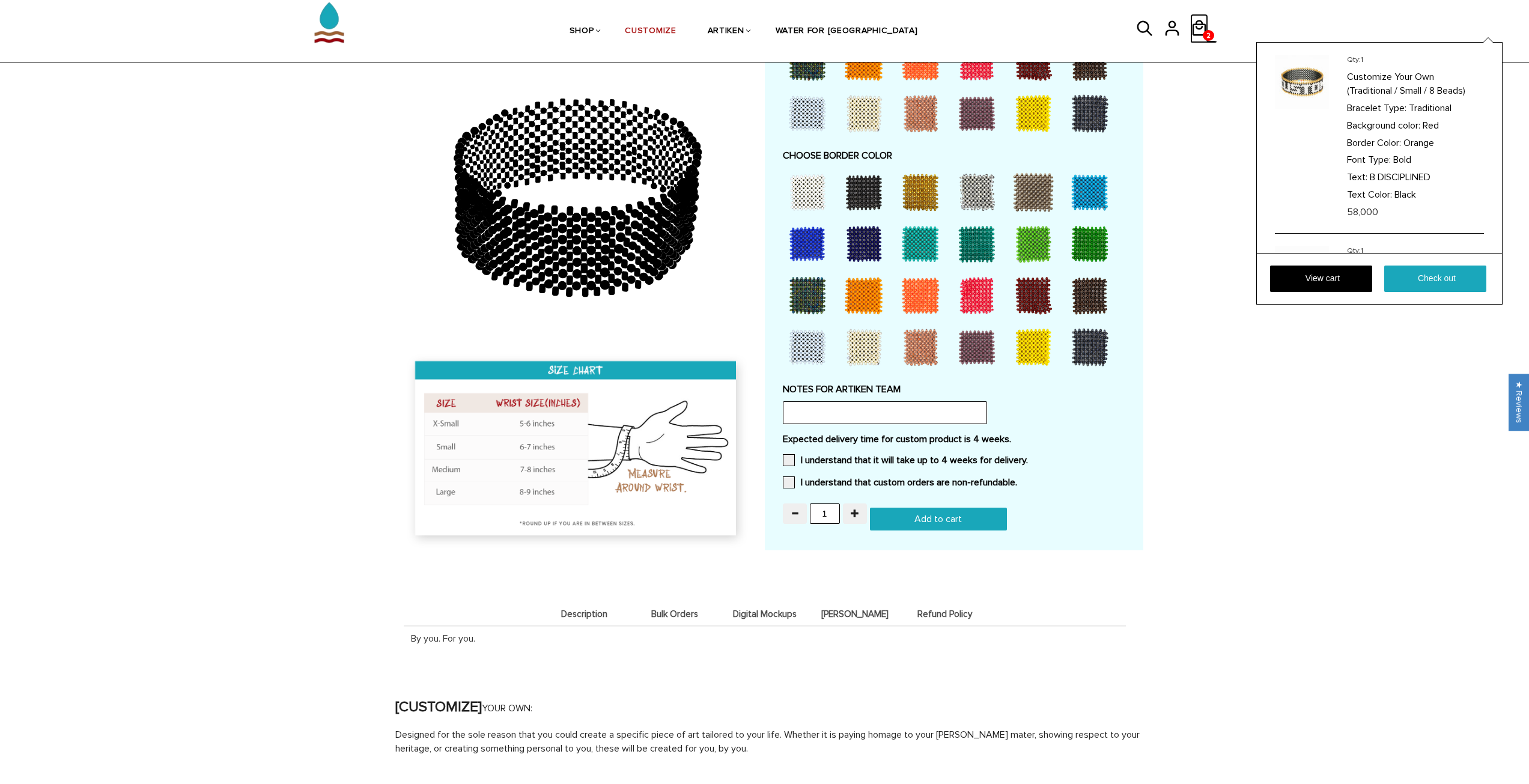
click at [1201, 23] on icon at bounding box center [1199, 27] width 14 height 15
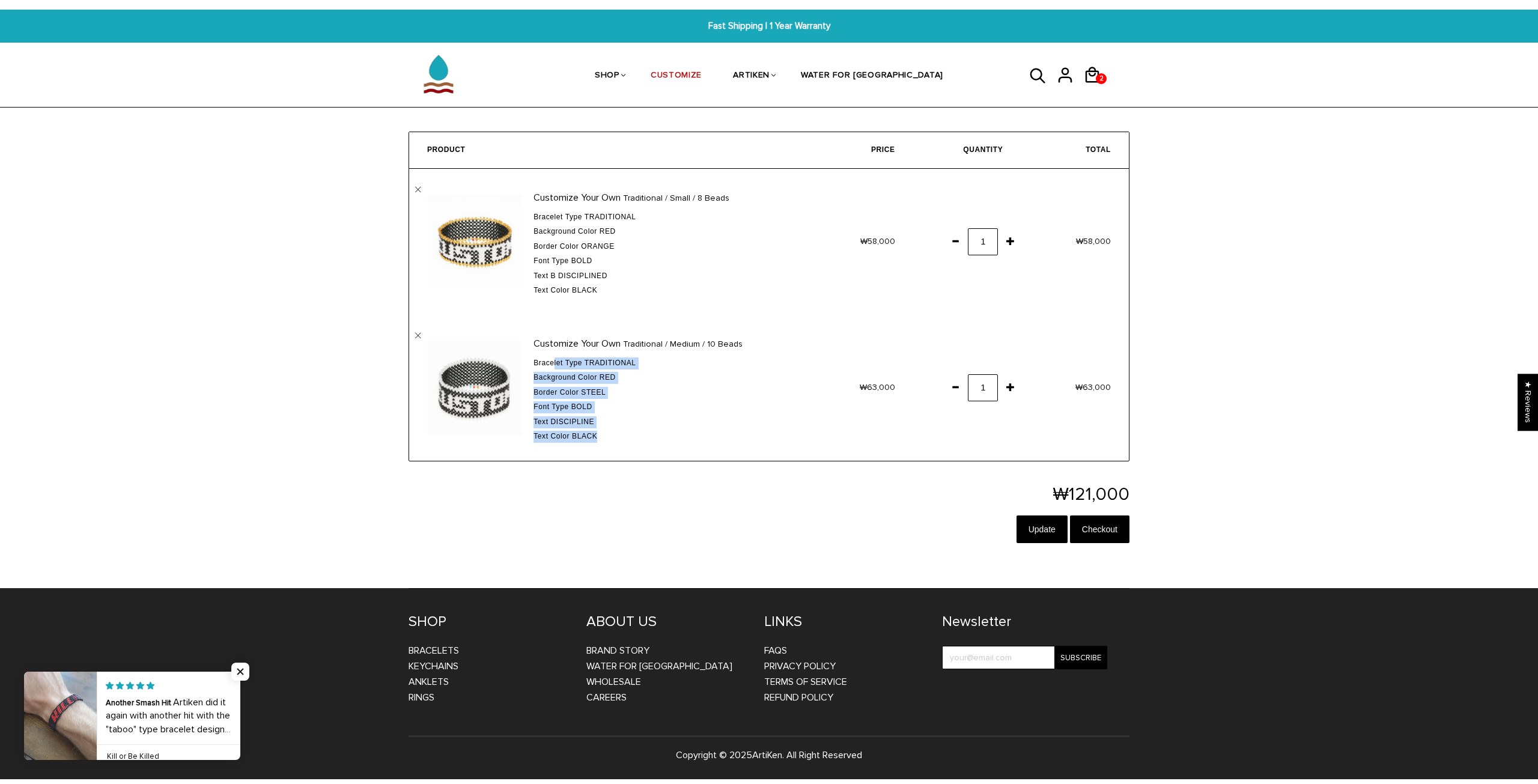
drag, startPoint x: 554, startPoint y: 369, endPoint x: 620, endPoint y: 446, distance: 101.4
click at [604, 449] on td "Customize Your Own Traditional / Medium / 10 Beads Bracelet Type Traditional Ba…" at bounding box center [607, 387] width 396 height 146
click at [672, 428] on div "Text DISCIPLINE" at bounding box center [660, 422] width 254 height 12
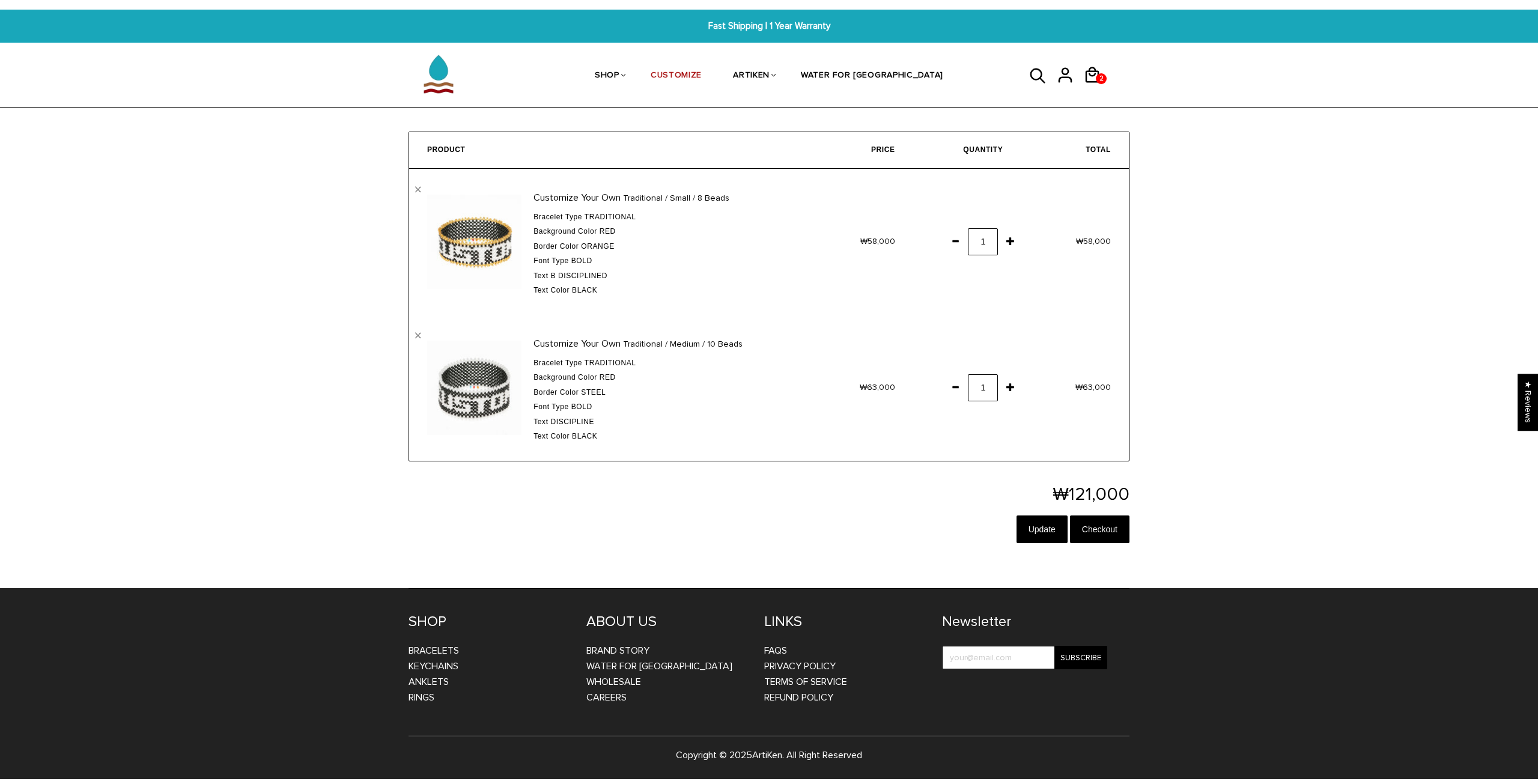
click at [957, 396] on span at bounding box center [955, 387] width 20 height 22
click at [418, 335] on link "" at bounding box center [418, 335] width 6 height 6
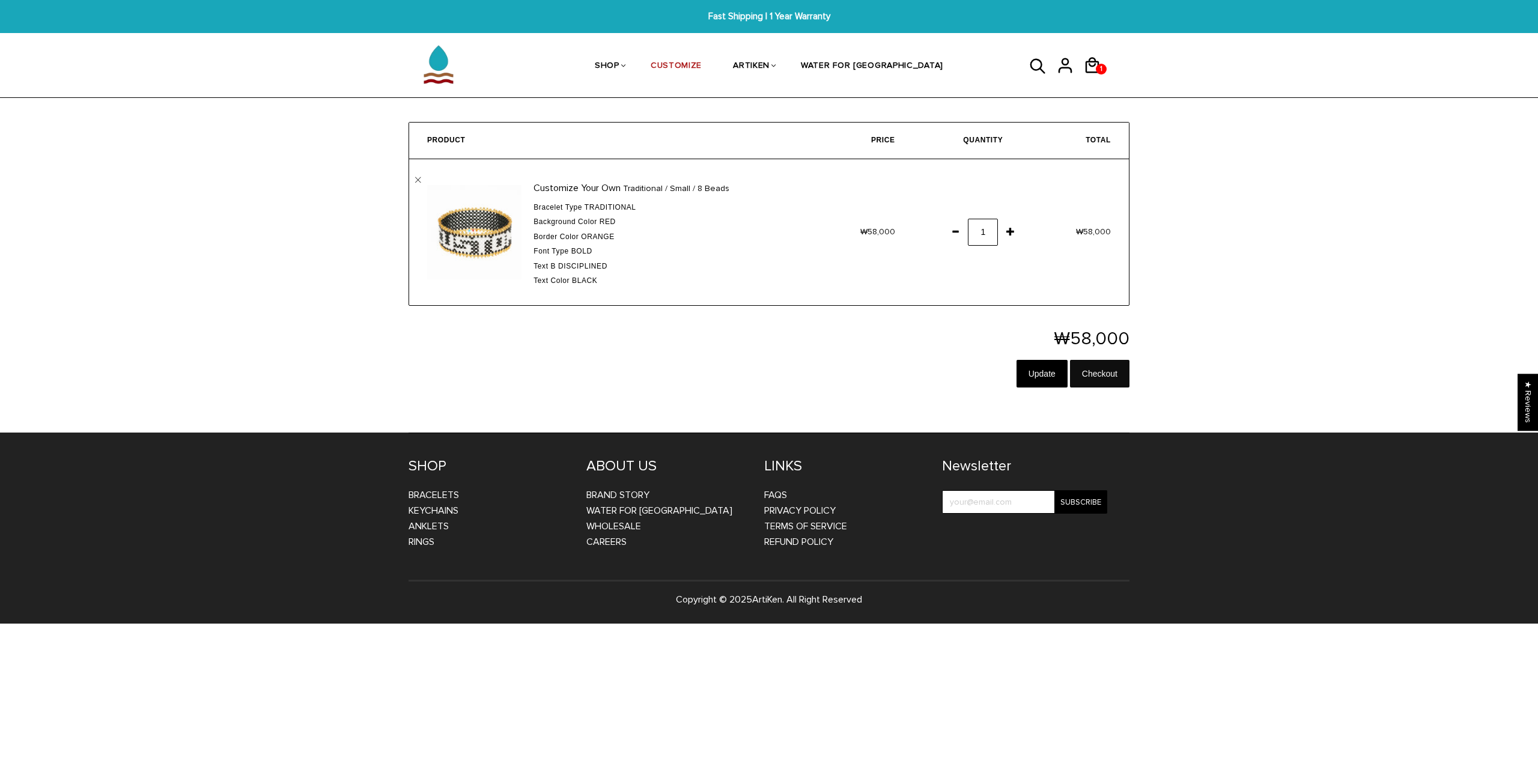
click at [1116, 382] on input "Checkout" at bounding box center [1100, 373] width 59 height 27
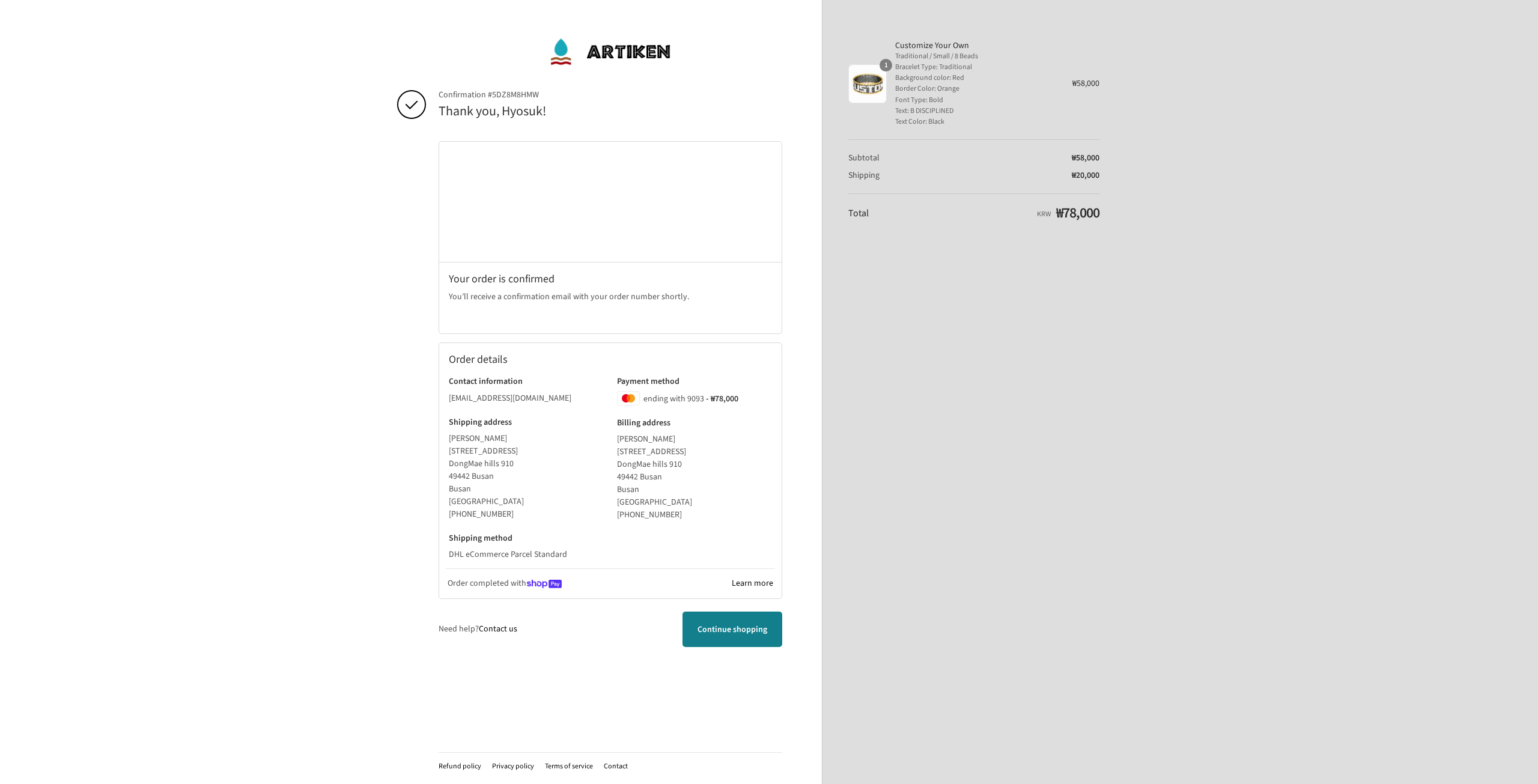
click at [740, 636] on link "Continue shopping" at bounding box center [733, 629] width 100 height 35
